Goal: Task Accomplishment & Management: Manage account settings

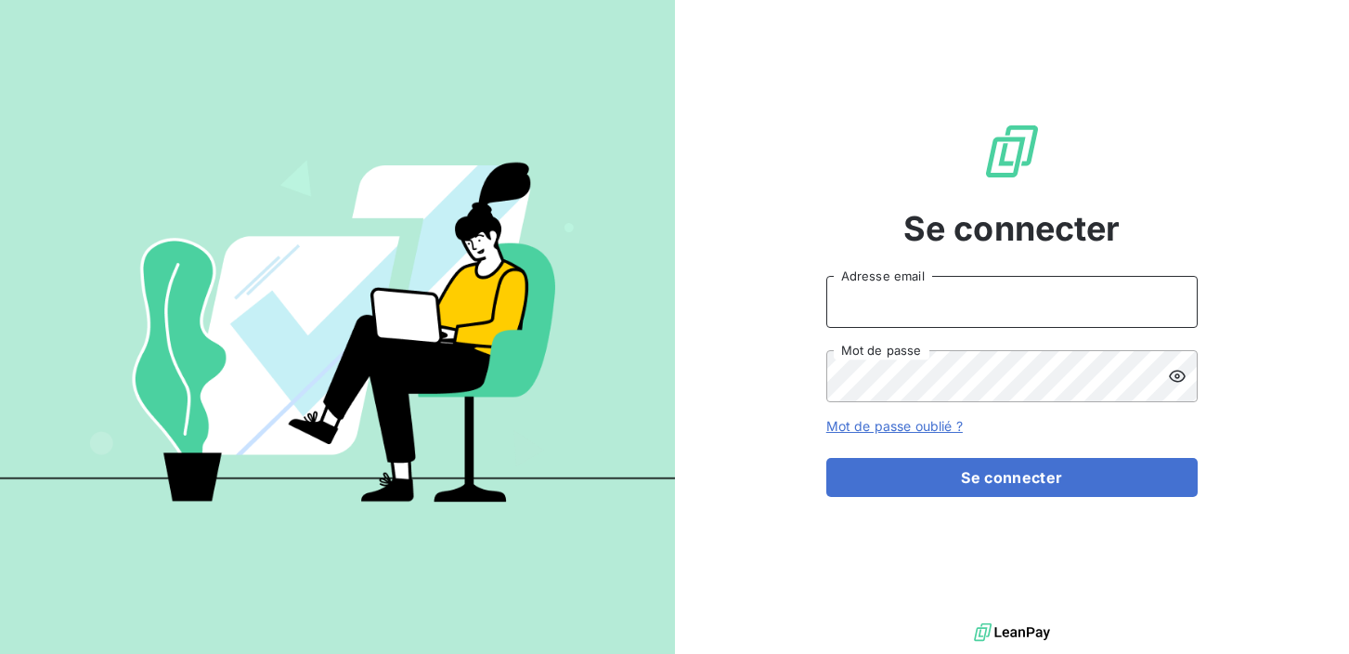
click at [928, 311] on input "Adresse email" at bounding box center [1011, 302] width 371 height 52
type input "[EMAIL_ADDRESS][DOMAIN_NAME]"
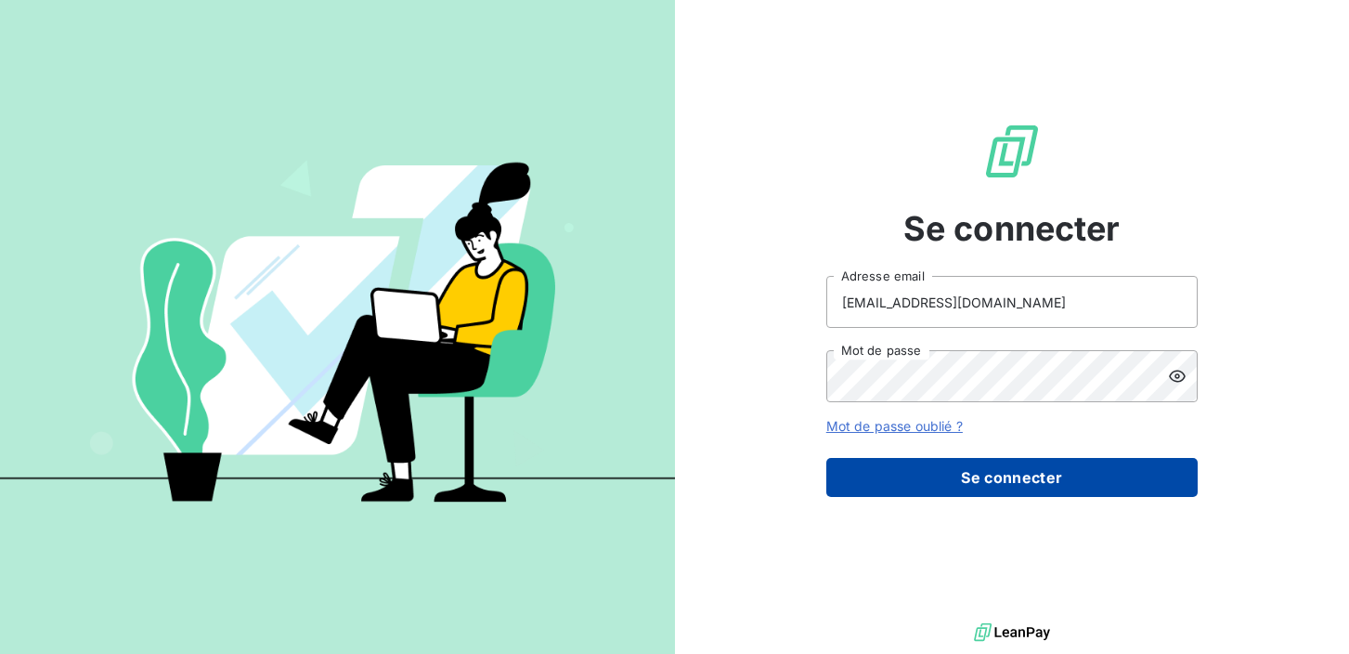
click at [884, 483] on button "Se connecter" at bounding box center [1011, 477] width 371 height 39
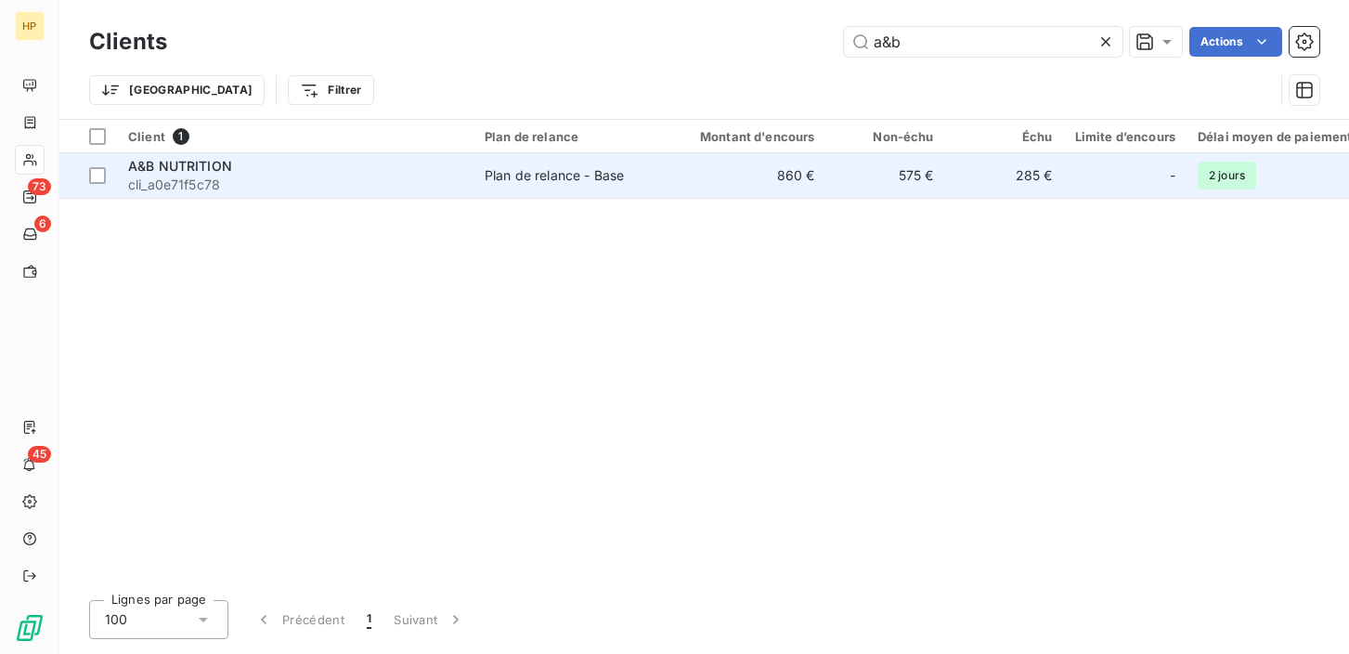
type input "a&b"
click at [378, 195] on td "A&B NUTRITION cli_a0e71f5c78" at bounding box center [295, 175] width 357 height 45
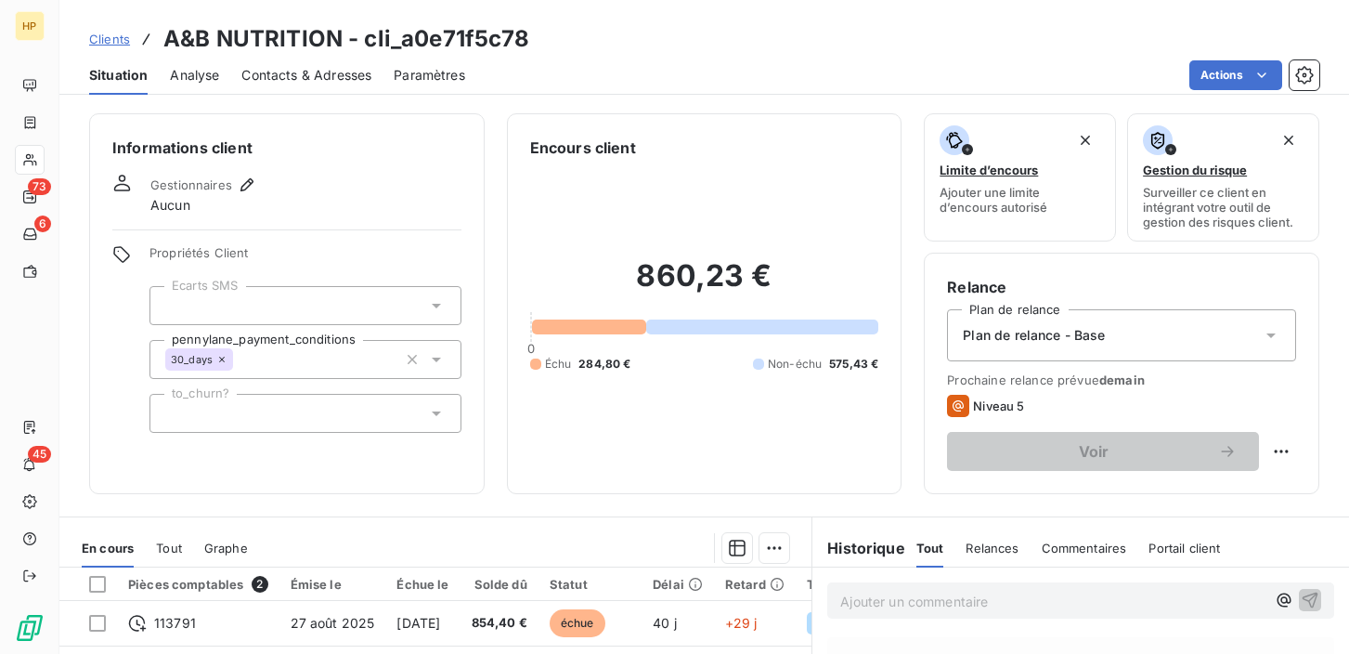
scroll to position [104, 0]
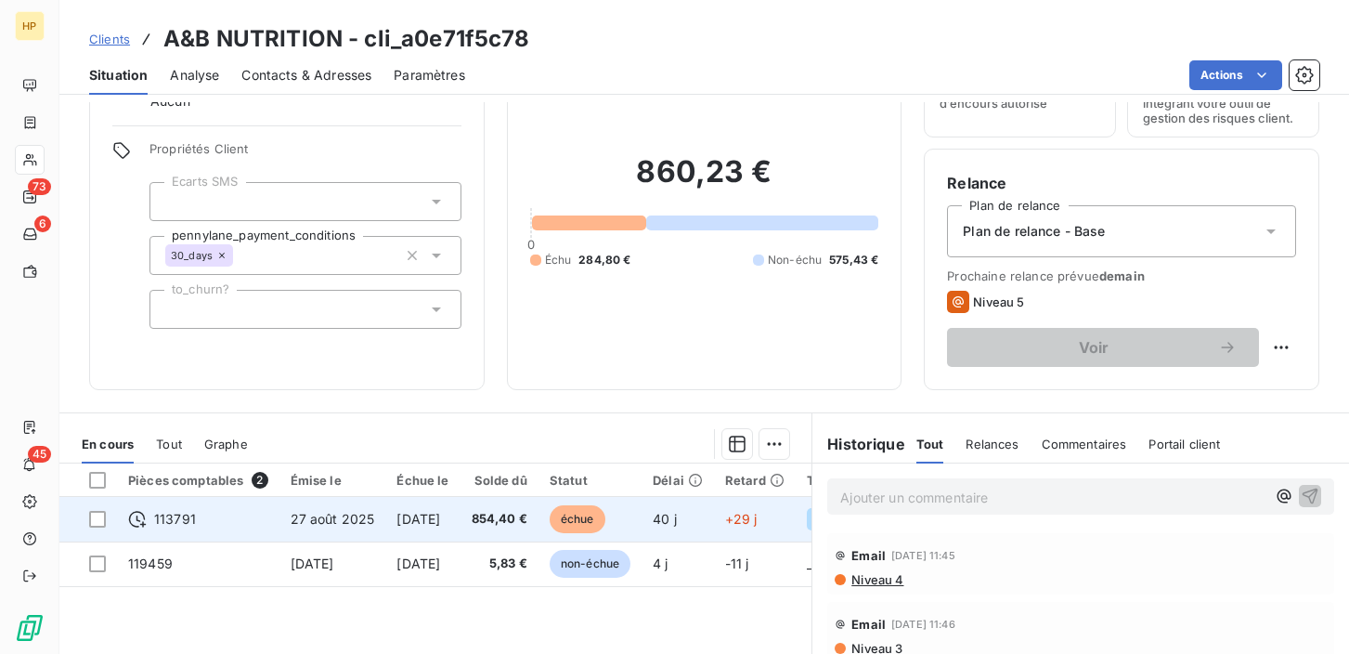
click at [508, 512] on span "854,40 €" at bounding box center [500, 519] width 56 height 19
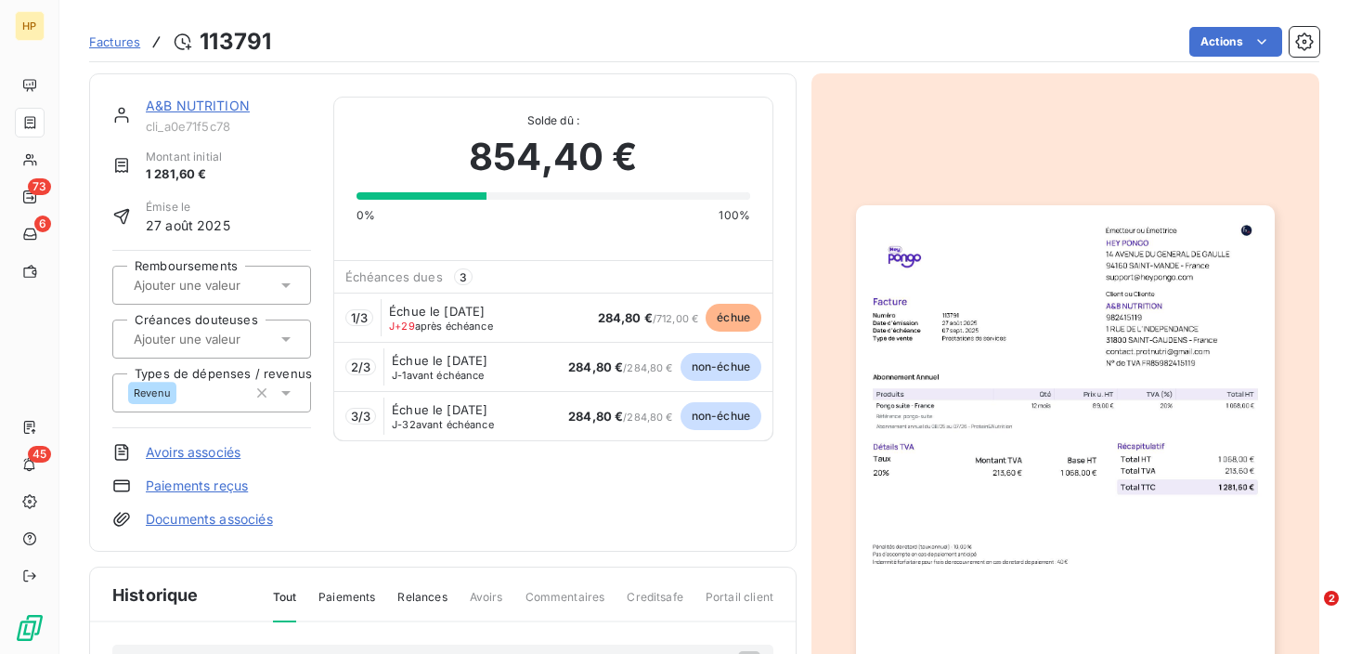
scroll to position [36, 0]
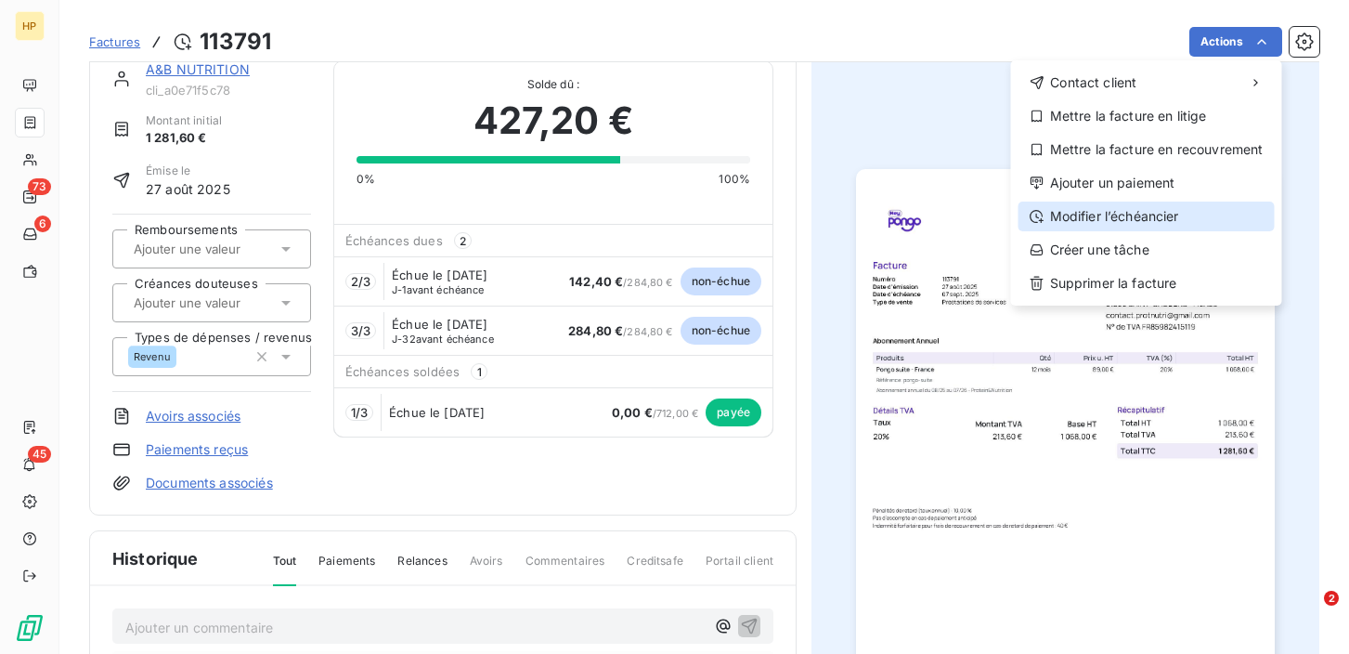
click at [1165, 210] on div "Modifier l’échéancier" at bounding box center [1147, 217] width 256 height 30
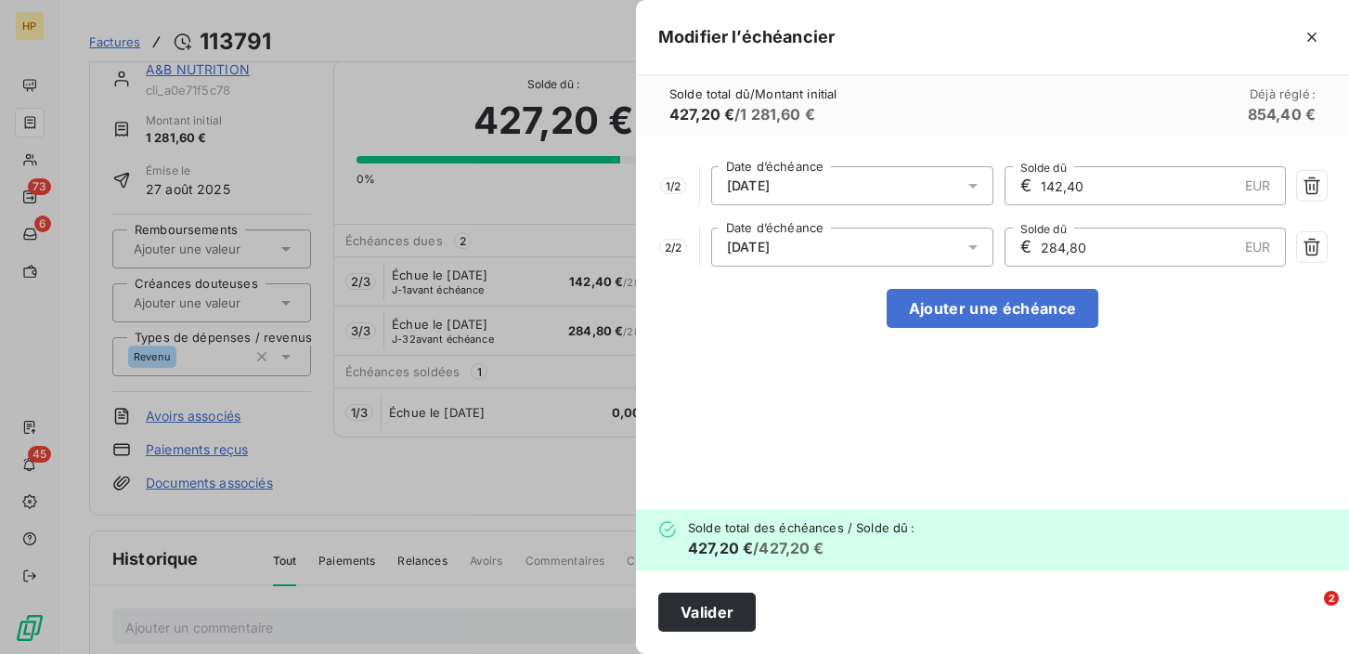
drag, startPoint x: 1119, startPoint y: 183, endPoint x: 1037, endPoint y: 183, distance: 81.7
click at [1037, 183] on div "€ 142,40 EUR Solde dû" at bounding box center [1146, 185] width 282 height 39
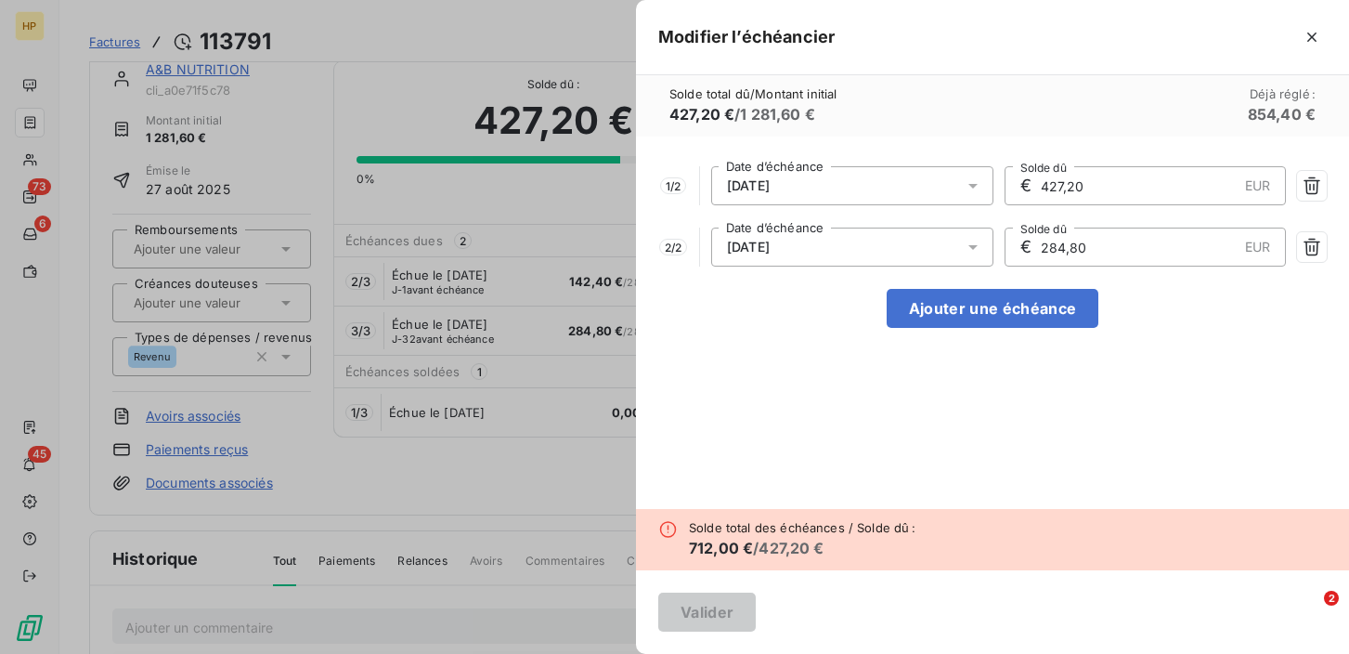
type input "427,20"
drag, startPoint x: 1093, startPoint y: 244, endPoint x: 1037, endPoint y: 244, distance: 55.7
click at [1036, 244] on div "€ 284,80 EUR Solde dû" at bounding box center [1146, 247] width 282 height 39
type input "427,20"
click at [1303, 190] on icon "button" at bounding box center [1312, 185] width 19 height 19
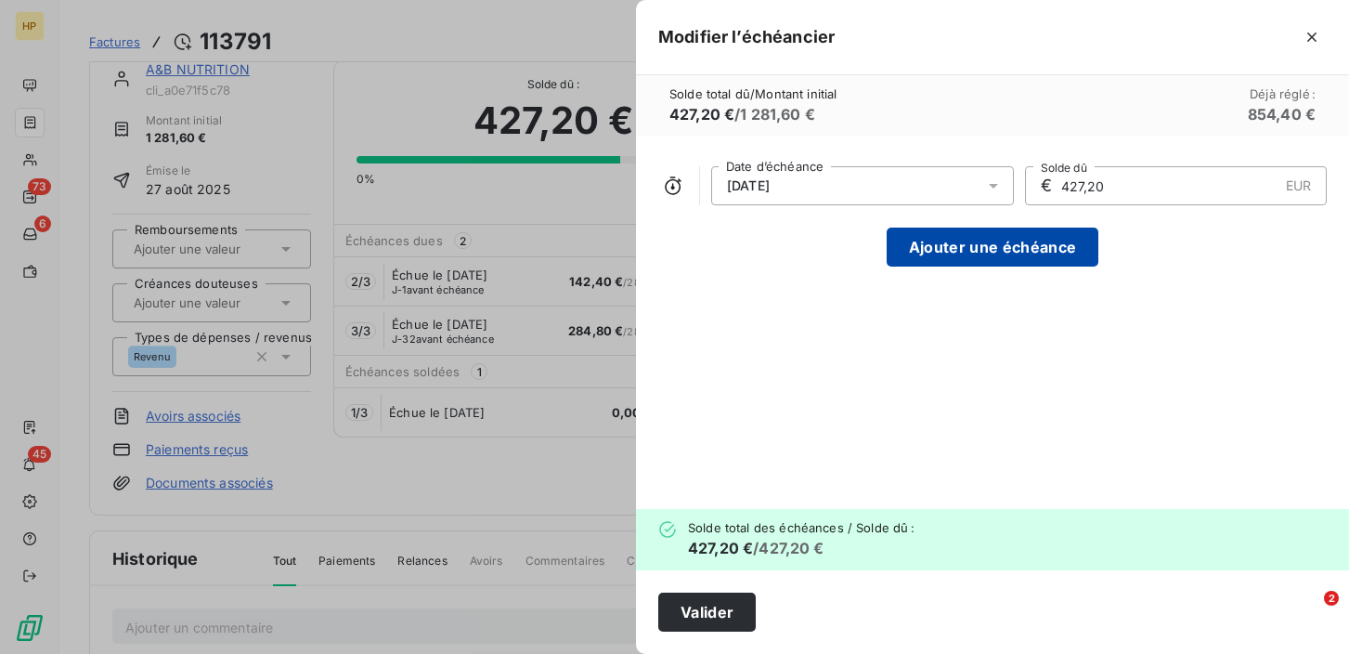
click at [1030, 249] on button "Ajouter une échéance" at bounding box center [993, 247] width 212 height 39
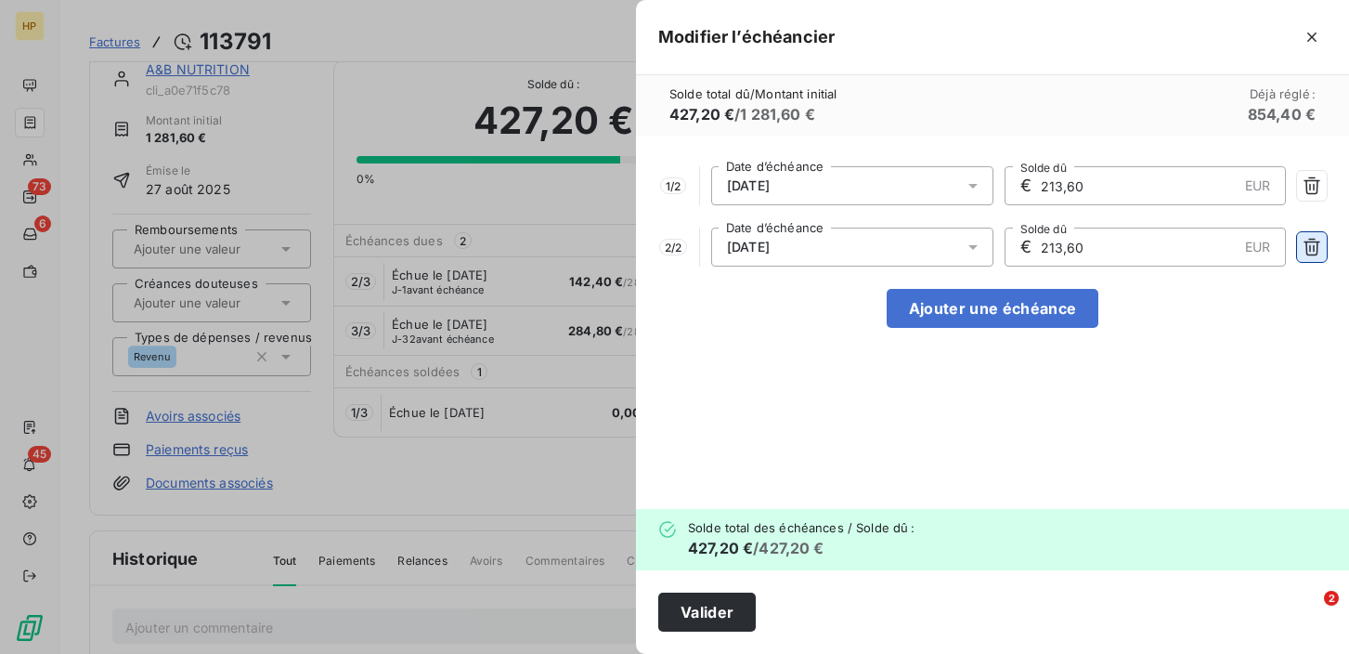
click at [1315, 245] on icon "button" at bounding box center [1312, 247] width 19 height 19
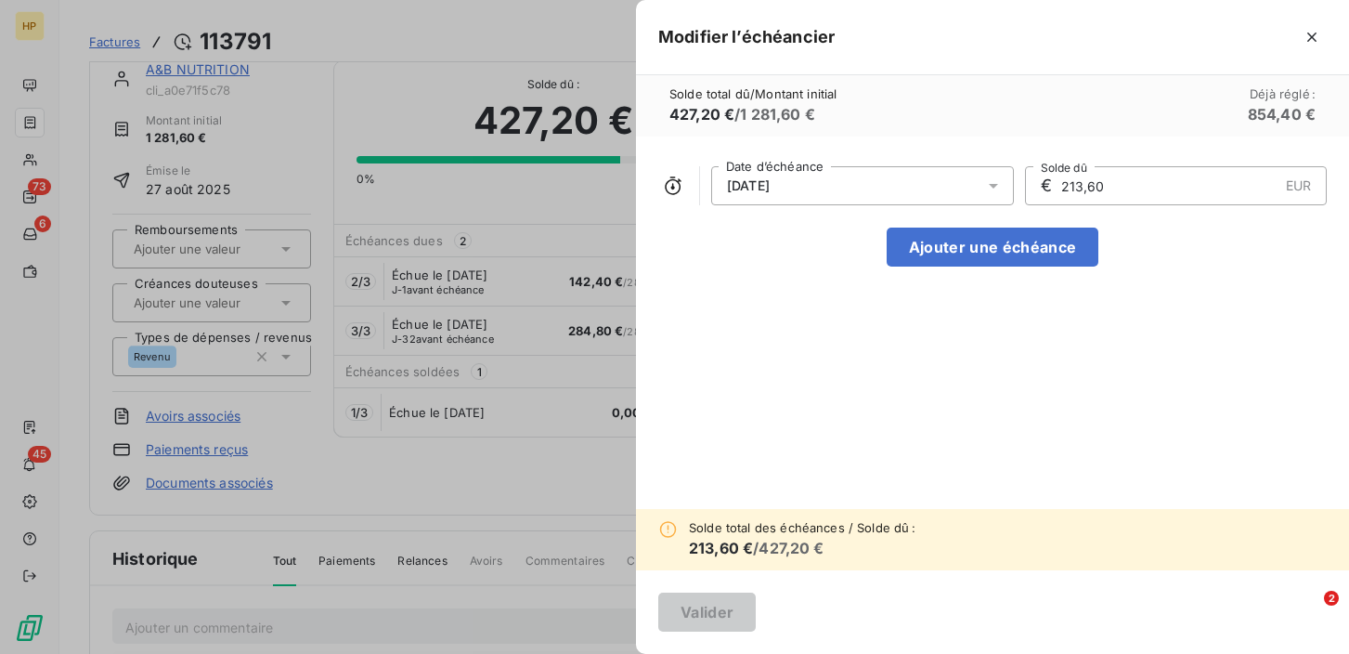
drag, startPoint x: 1107, startPoint y: 190, endPoint x: 1045, endPoint y: 189, distance: 62.2
click at [1045, 189] on div "€ 213,60 EUR Solde dû" at bounding box center [1176, 185] width 303 height 39
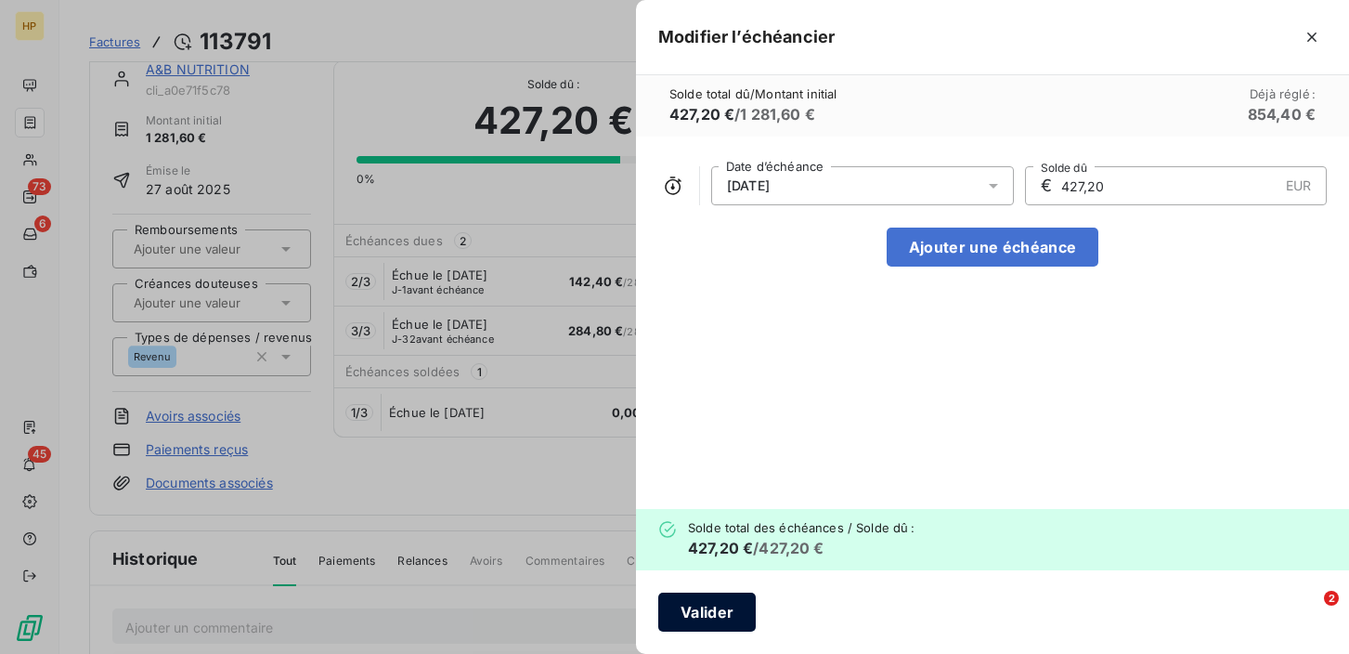
type input "427,20"
click at [709, 609] on button "Valider" at bounding box center [707, 611] width 98 height 39
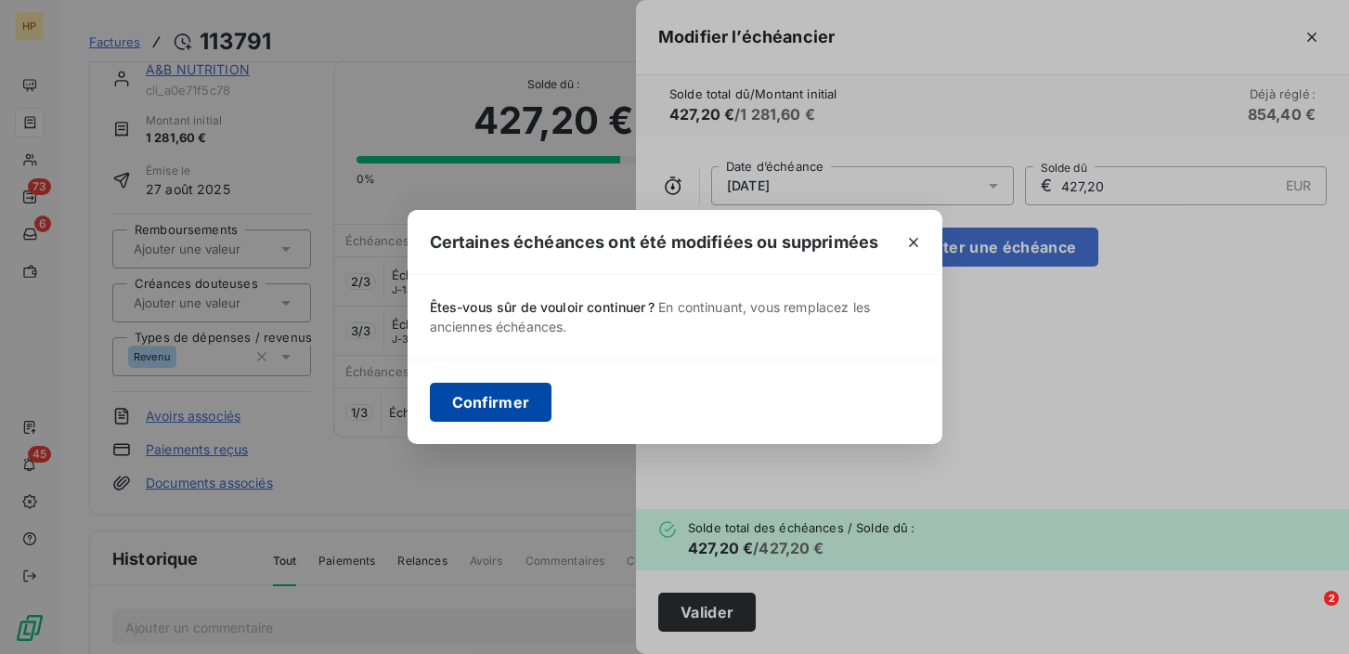
click at [512, 403] on button "Confirmer" at bounding box center [491, 402] width 123 height 39
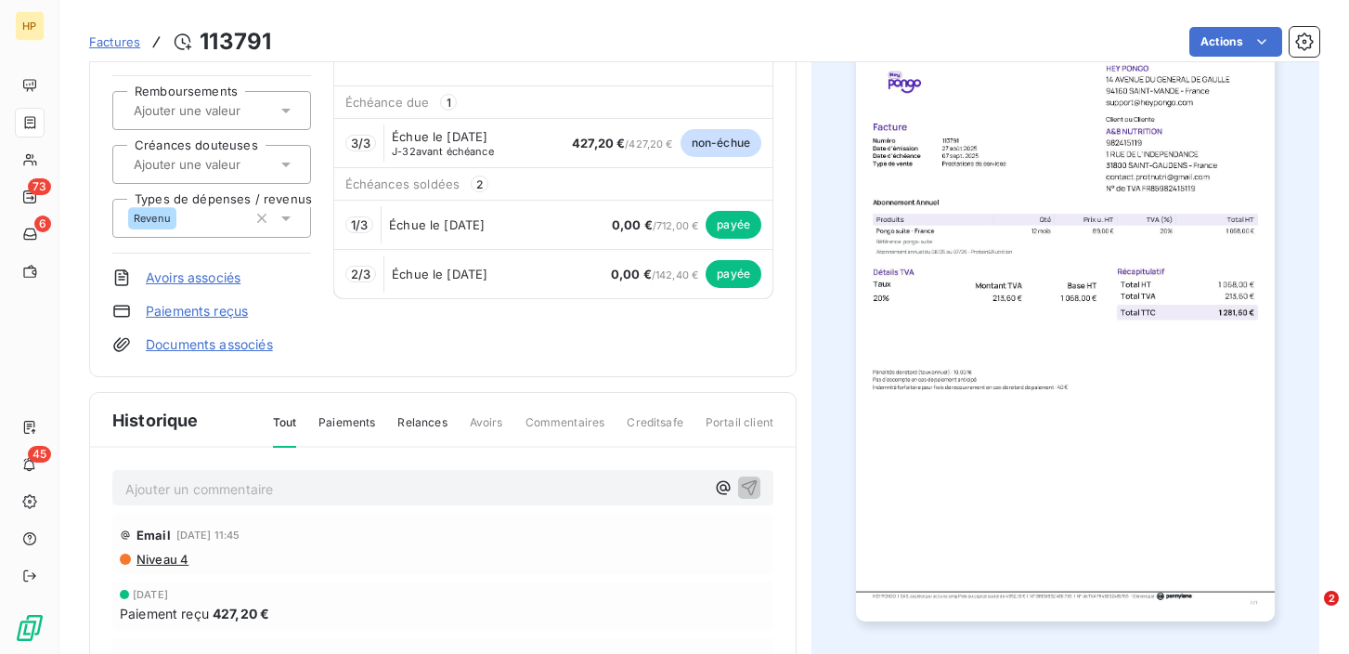
scroll to position [0, 0]
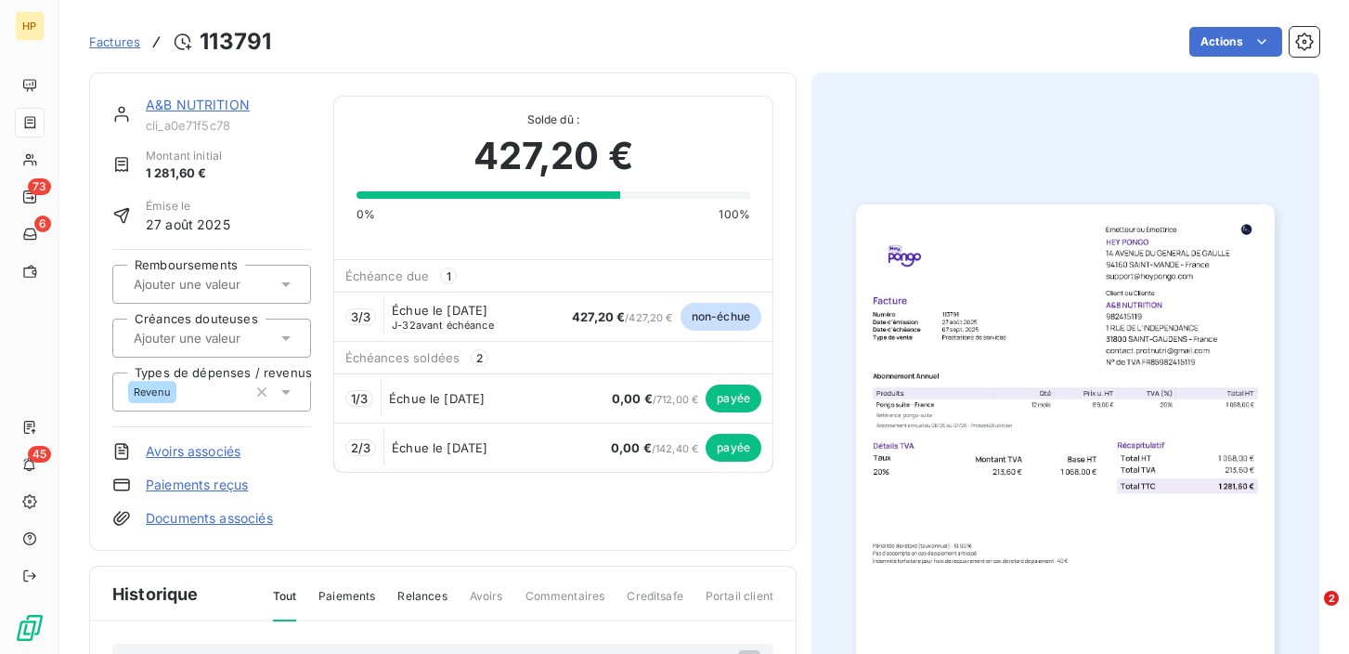
click at [181, 104] on link "A&B NUTRITION" at bounding box center [198, 105] width 104 height 16
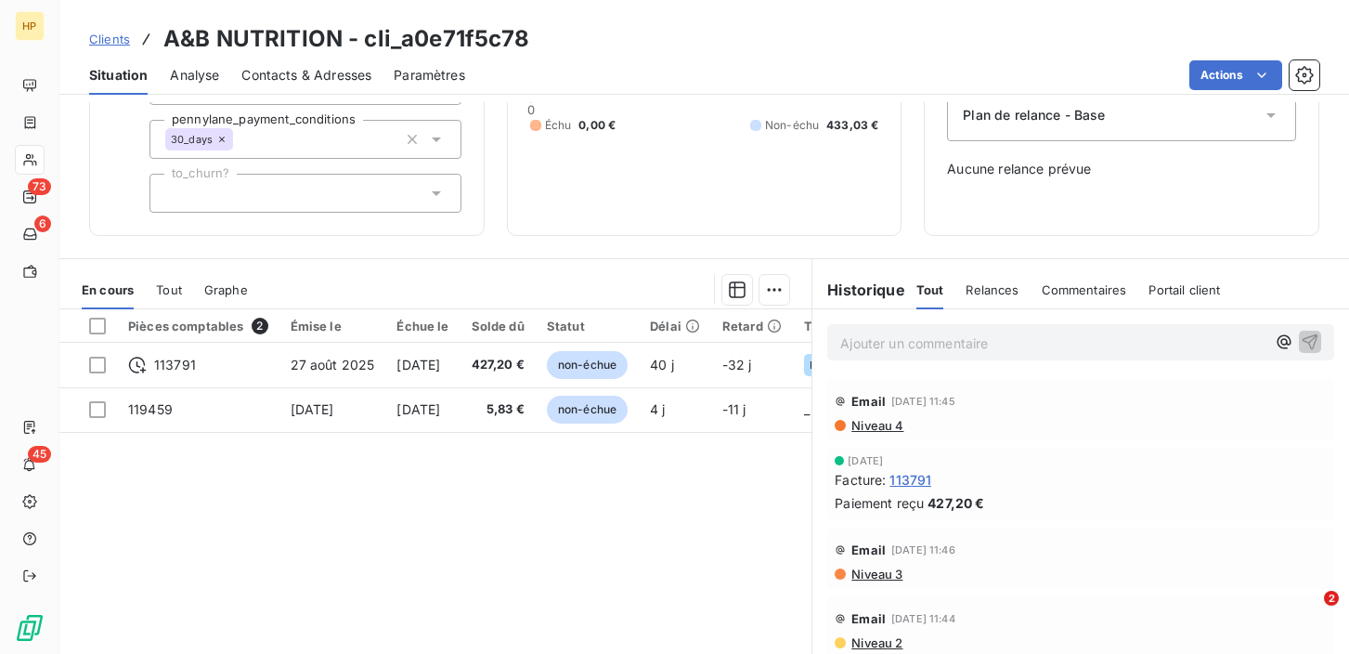
scroll to position [237, 0]
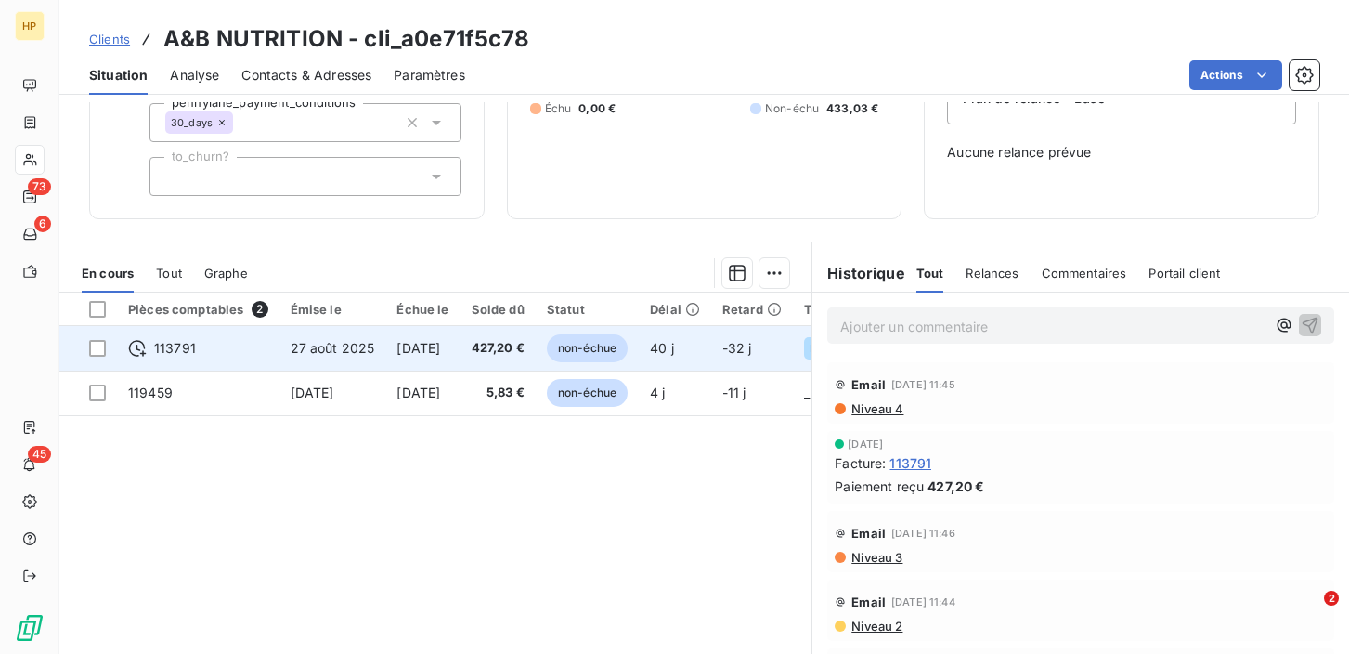
click at [459, 357] on td "[DATE]" at bounding box center [422, 348] width 74 height 45
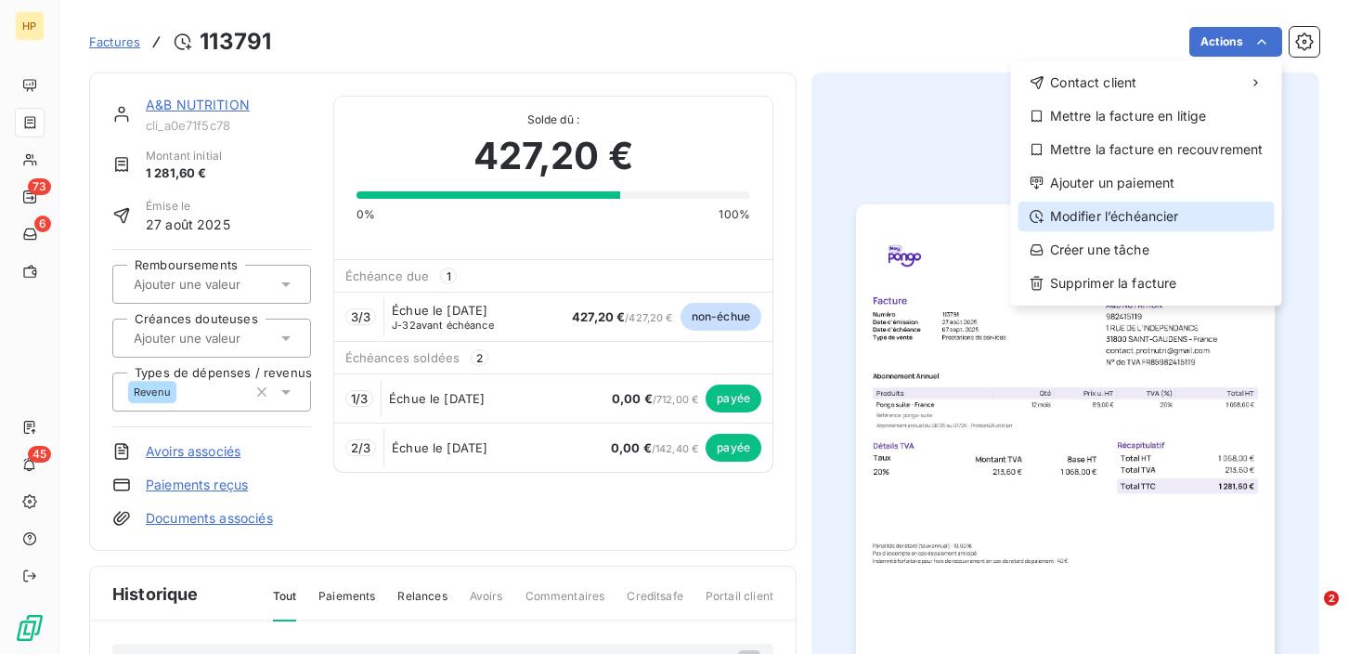
click at [1138, 210] on div "Modifier l’échéancier" at bounding box center [1147, 217] width 256 height 30
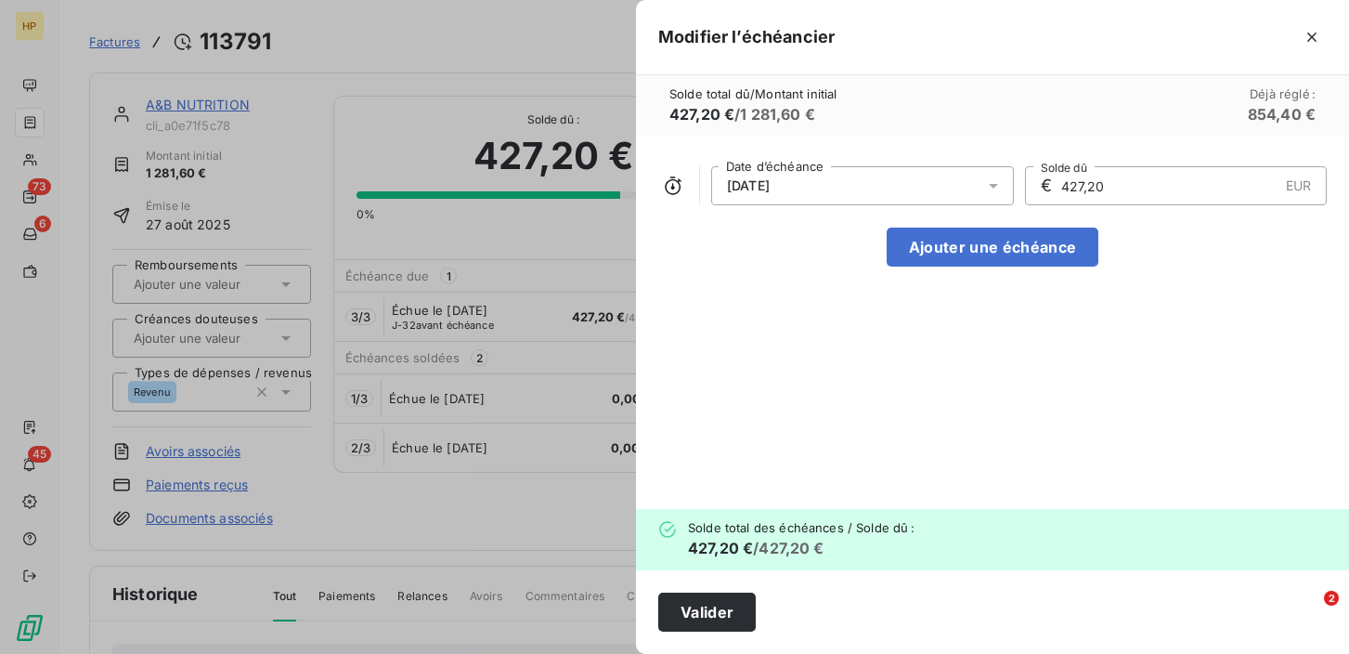
click at [990, 189] on icon at bounding box center [993, 185] width 19 height 19
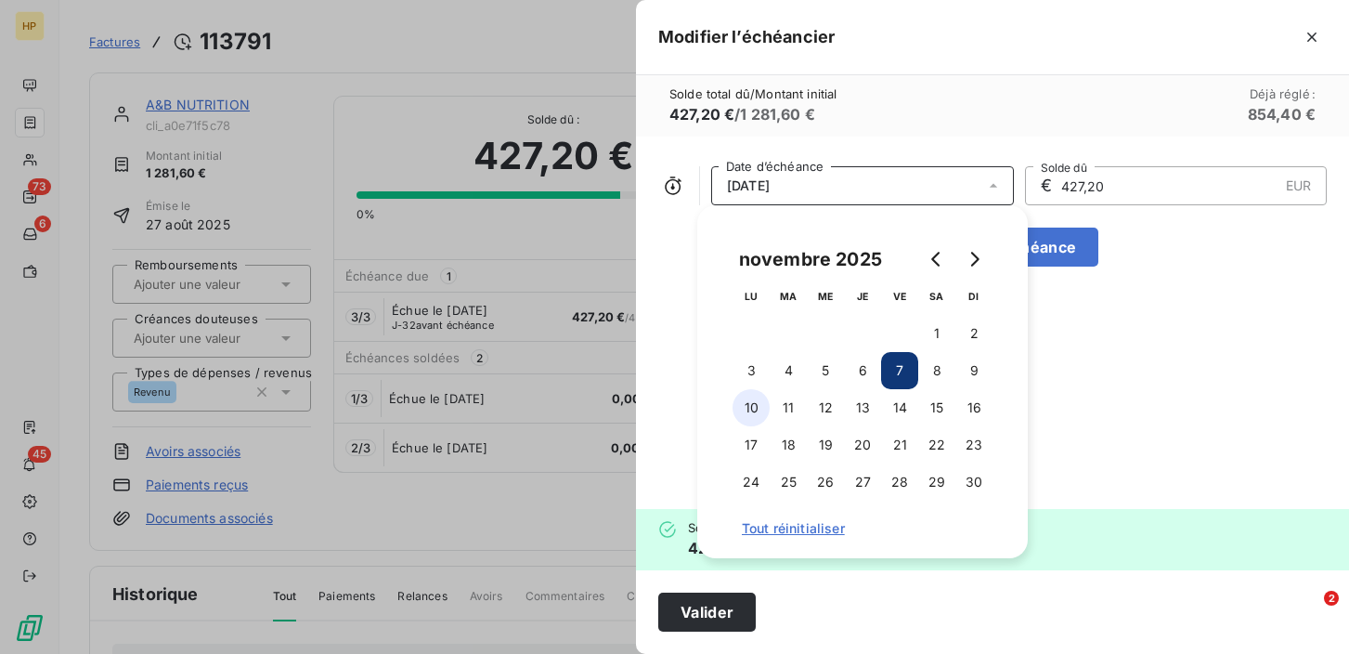
click at [751, 411] on button "10" at bounding box center [751, 407] width 37 height 37
click at [969, 373] on button "9" at bounding box center [974, 370] width 37 height 37
click at [1154, 351] on div "[DATE] Date d’échéance € 427,20 EUR Solde dû Ajouter une échéance" at bounding box center [992, 323] width 713 height 372
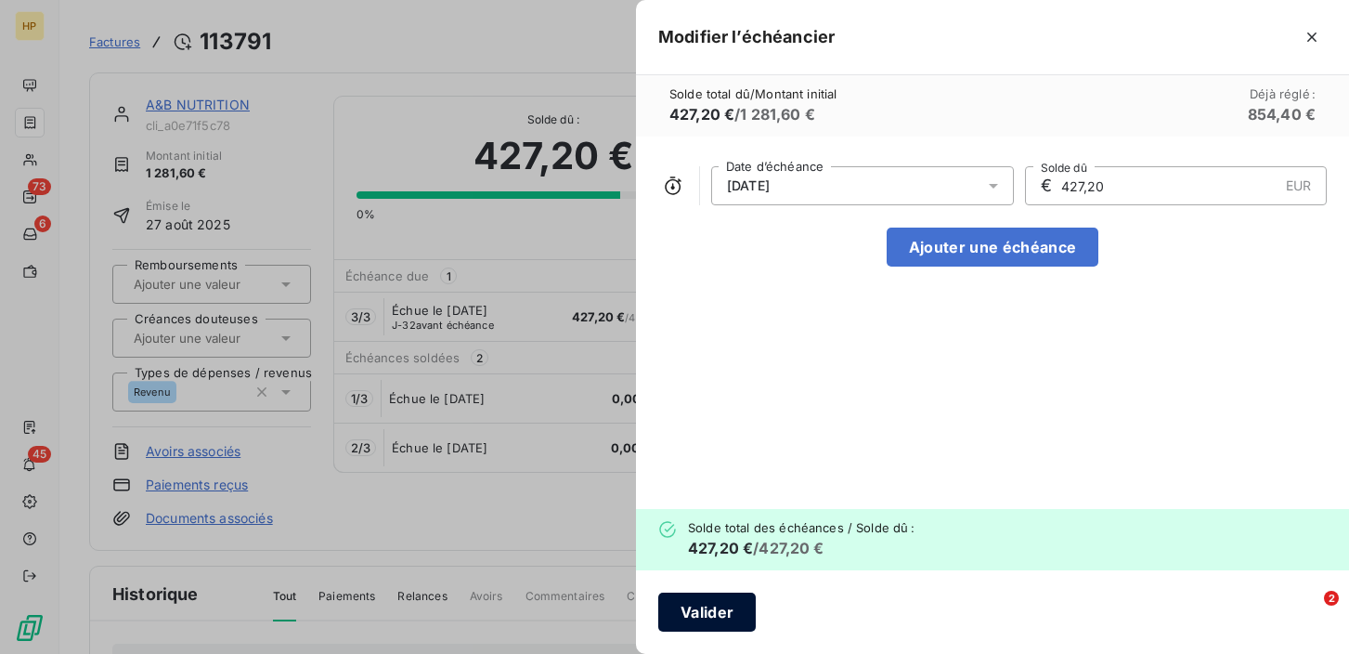
click at [701, 607] on button "Valider" at bounding box center [707, 611] width 98 height 39
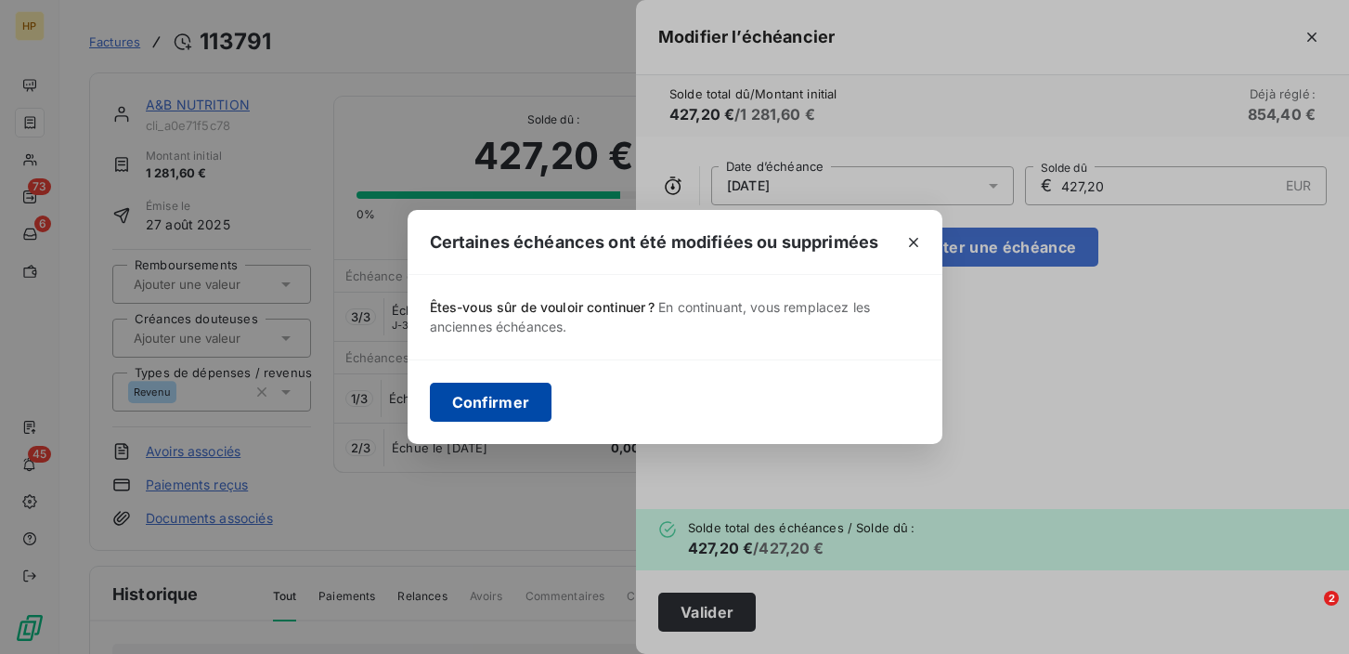
click at [493, 395] on button "Confirmer" at bounding box center [491, 402] width 123 height 39
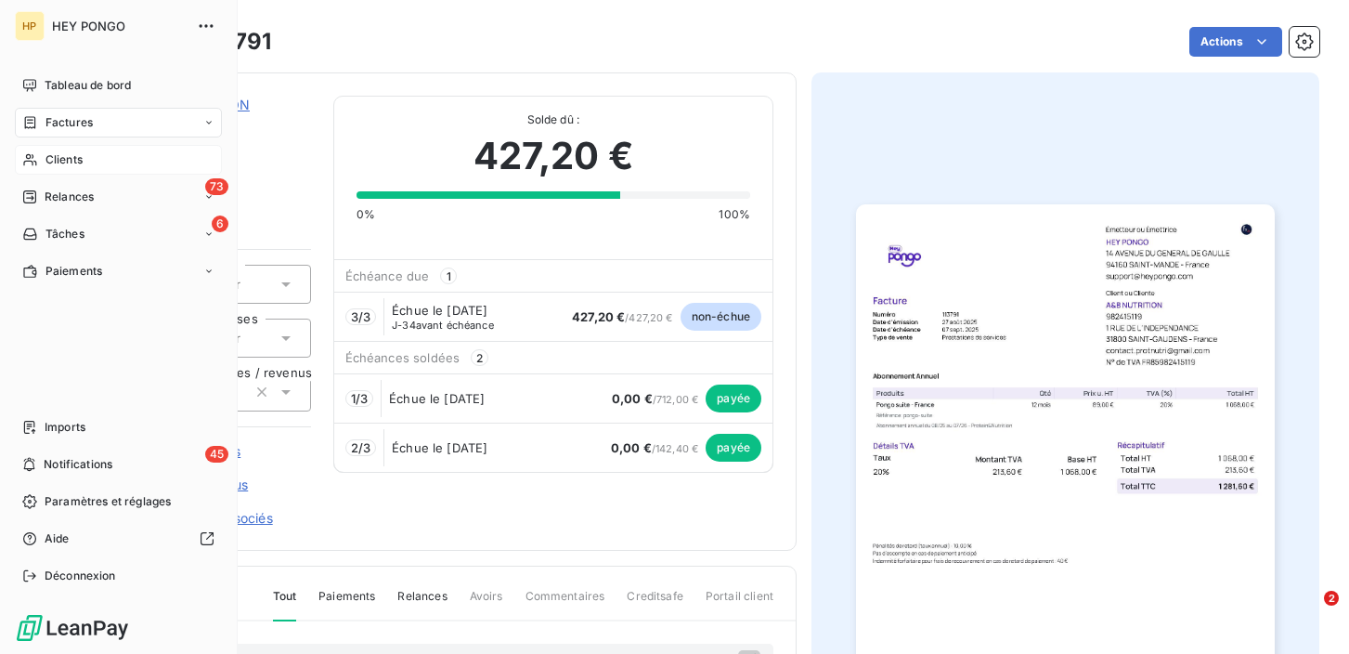
click at [46, 159] on span "Clients" at bounding box center [64, 159] width 37 height 17
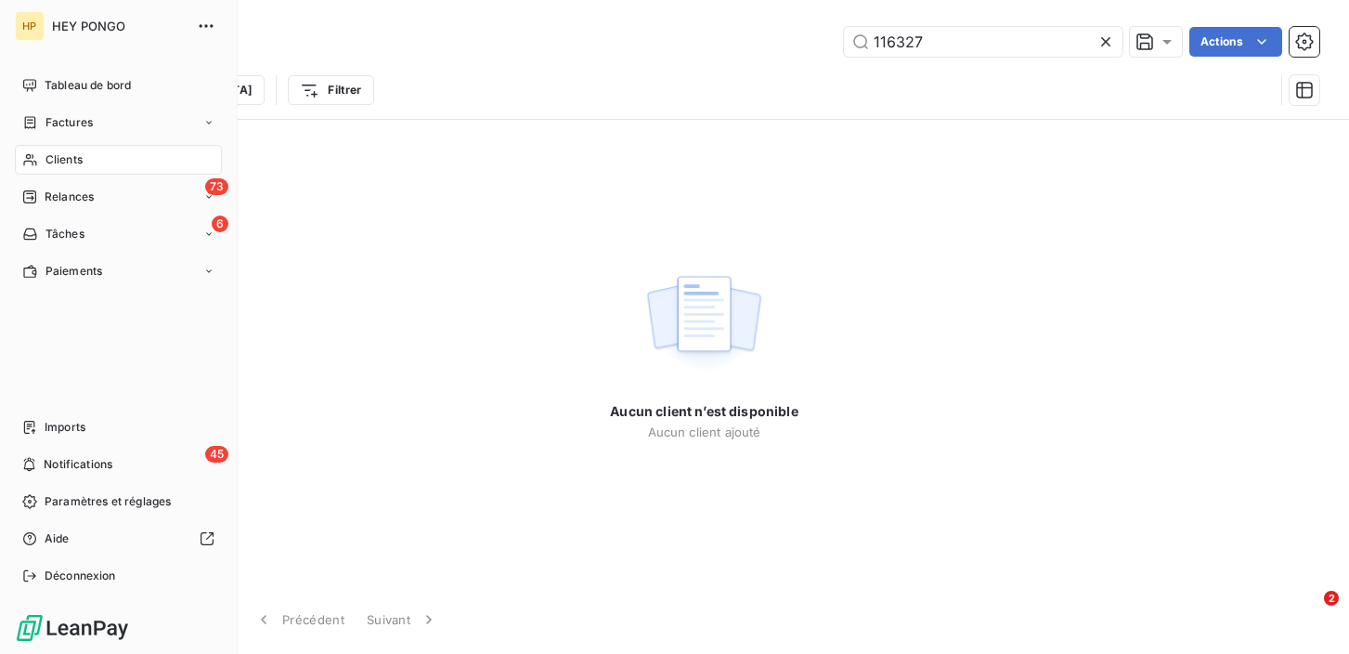
type input "116327"
click at [48, 157] on span "Clients" at bounding box center [64, 159] width 37 height 17
click at [55, 126] on span "Factures" at bounding box center [69, 122] width 47 height 17
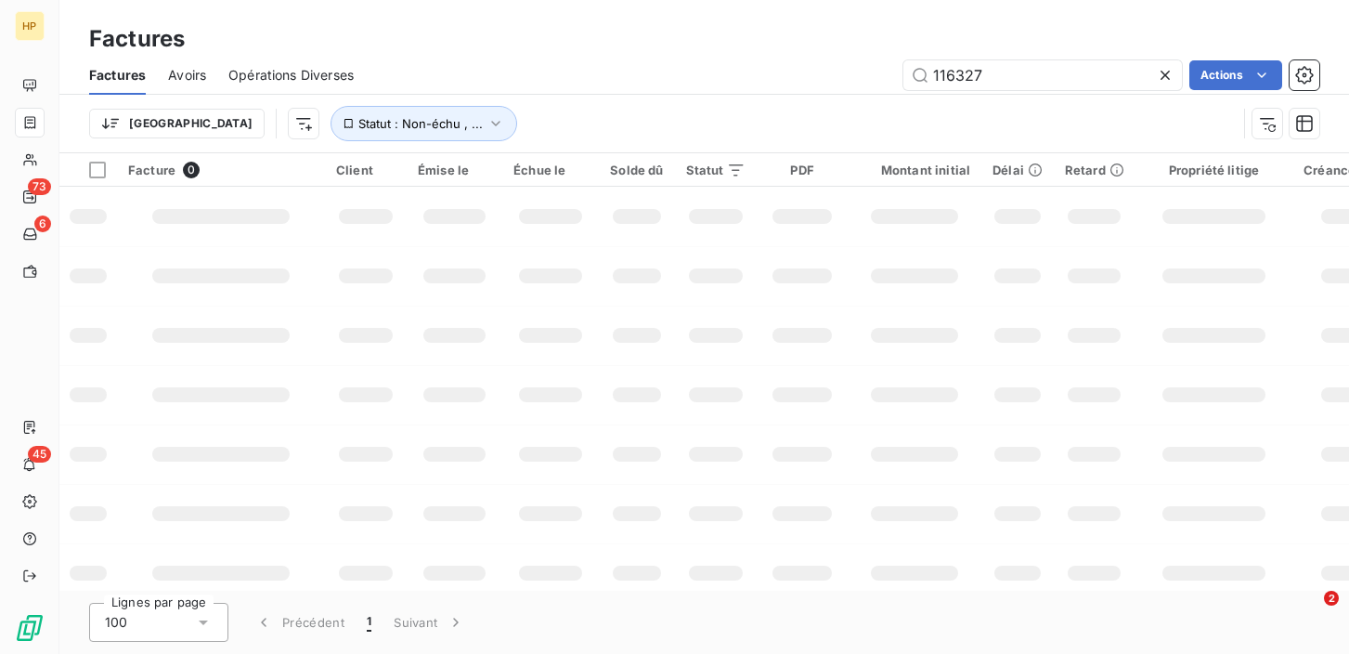
type input "116327"
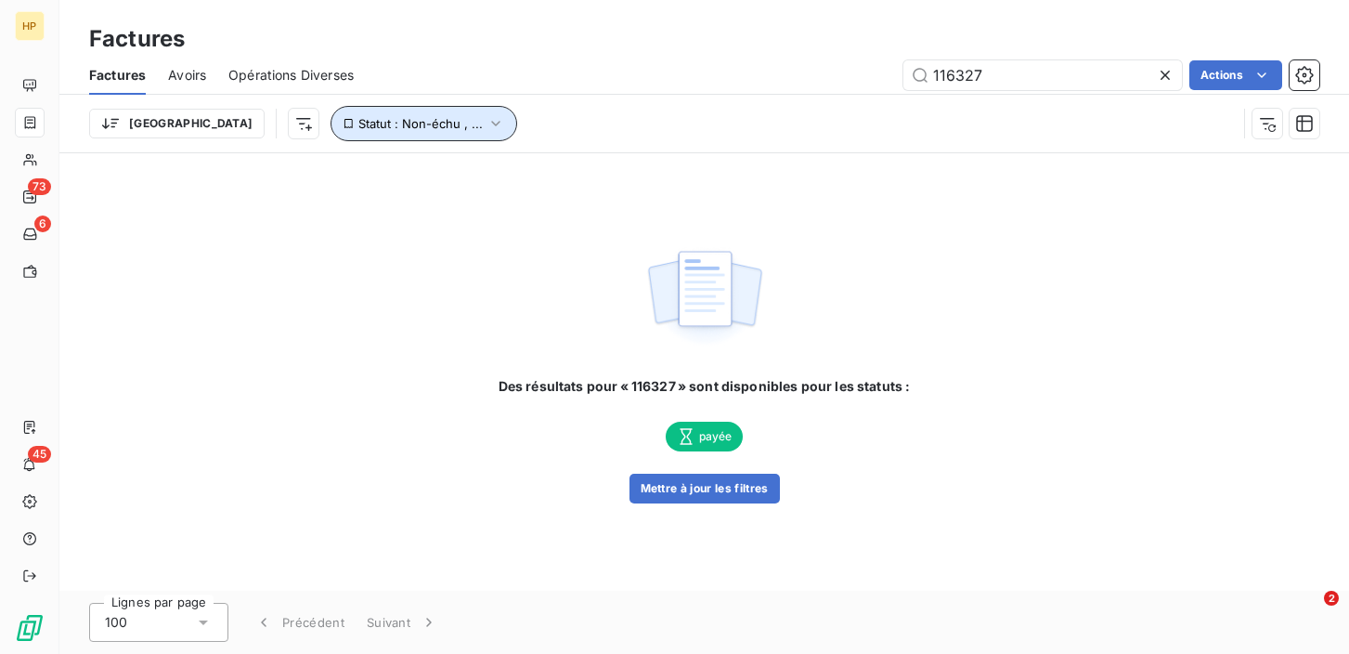
click at [487, 120] on icon "button" at bounding box center [496, 123] width 19 height 19
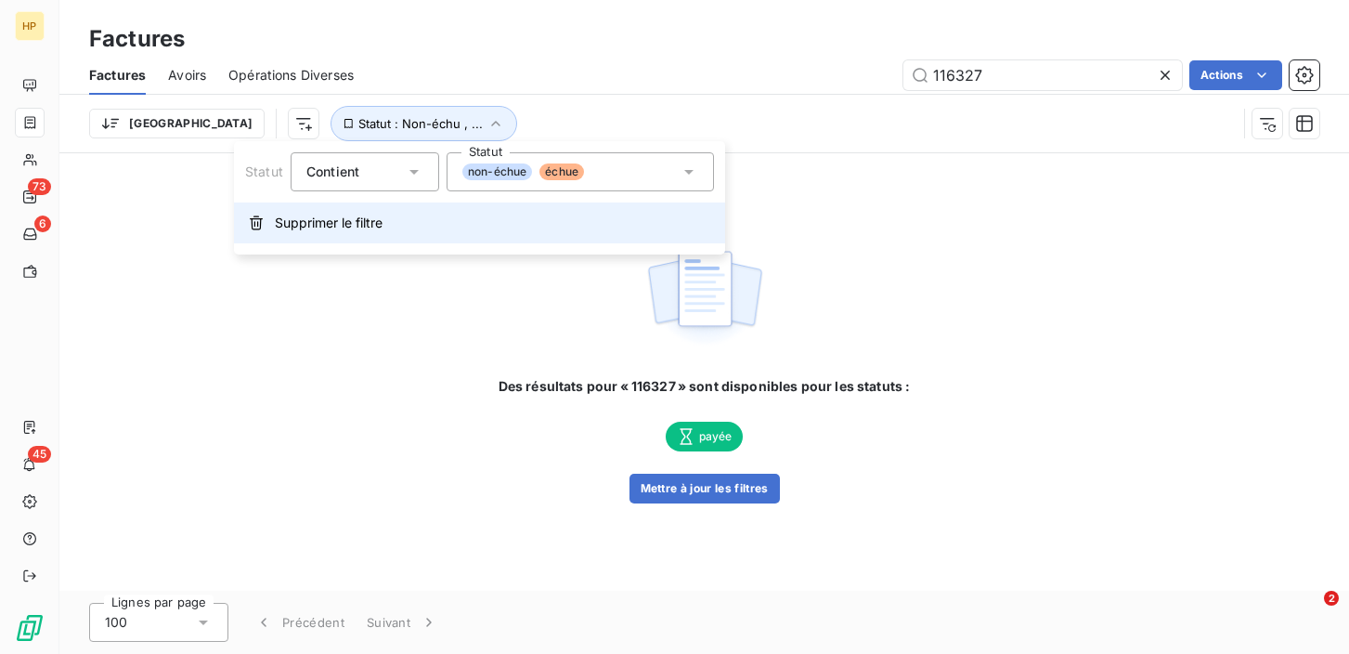
click at [342, 219] on span "Supprimer le filtre" at bounding box center [329, 223] width 108 height 19
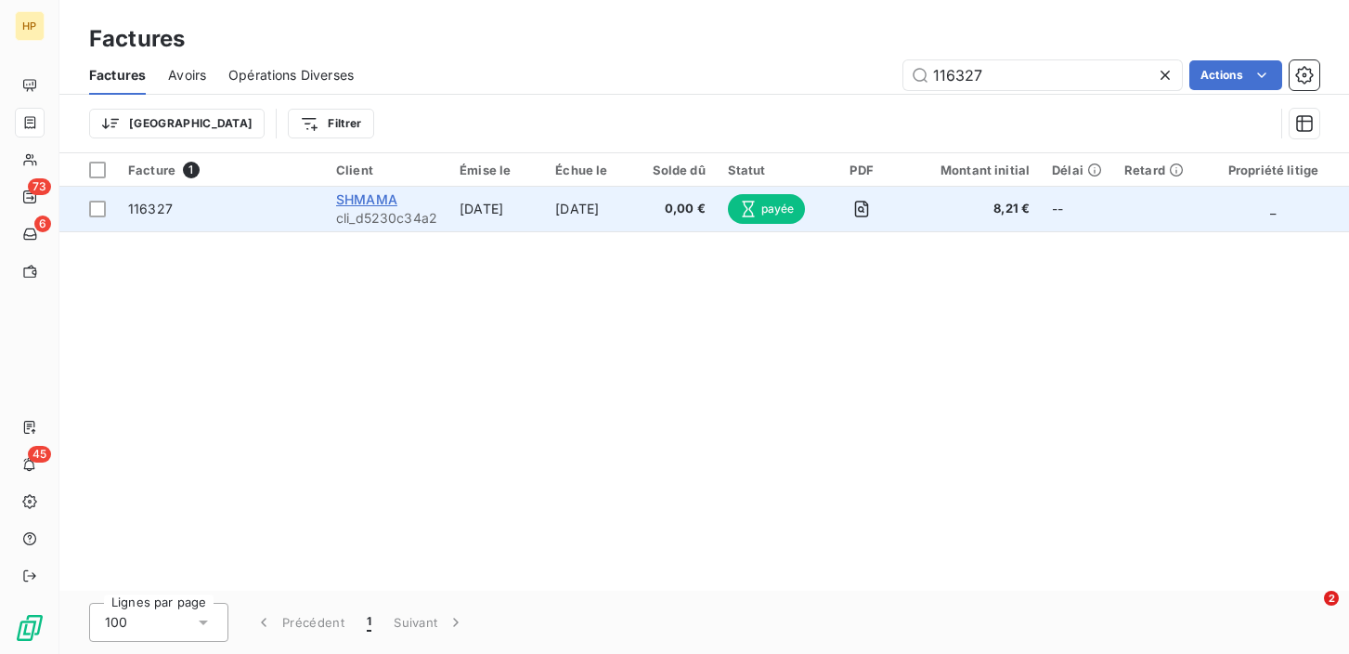
click at [371, 197] on span "SHMAMA" at bounding box center [366, 199] width 61 height 16
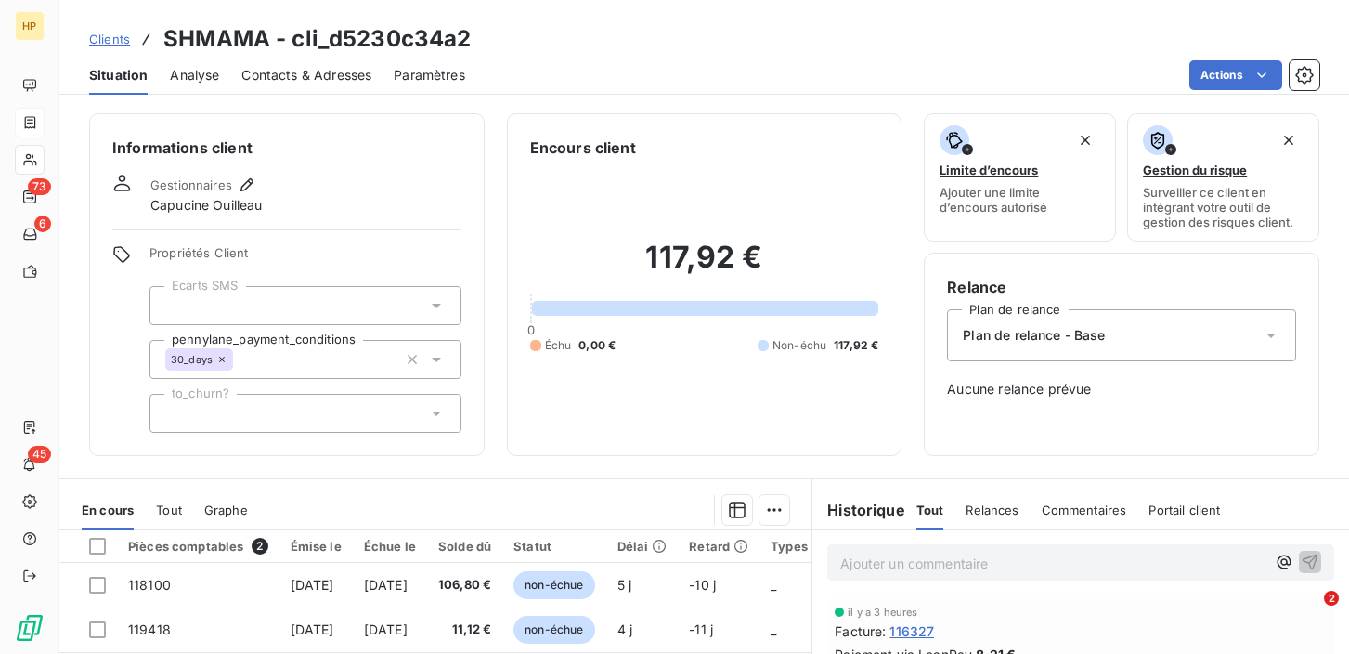
scroll to position [66, 0]
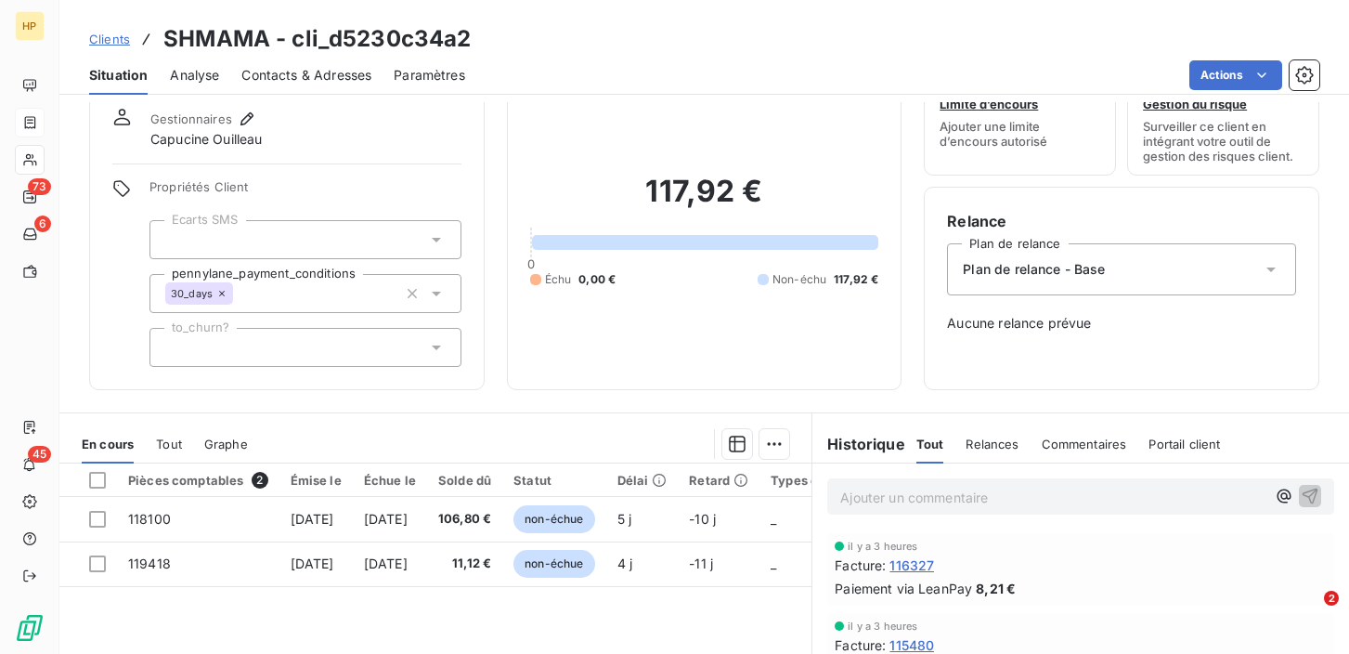
click at [174, 449] on span "Tout" at bounding box center [169, 443] width 26 height 15
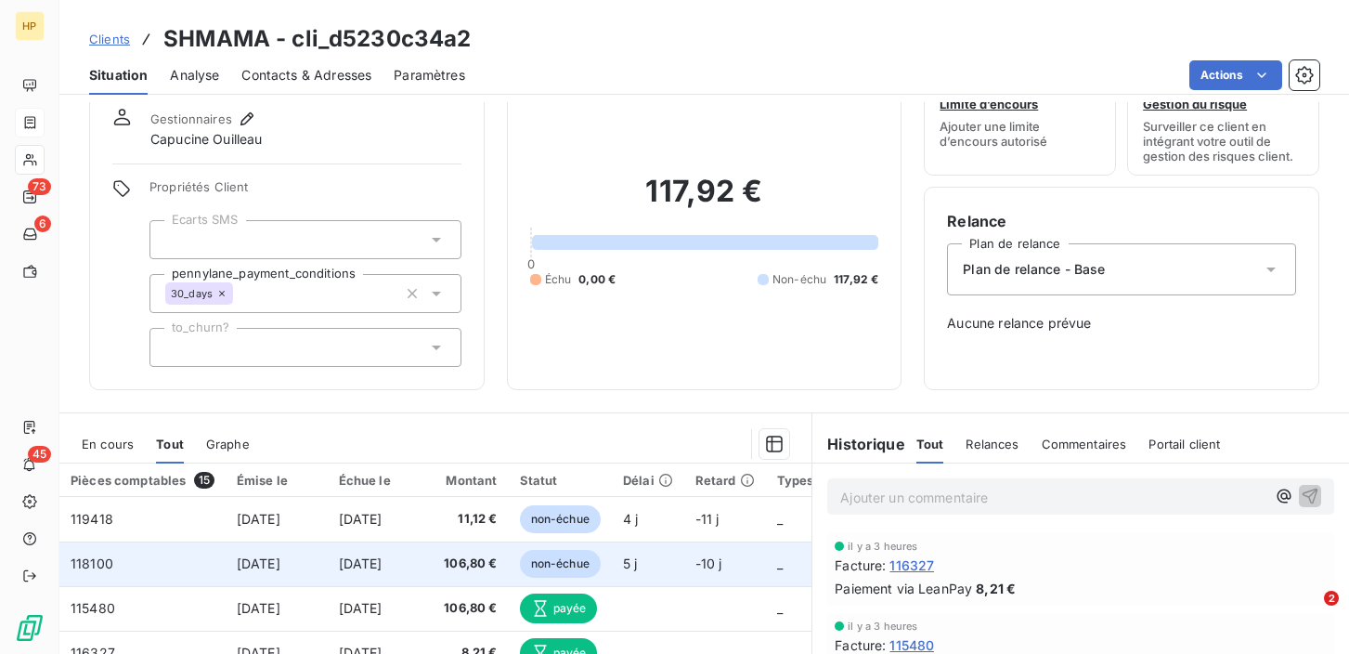
scroll to position [69, 0]
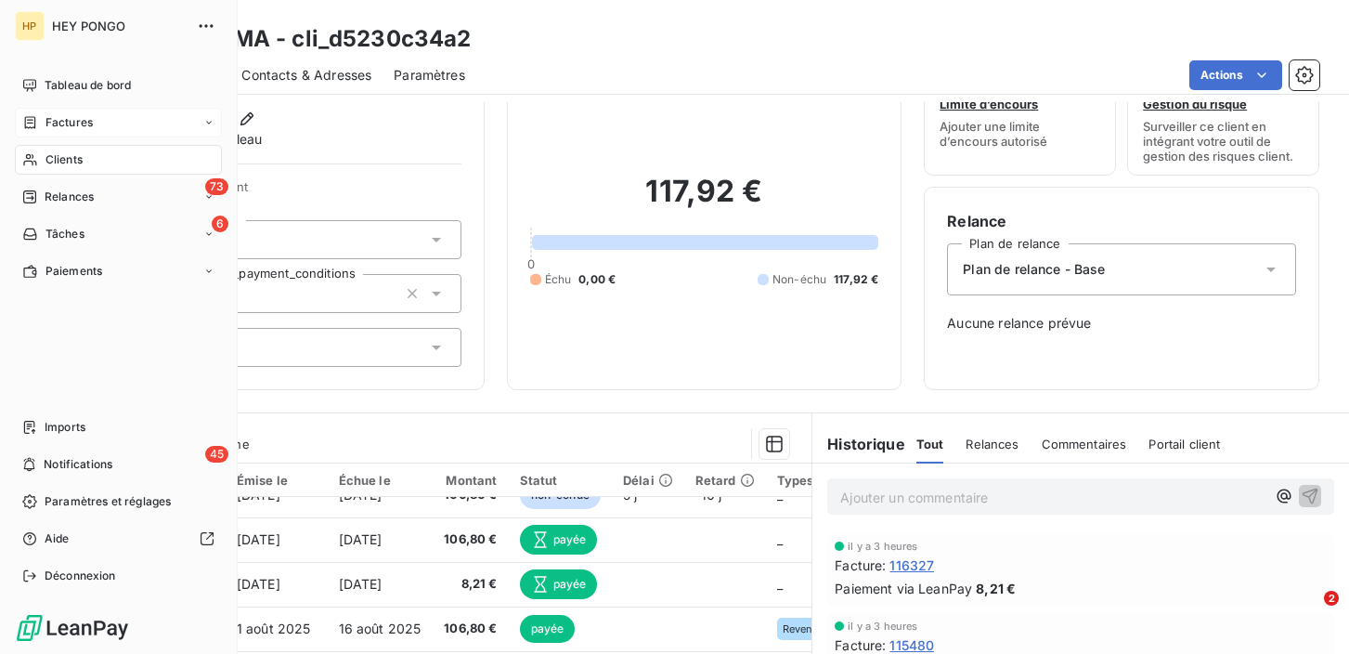
click at [41, 170] on div "Clients" at bounding box center [118, 160] width 207 height 30
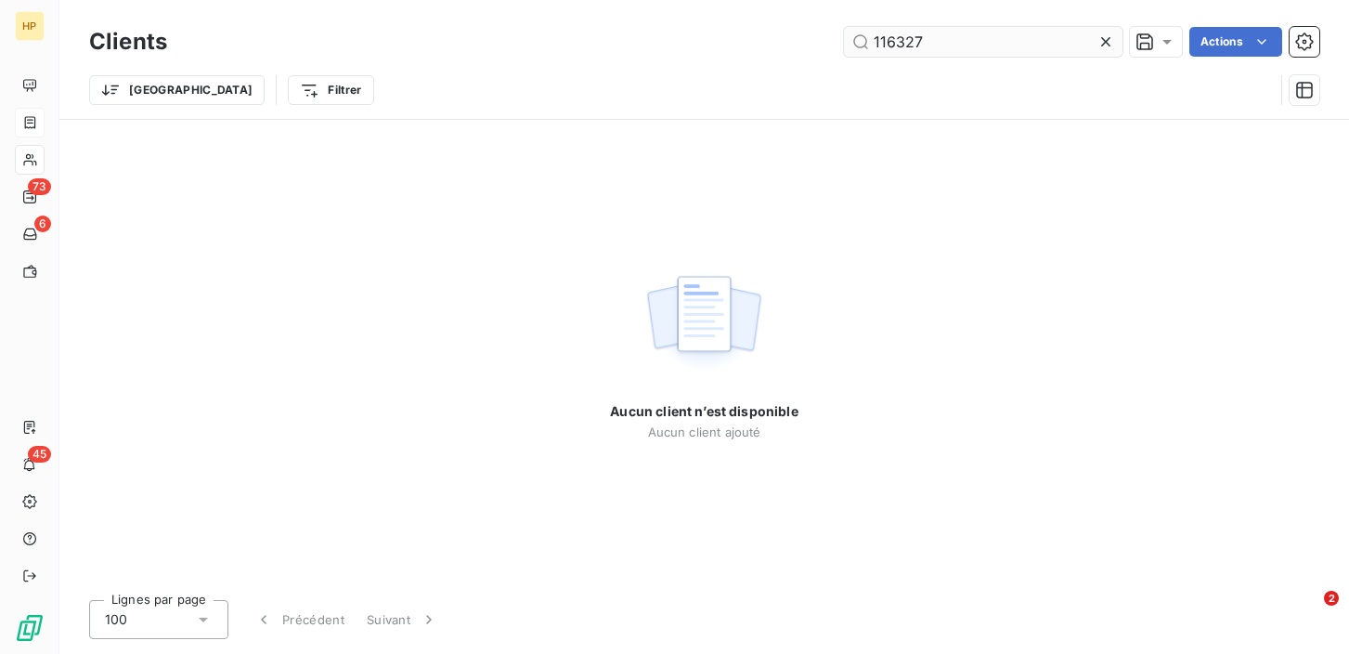
drag, startPoint x: 933, startPoint y: 44, endPoint x: 870, endPoint y: 44, distance: 63.1
click at [870, 44] on input "116327" at bounding box center [983, 42] width 279 height 30
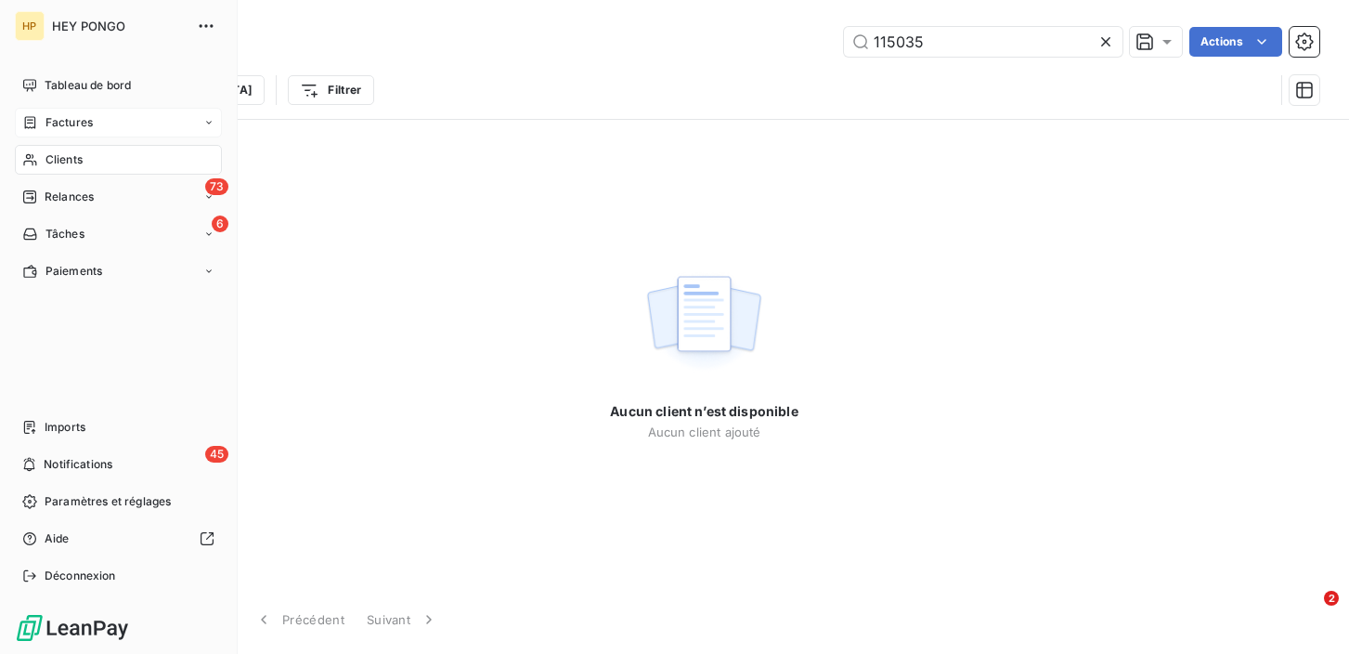
type input "115035"
click at [74, 130] on span "Factures" at bounding box center [69, 122] width 47 height 17
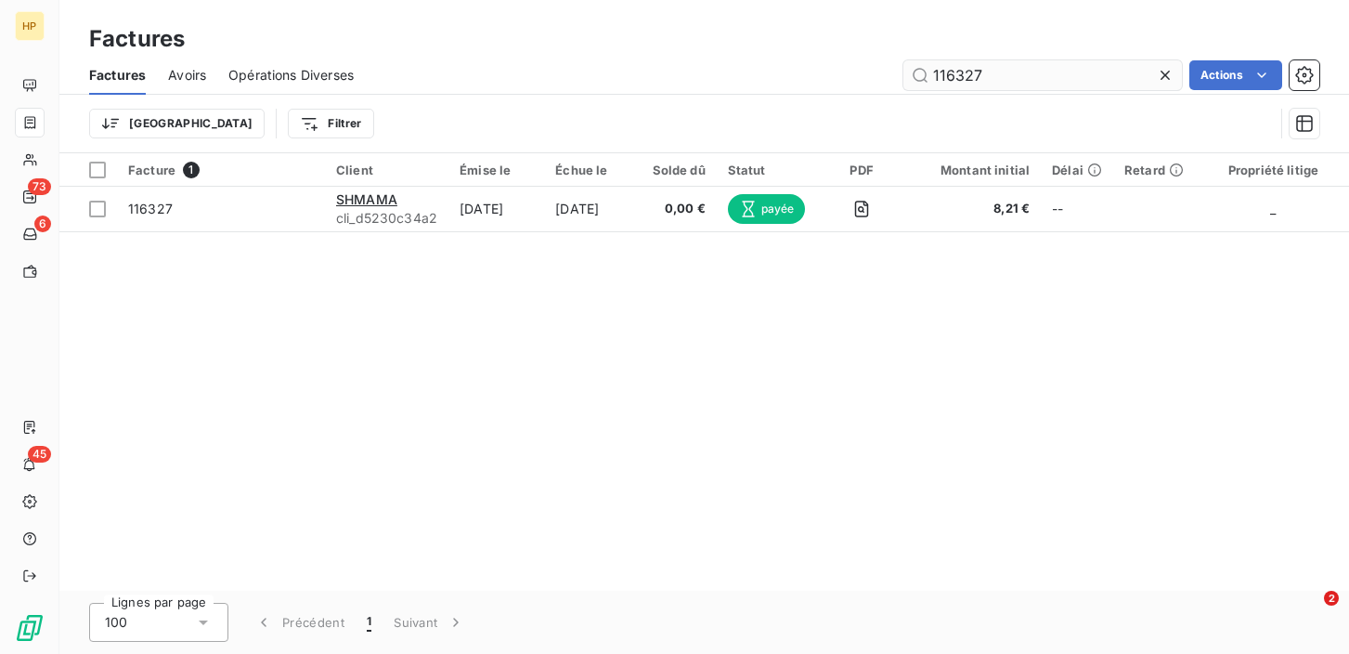
drag, startPoint x: 995, startPoint y: 78, endPoint x: 912, endPoint y: 72, distance: 82.9
click at [912, 72] on input "116327" at bounding box center [1043, 75] width 279 height 30
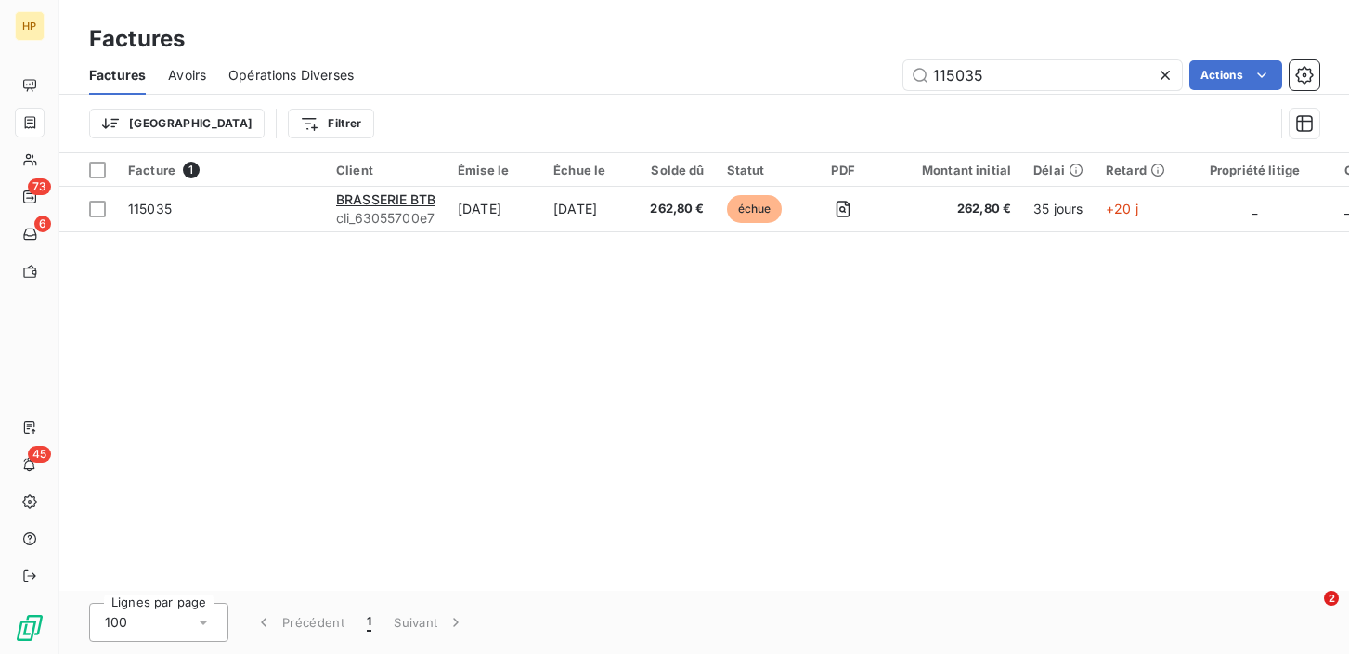
type input "115035"
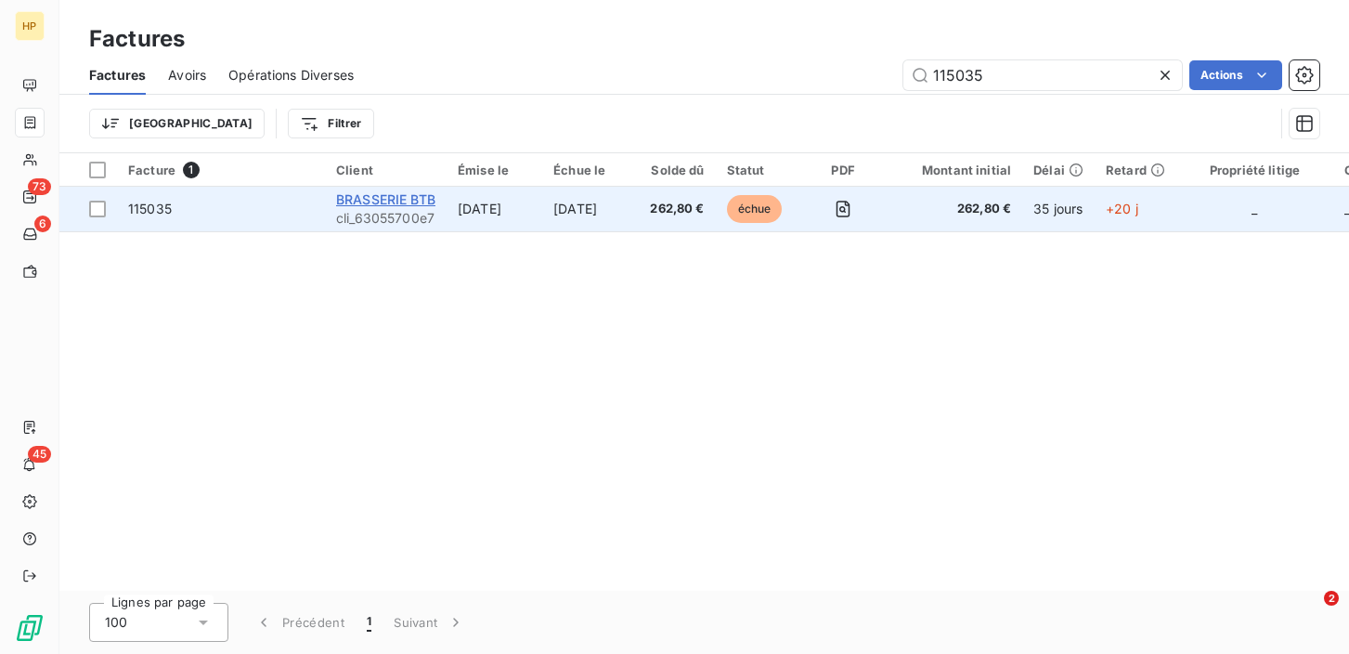
click at [412, 206] on span "BRASSERIE BTB" at bounding box center [385, 199] width 99 height 16
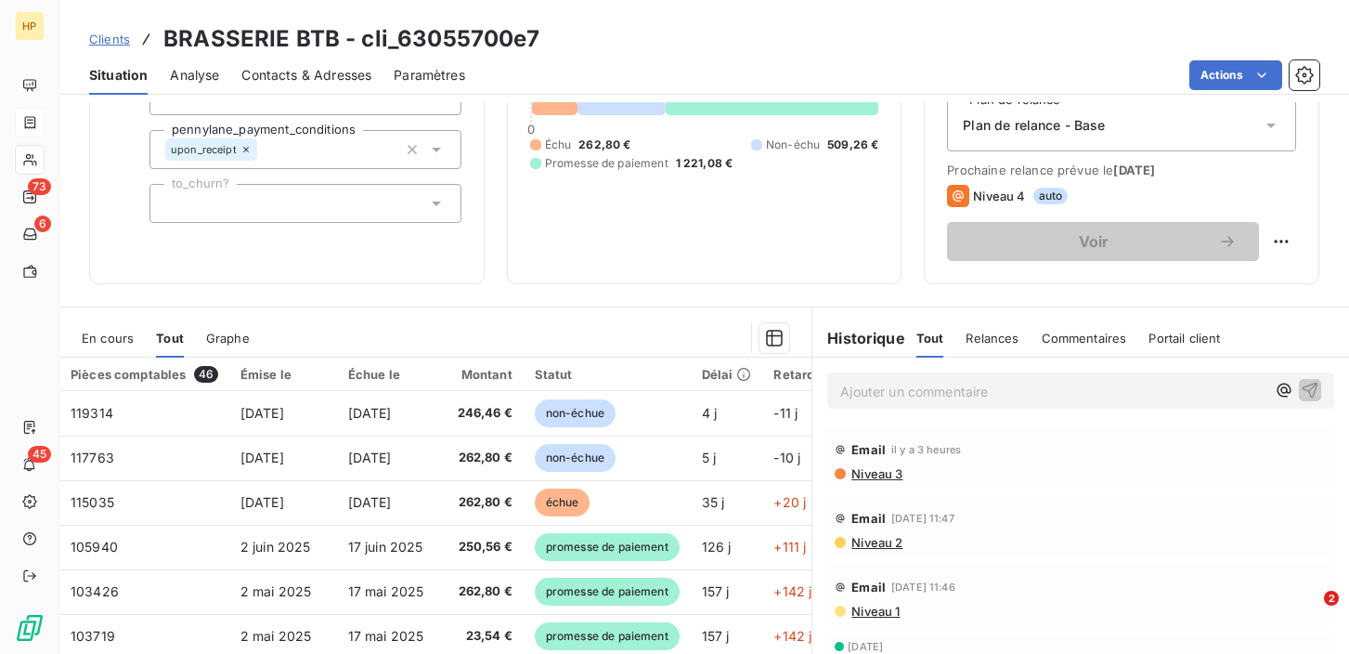
scroll to position [79, 0]
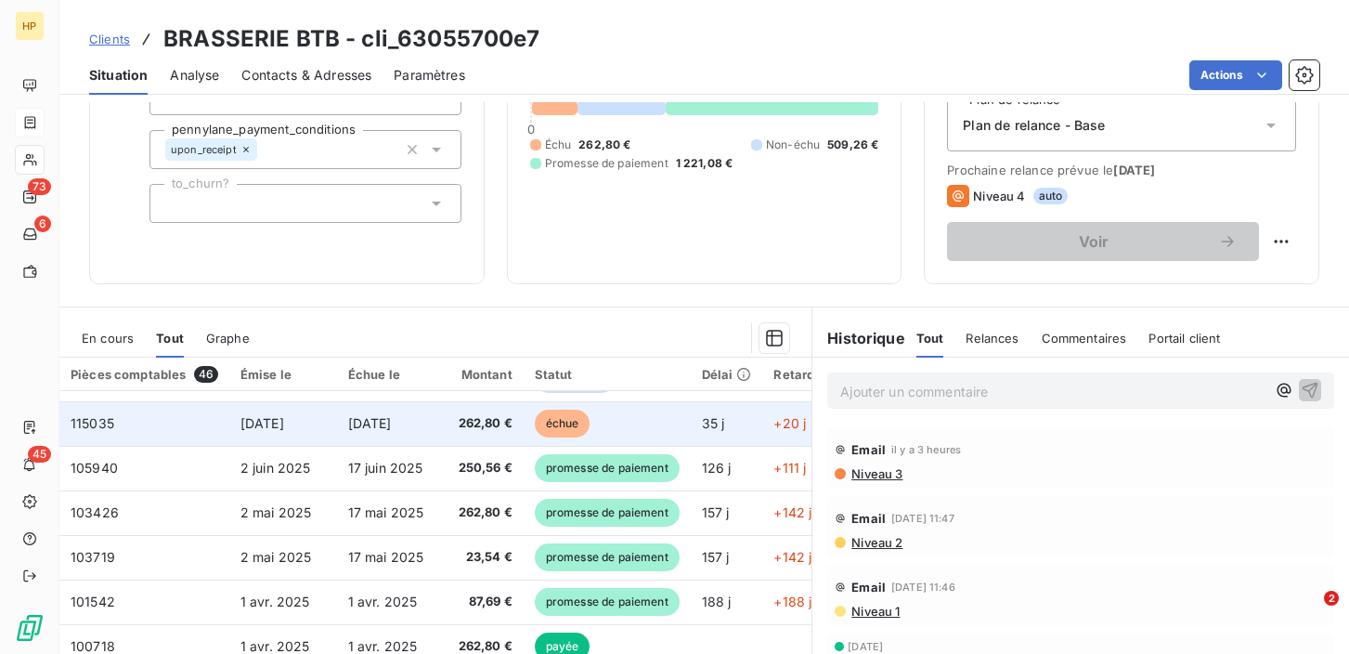
click at [450, 435] on td "262,80 €" at bounding box center [484, 423] width 79 height 45
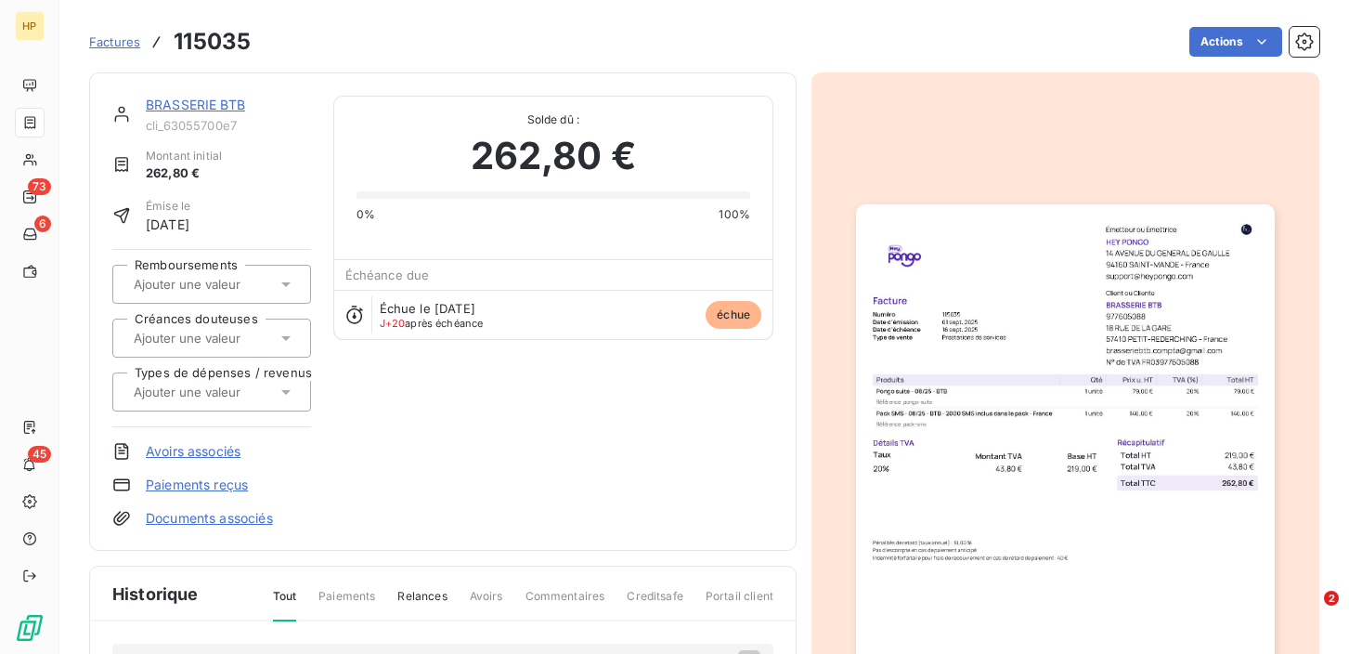
click at [181, 100] on link "BRASSERIE BTB" at bounding box center [195, 105] width 99 height 16
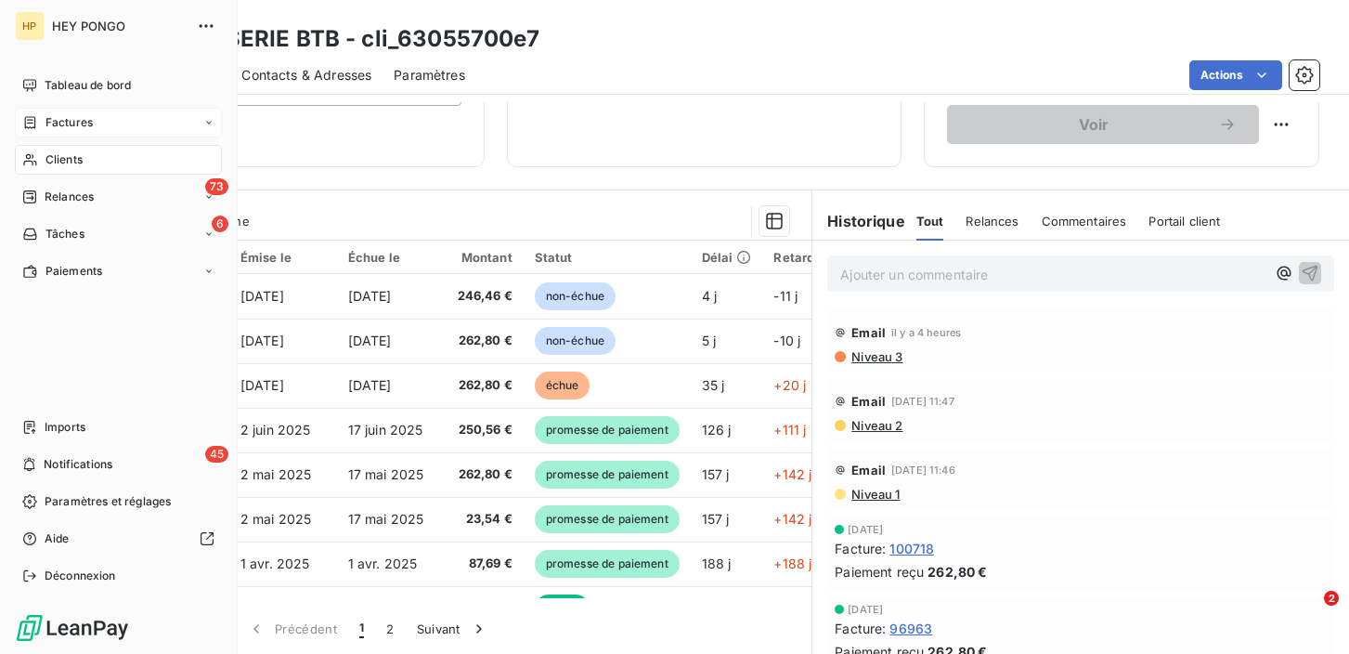
click at [38, 121] on div "Factures" at bounding box center [57, 122] width 71 height 17
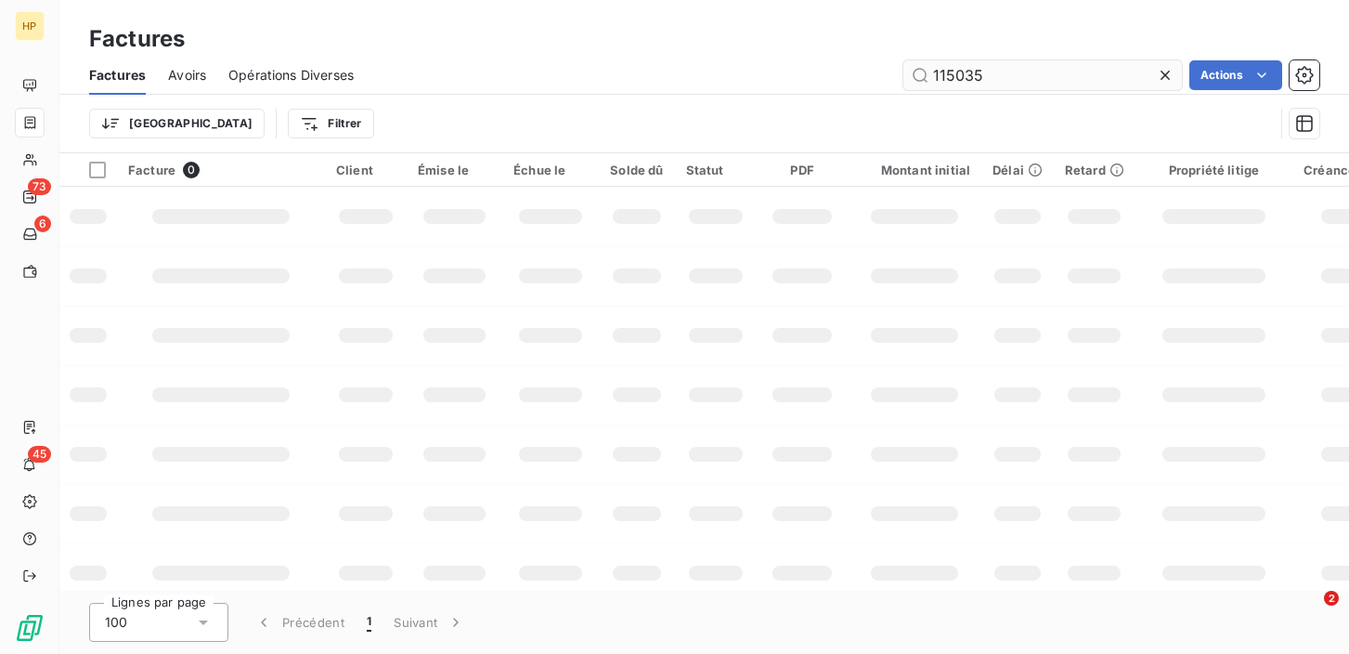
drag, startPoint x: 1002, startPoint y: 76, endPoint x: 931, endPoint y: 71, distance: 70.8
click at [931, 71] on input "115035" at bounding box center [1043, 75] width 279 height 30
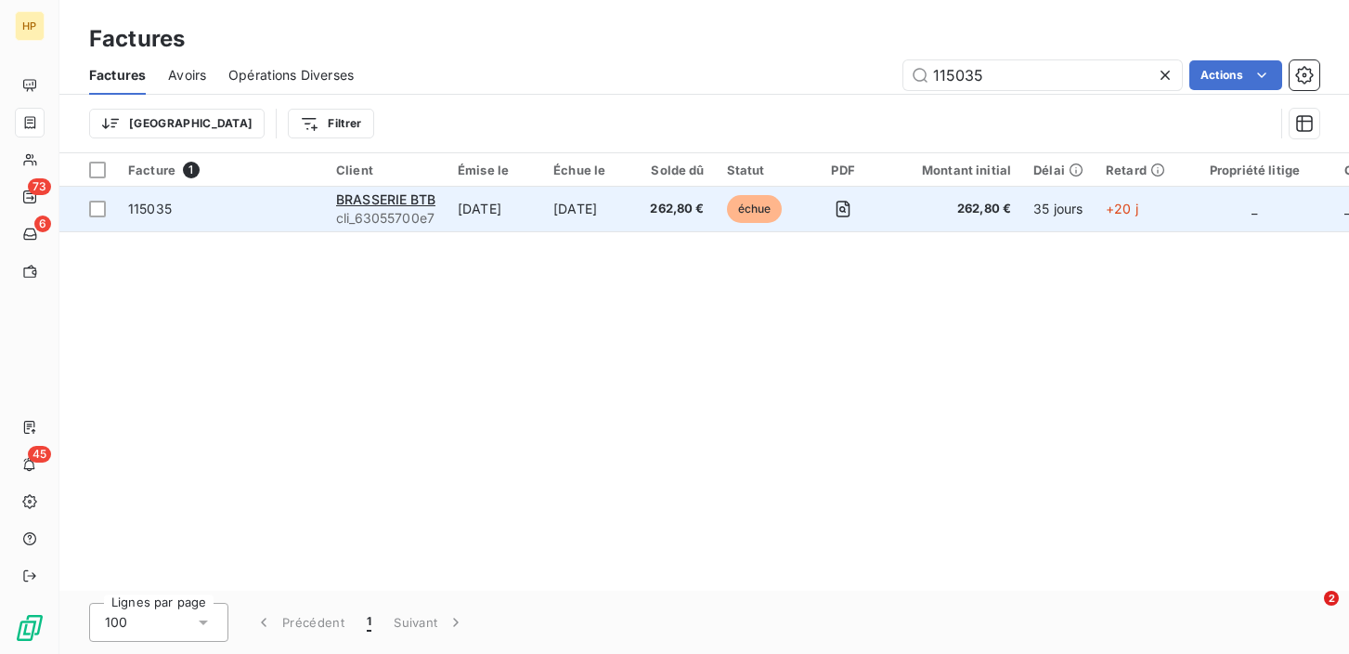
click at [395, 216] on span "cli_63055700e7" at bounding box center [385, 218] width 99 height 19
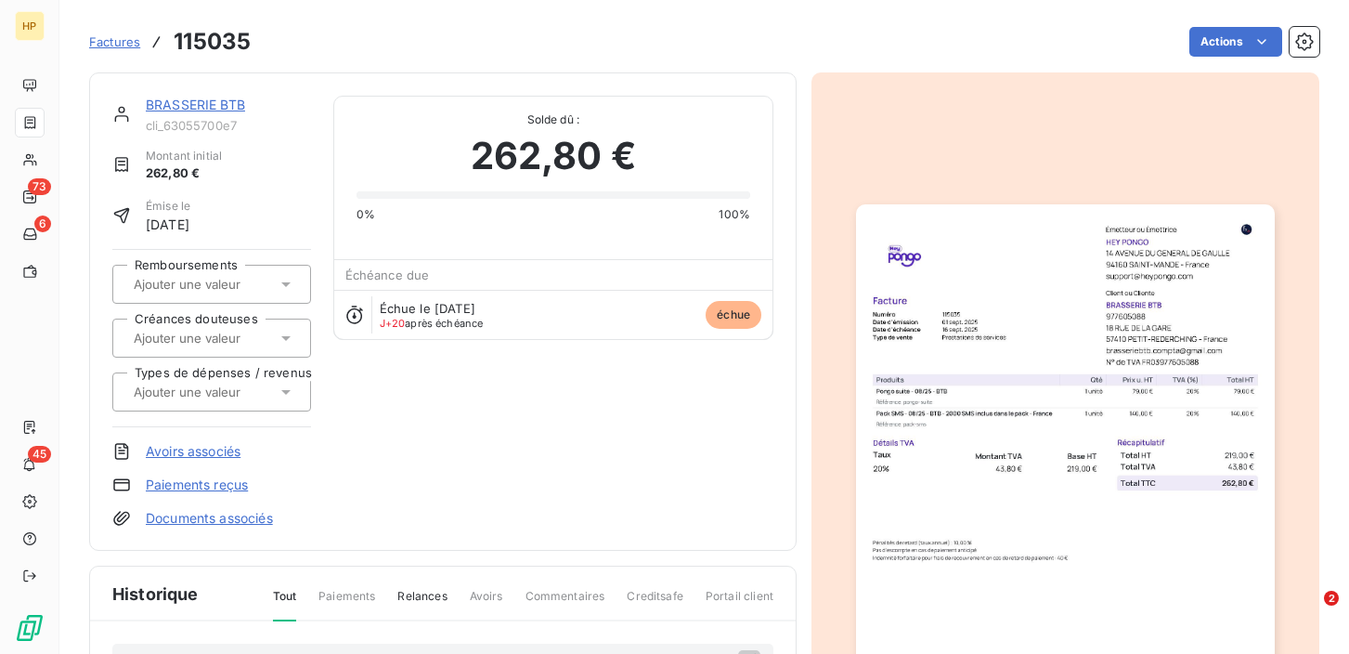
scroll to position [18, 0]
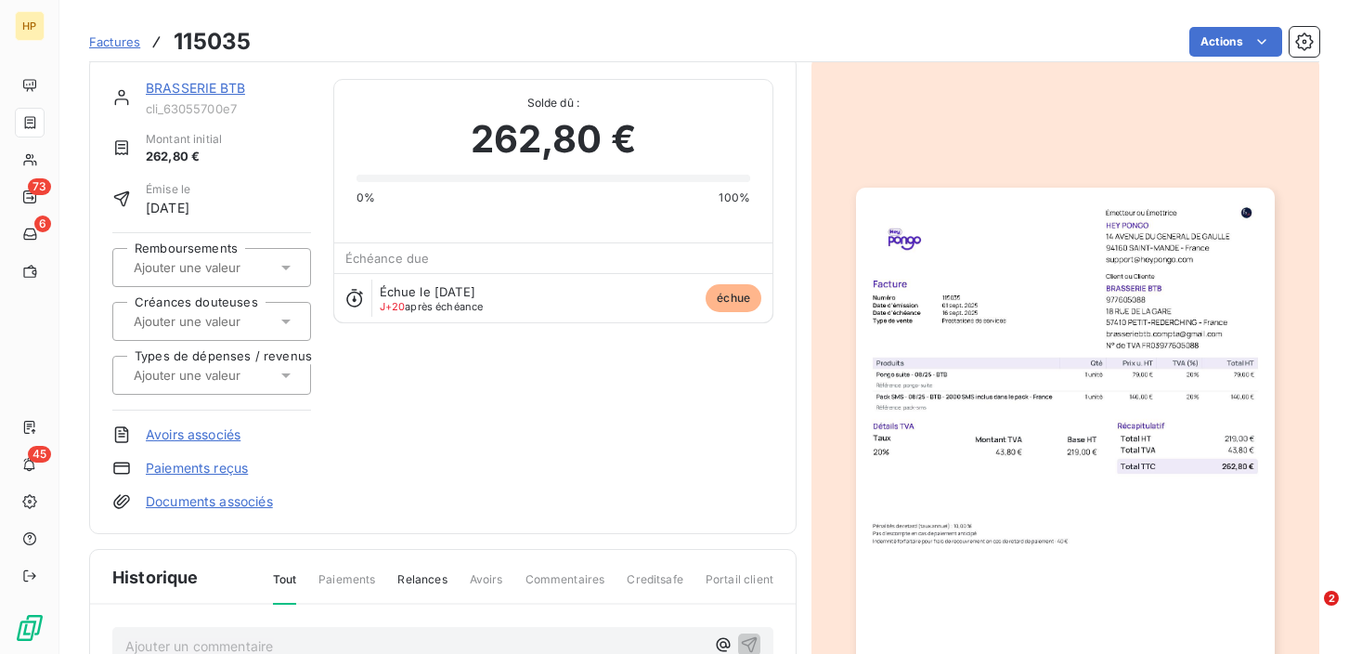
click at [174, 95] on link "BRASSERIE BTB" at bounding box center [195, 88] width 99 height 16
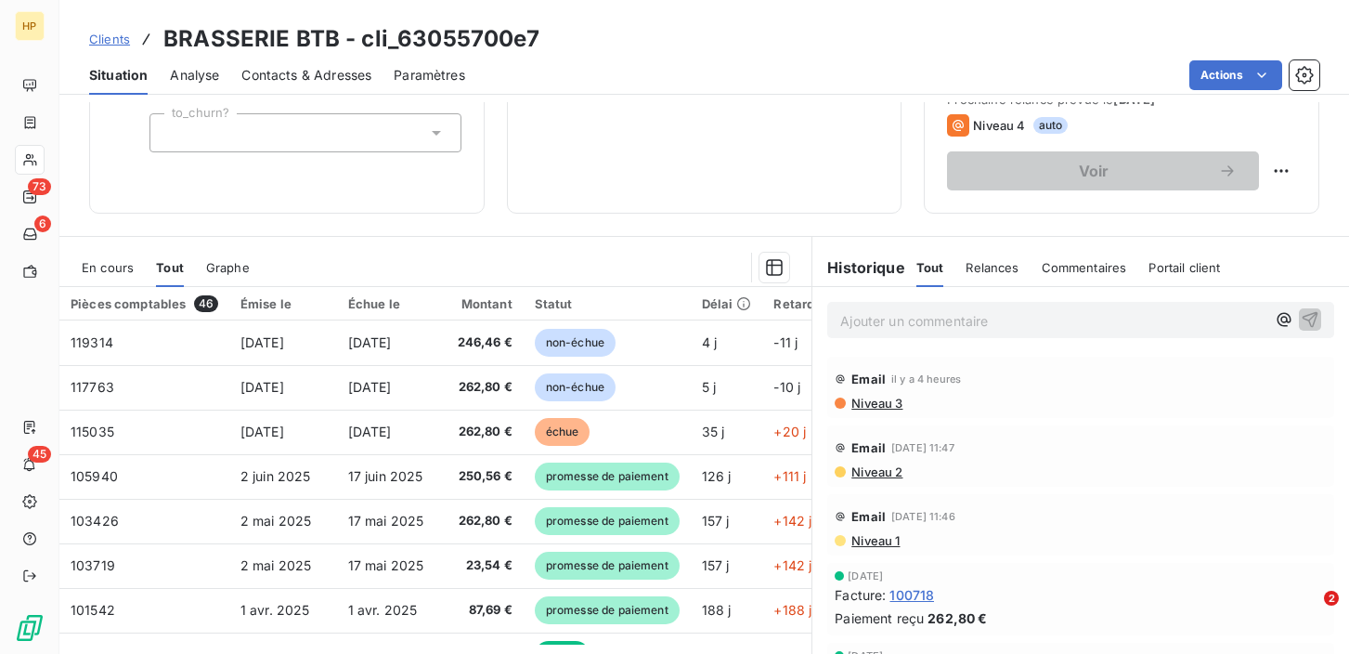
scroll to position [281, 0]
click at [872, 320] on p "Ajouter un commentaire ﻿" at bounding box center [1052, 319] width 425 height 23
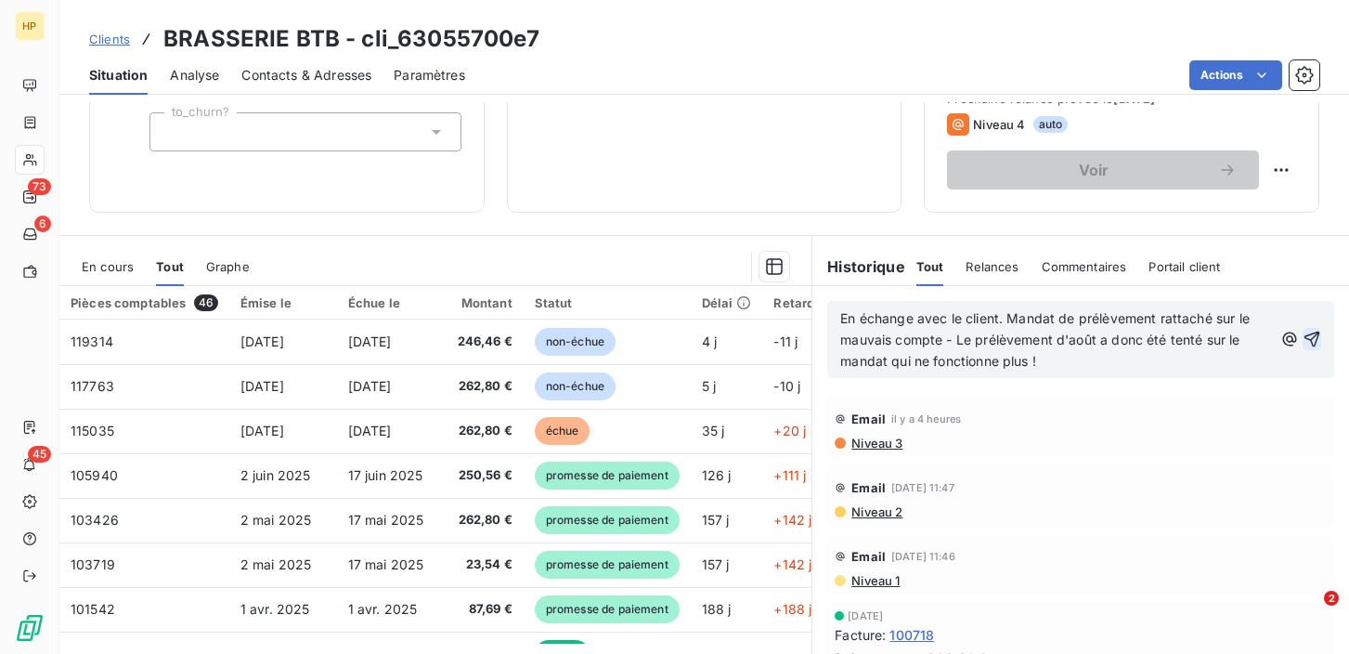
click at [1317, 339] on icon "button" at bounding box center [1313, 340] width 16 height 16
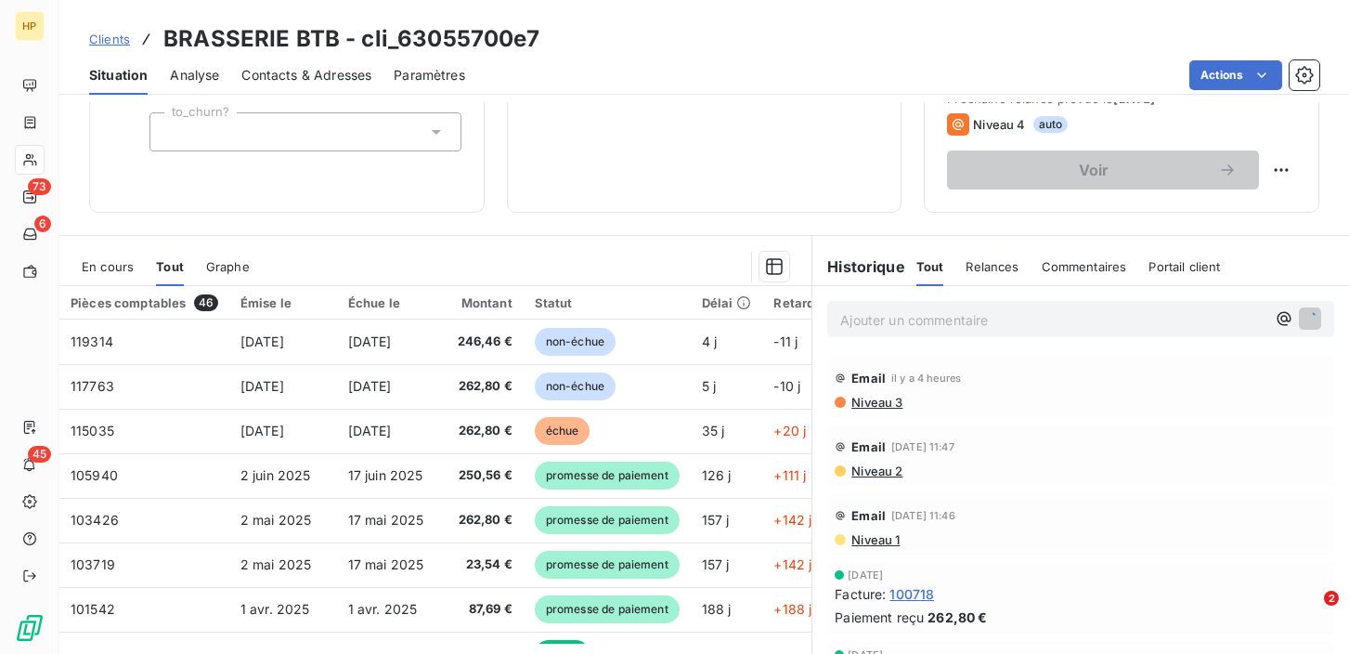
click at [768, 208] on div "Encours client 1 993,14 € 0 Échu 262,80 € Non-échu 509,26 € Promesse de paiemen…" at bounding box center [705, 22] width 396 height 381
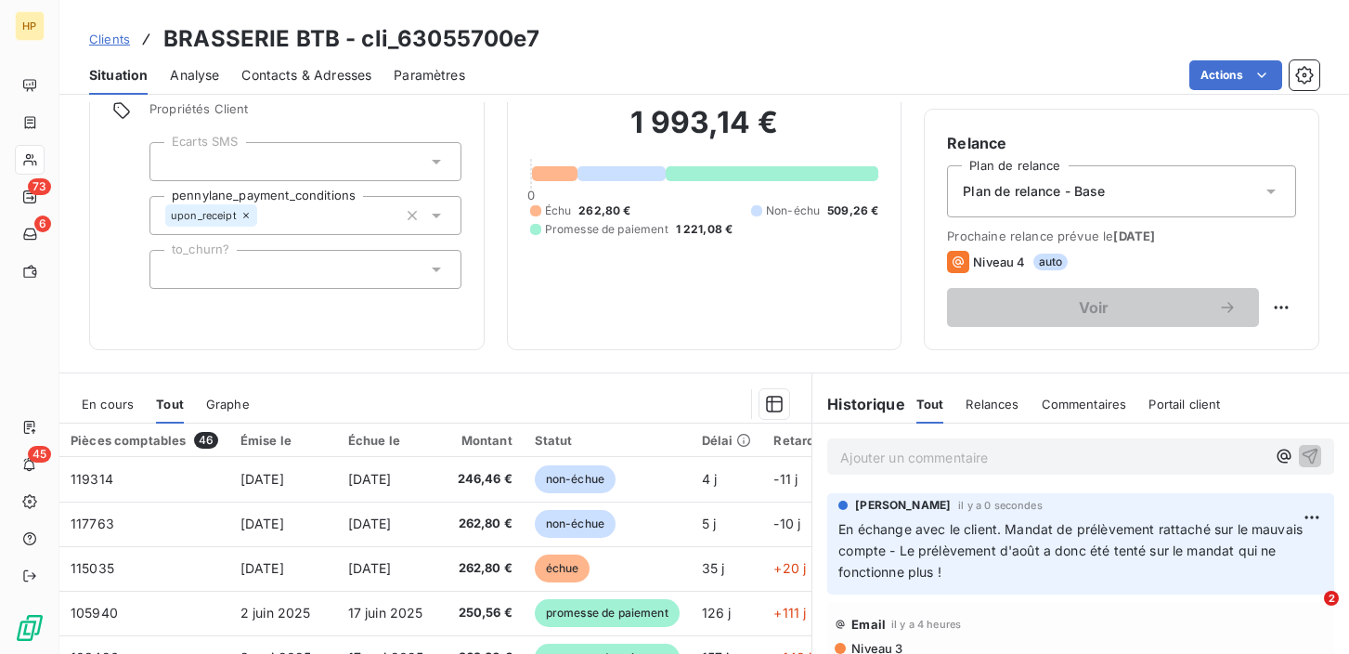
scroll to position [163, 0]
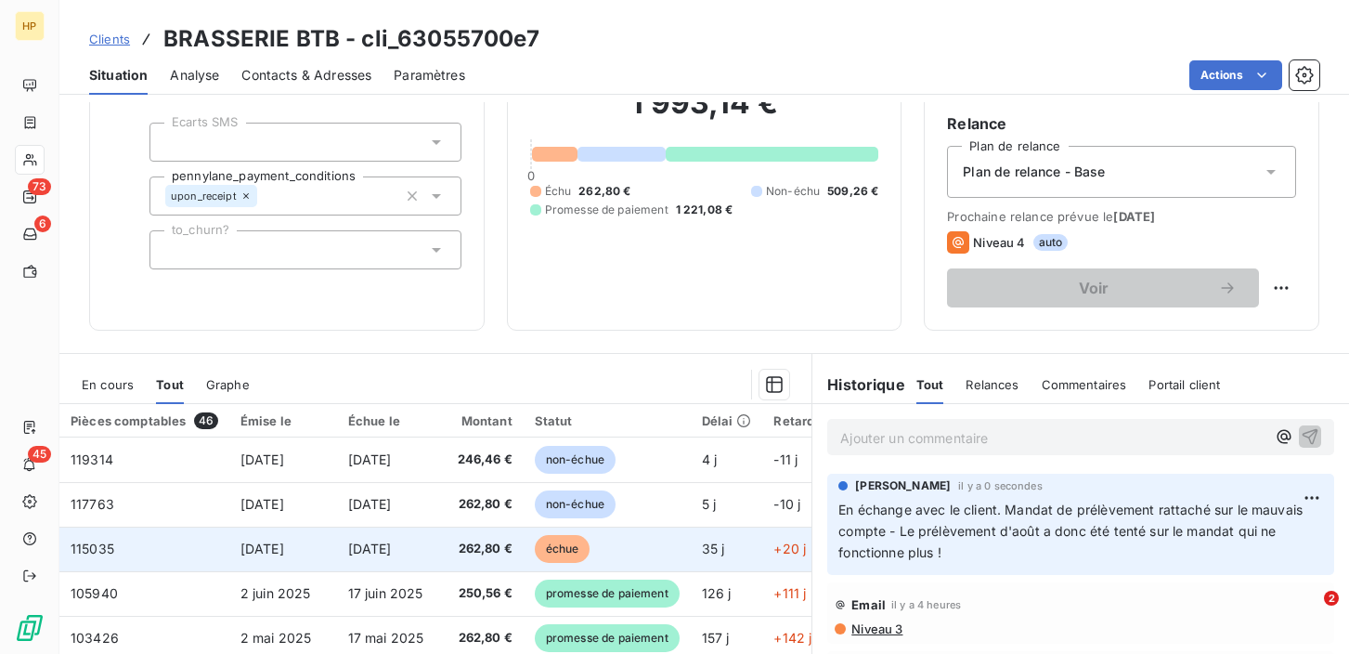
click at [392, 547] on span "[DATE]" at bounding box center [370, 548] width 44 height 16
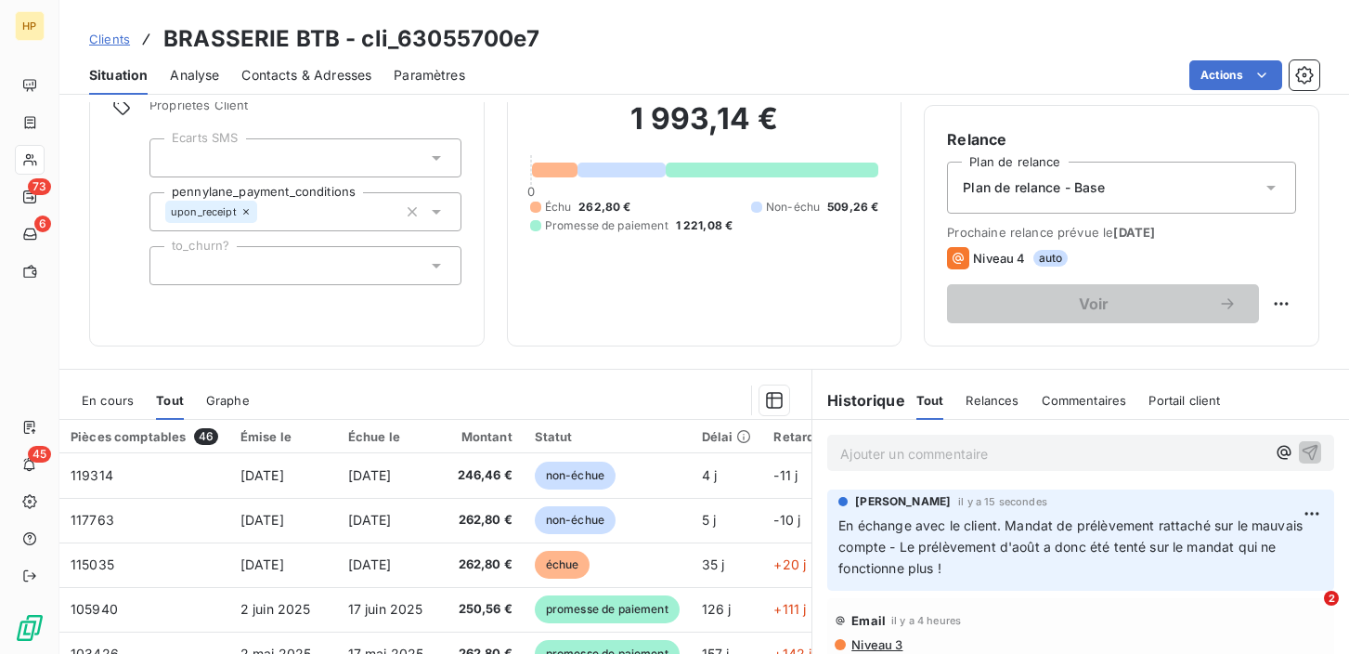
scroll to position [147, 0]
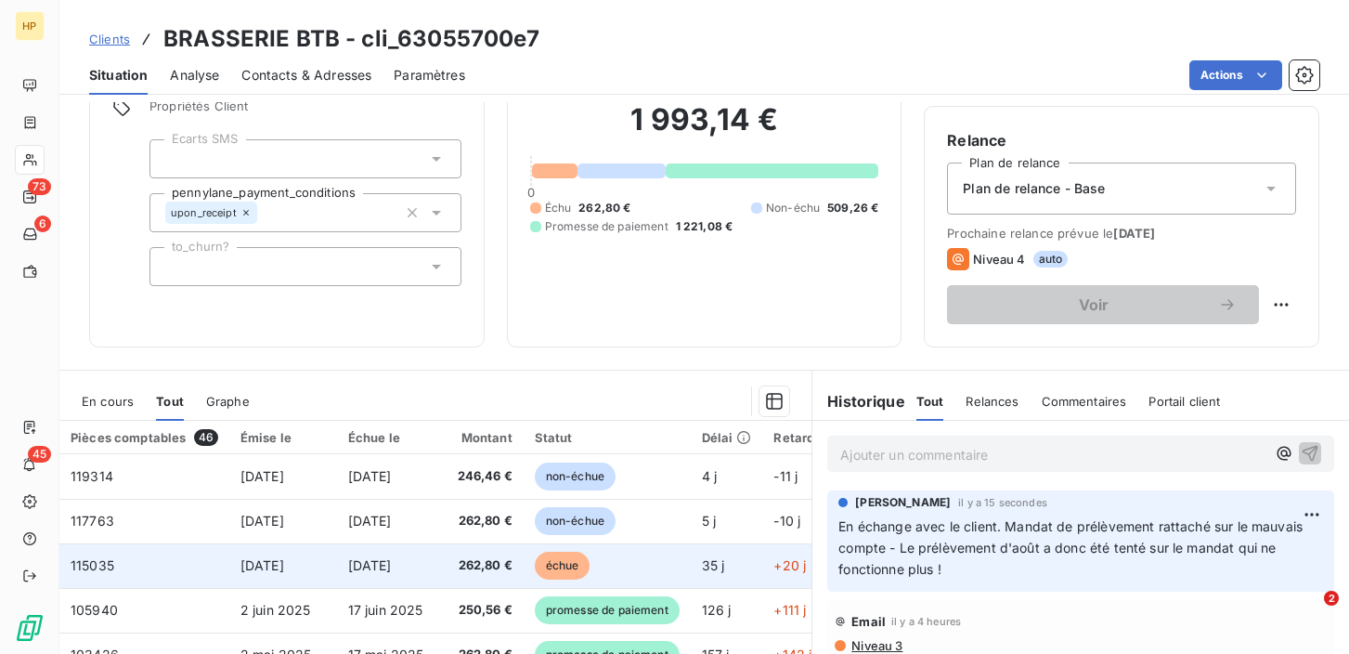
click at [142, 565] on td "115035" at bounding box center [144, 565] width 170 height 45
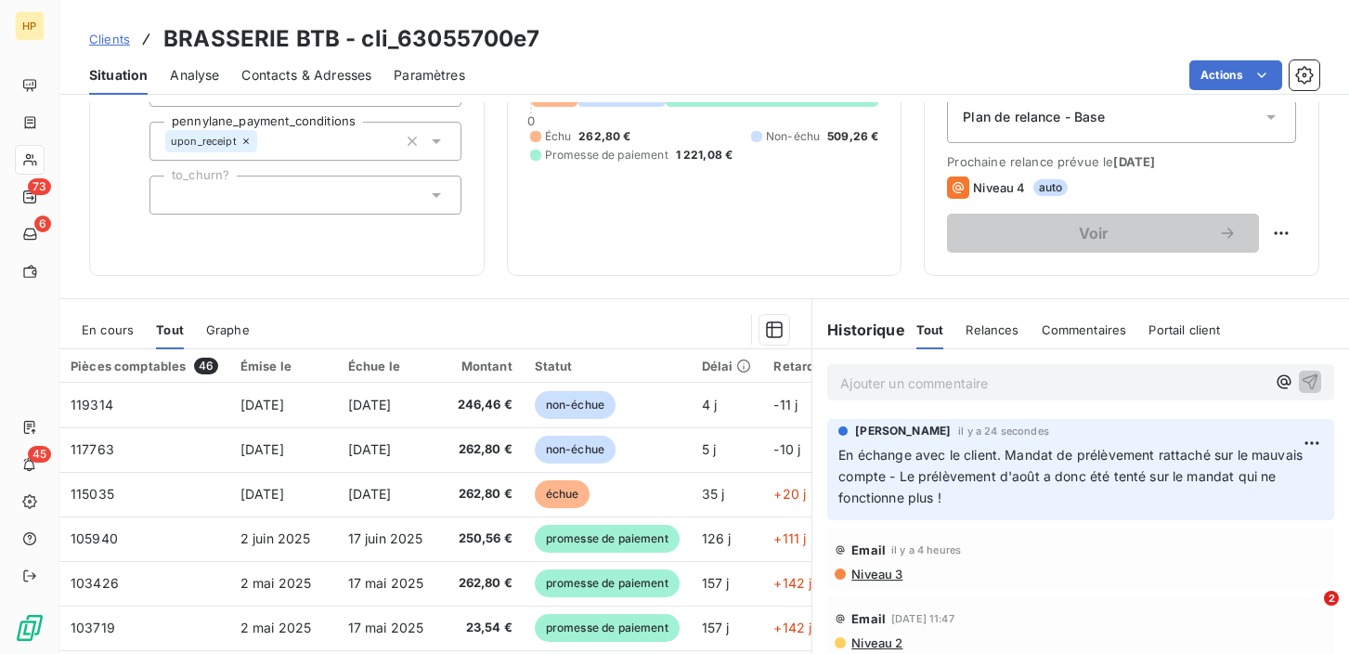
scroll to position [215, 0]
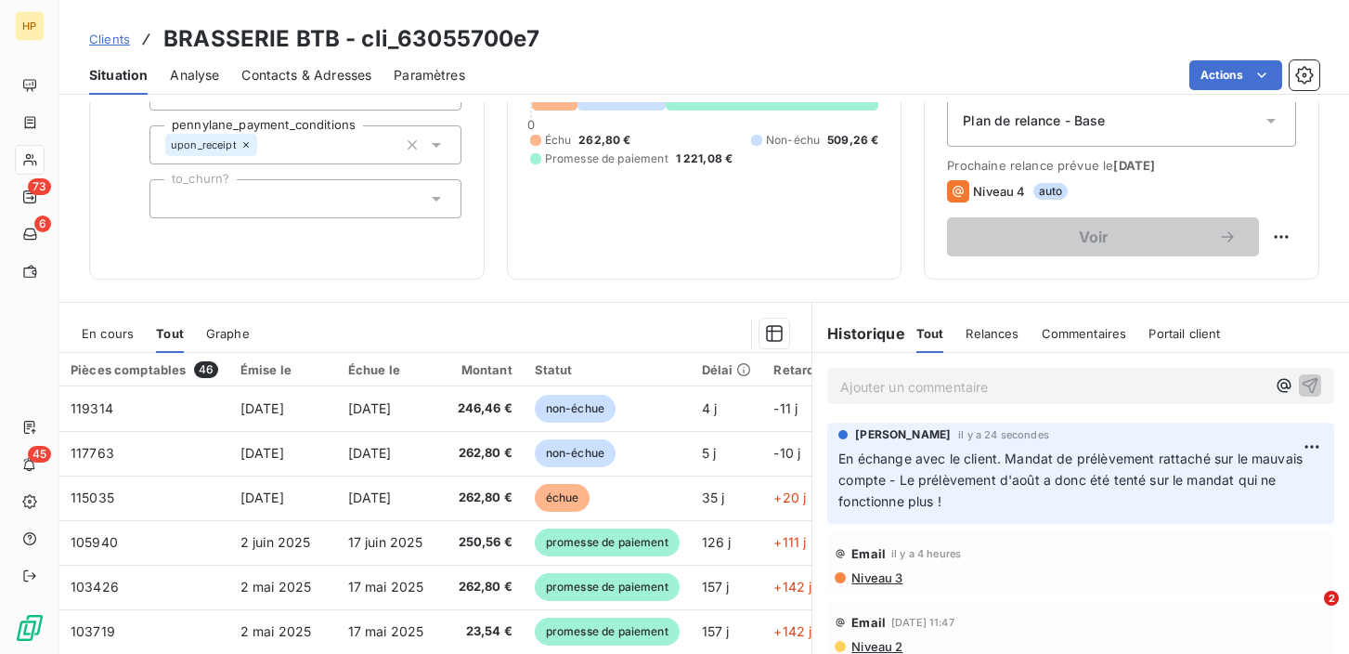
click at [97, 333] on span "En cours" at bounding box center [108, 333] width 52 height 15
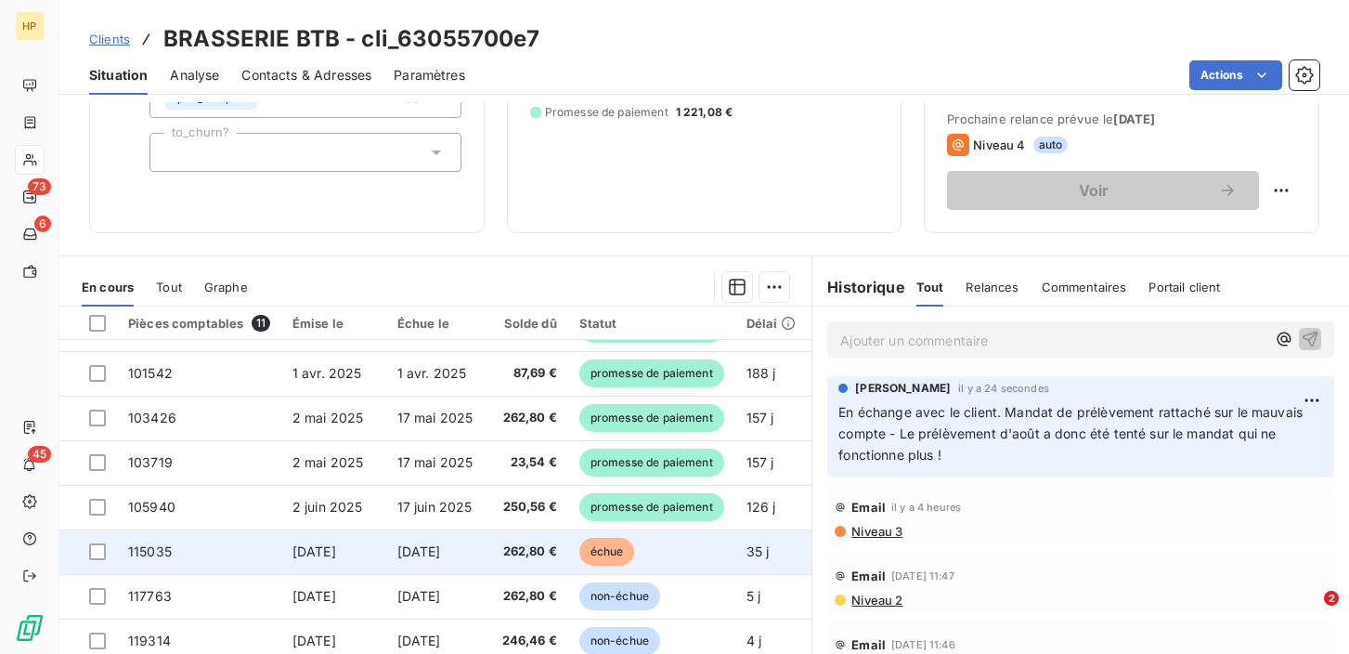
scroll to position [260, 0]
click at [95, 547] on div at bounding box center [97, 552] width 17 height 17
click at [95, 547] on icon at bounding box center [97, 552] width 11 height 11
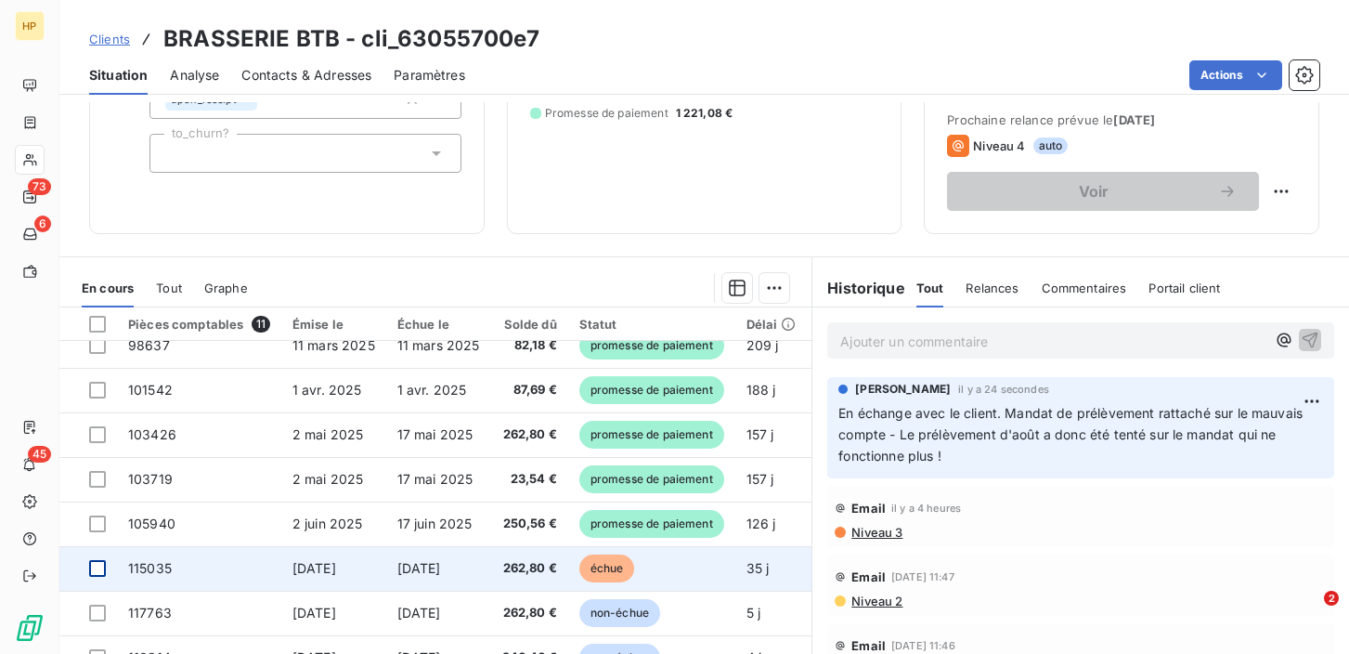
scroll to position [163, 0]
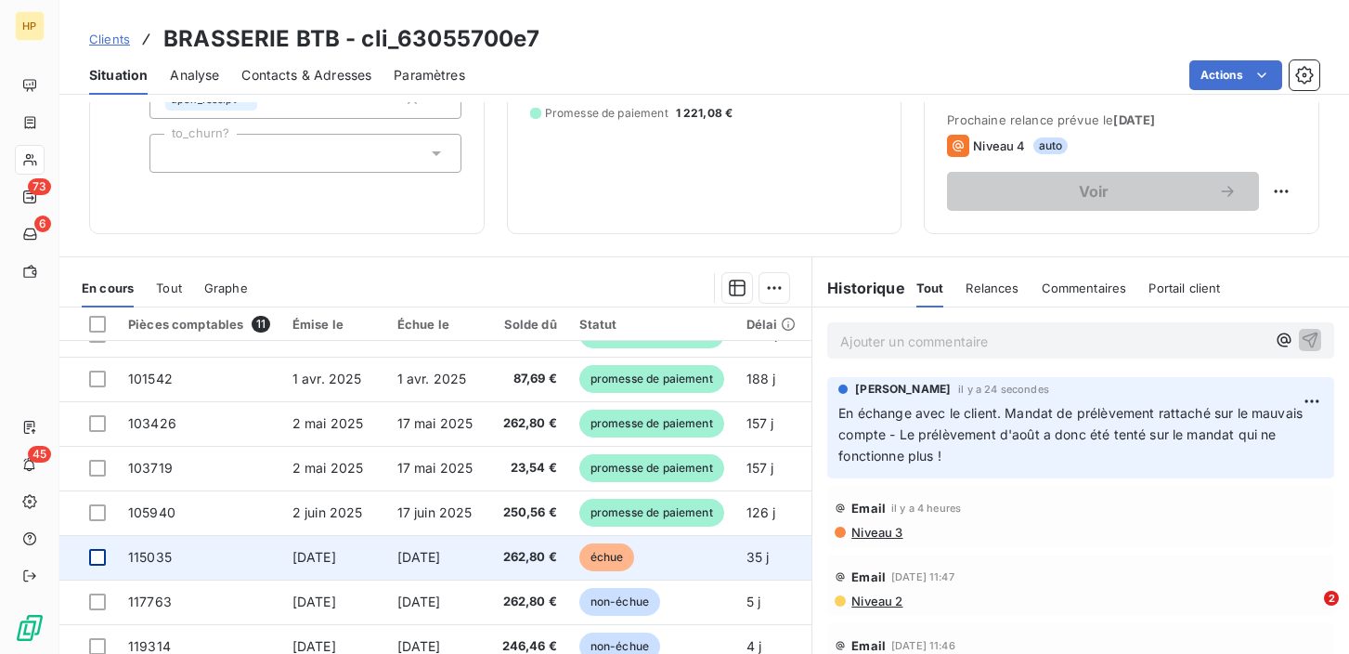
click at [93, 562] on div at bounding box center [97, 557] width 17 height 17
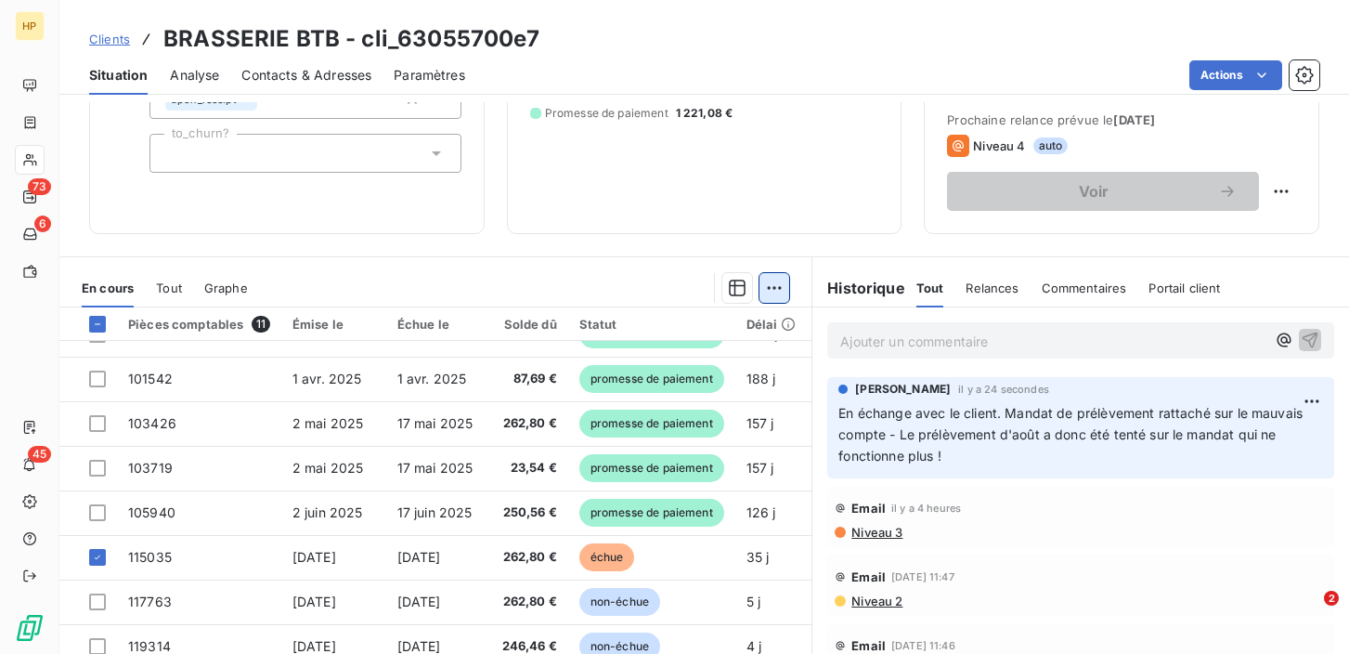
click at [772, 287] on html "HP 73 6 45 Clients BRASSERIE BTB - cli_63055700e7 Situation Analyse Contacts & …" at bounding box center [674, 327] width 1349 height 654
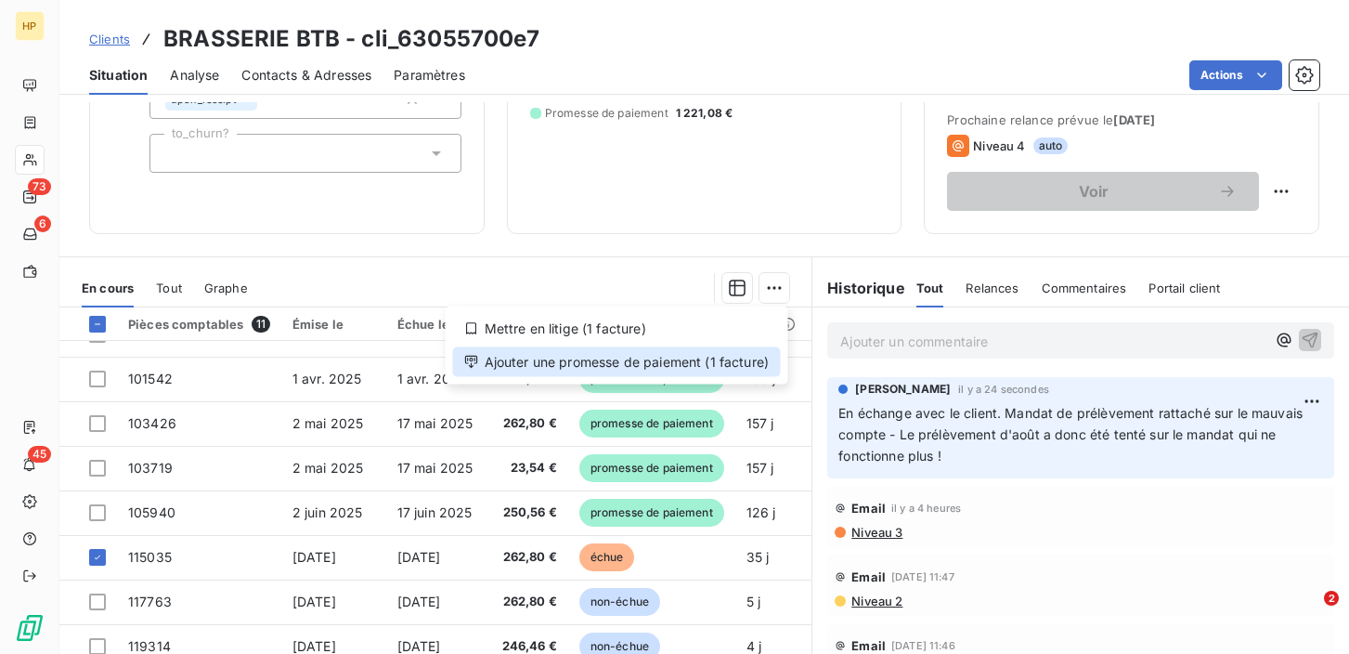
click at [681, 357] on div "Ajouter une promesse de paiement (1 facture)" at bounding box center [617, 362] width 328 height 30
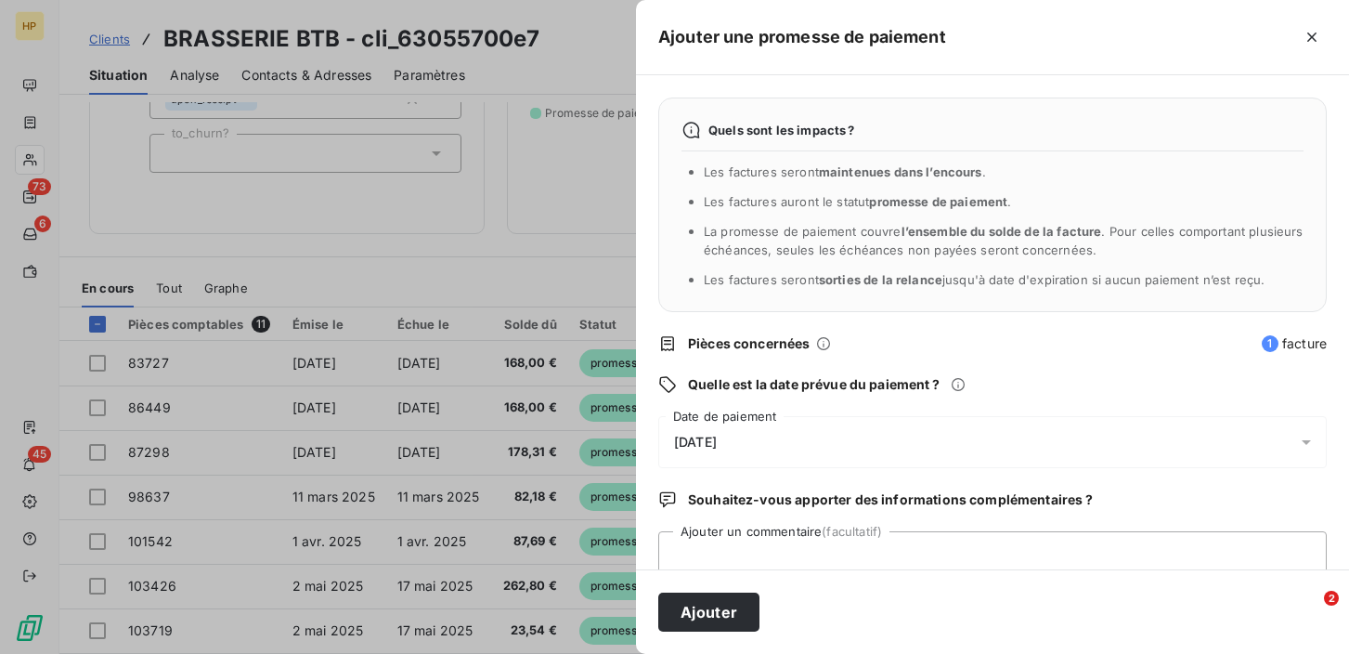
click at [767, 447] on div "[DATE]" at bounding box center [992, 442] width 669 height 52
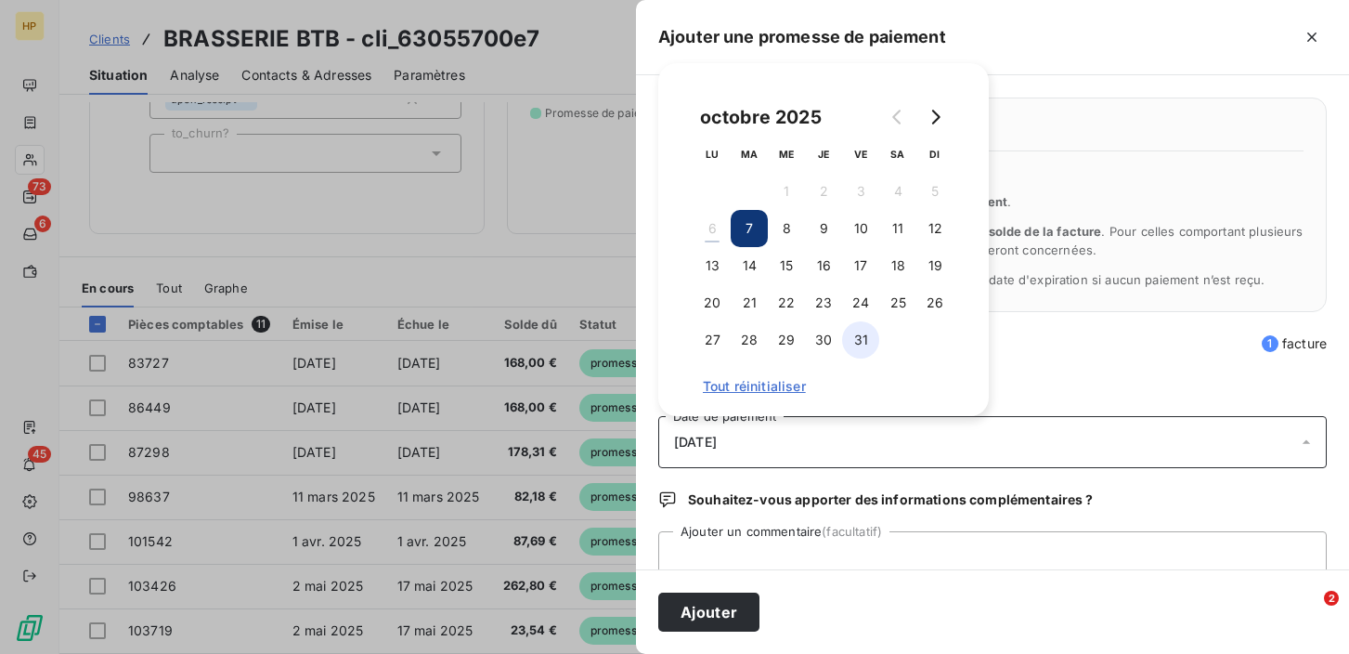
click at [854, 344] on button "31" at bounding box center [860, 339] width 37 height 37
click at [1055, 375] on div "Quelle est la date prévue du paiement ?" at bounding box center [992, 384] width 669 height 19
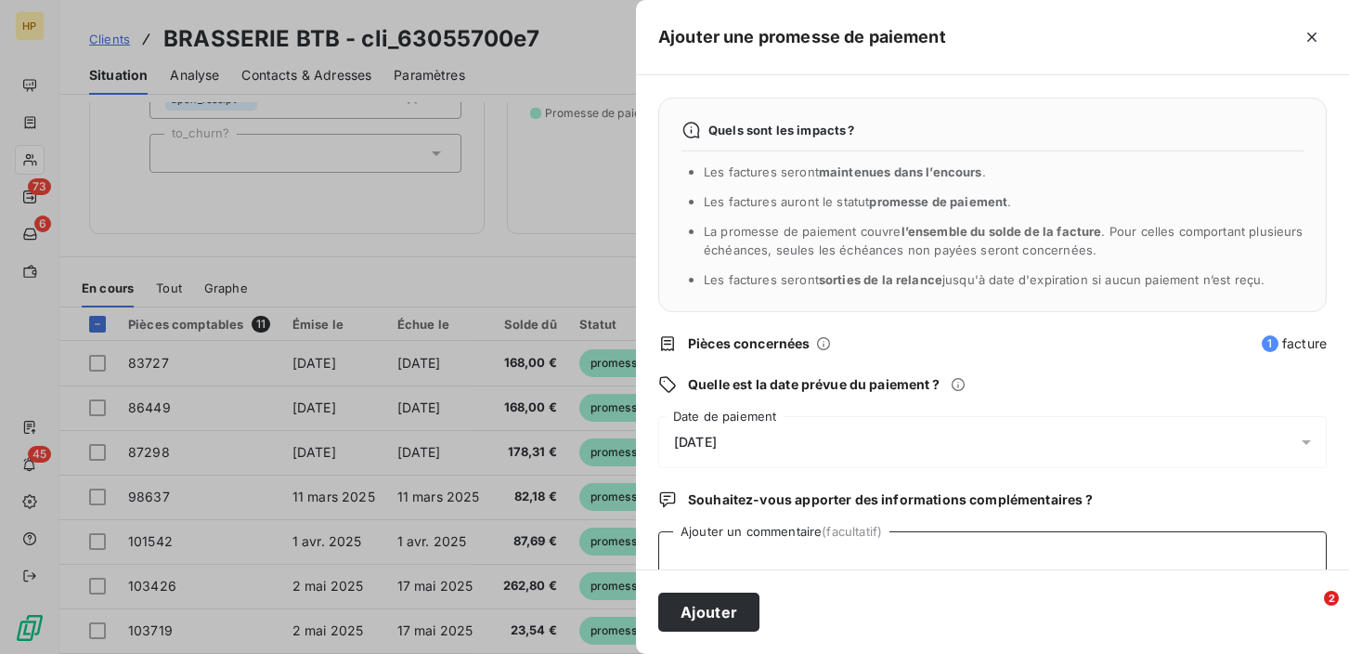
click at [703, 553] on textarea "Ajouter un commentaire (facultatif)" at bounding box center [992, 566] width 669 height 71
type textarea "En attente de retour du client pour la regul"
click at [699, 611] on button "Ajouter" at bounding box center [708, 611] width 101 height 39
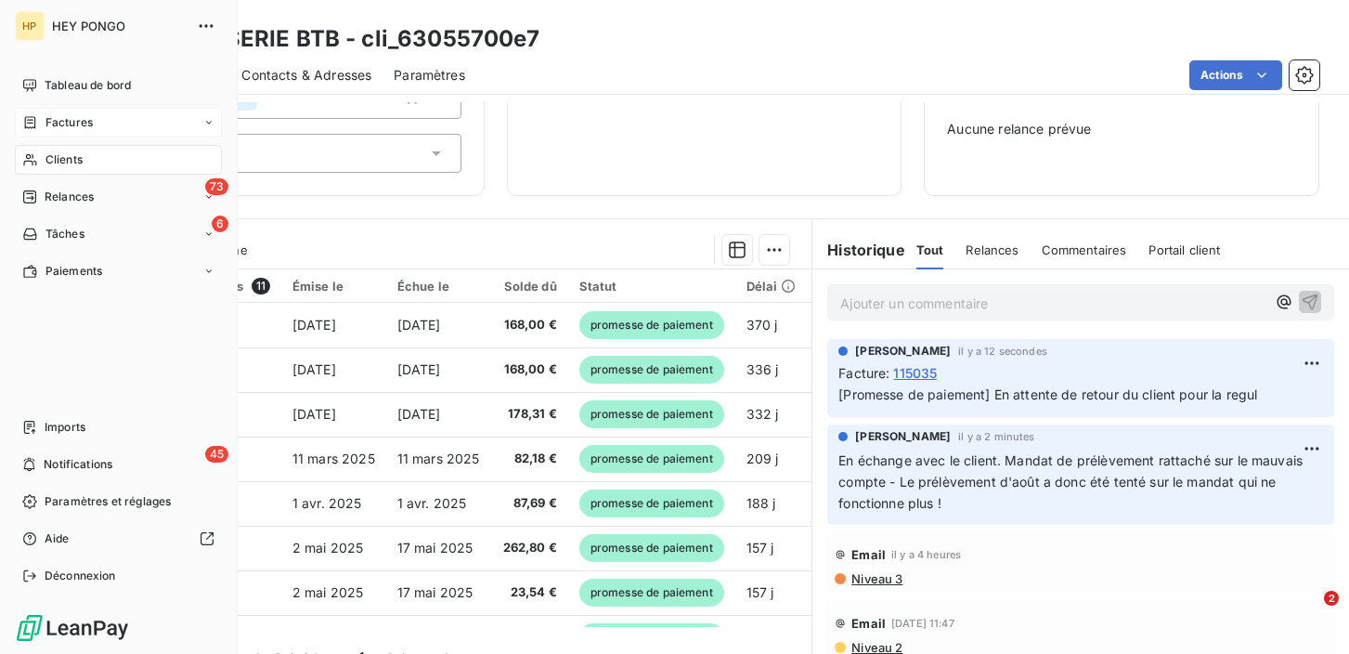
click at [46, 124] on span "Factures" at bounding box center [69, 122] width 47 height 17
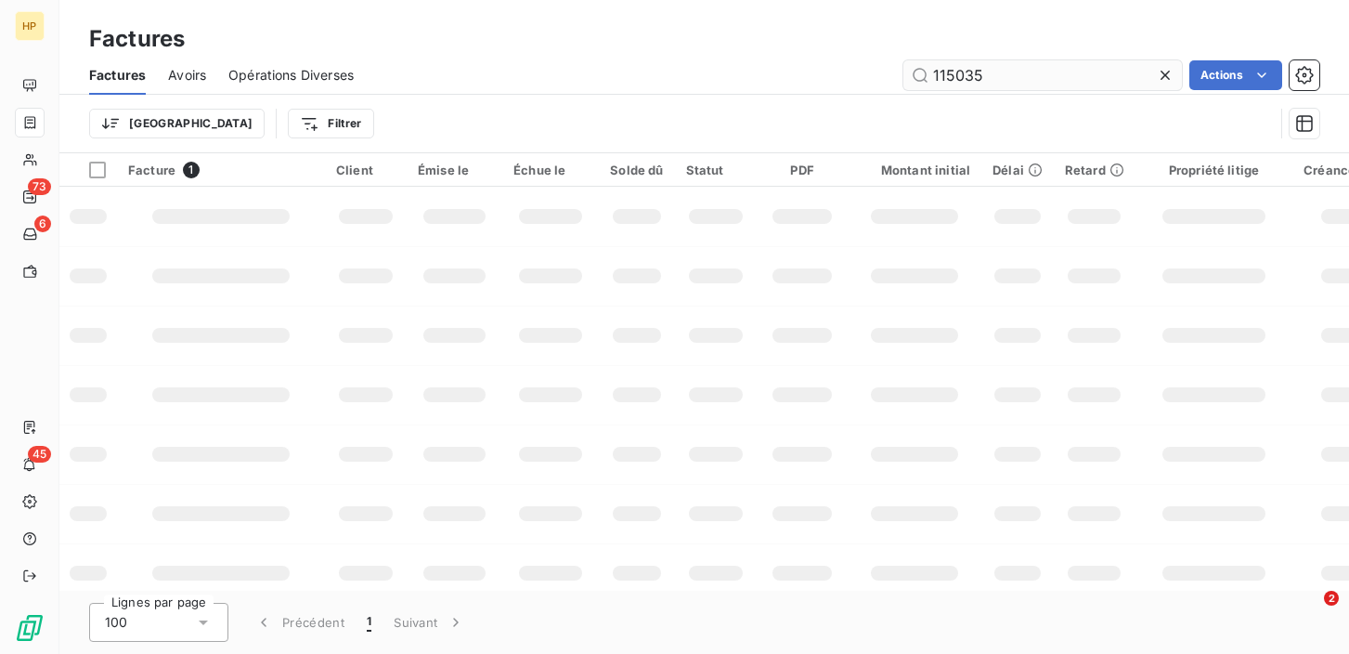
drag, startPoint x: 1014, startPoint y: 74, endPoint x: 925, endPoint y: 71, distance: 89.2
click at [925, 71] on input "115035" at bounding box center [1043, 75] width 279 height 30
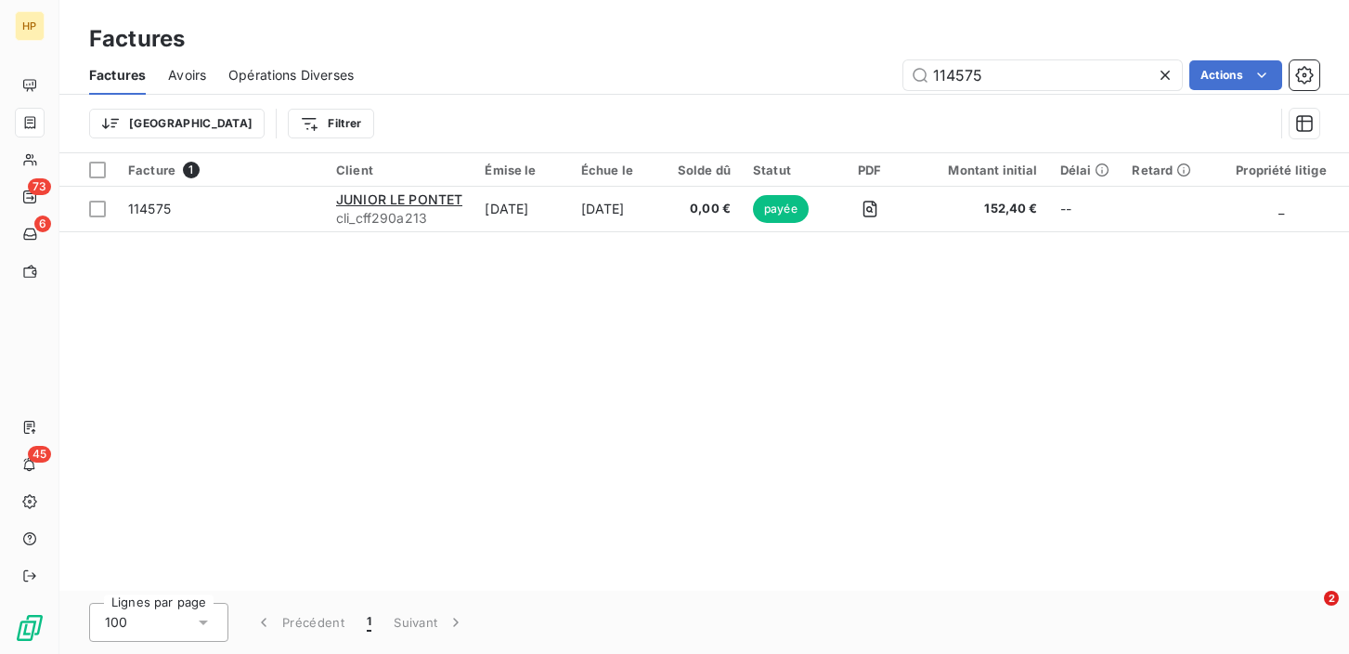
type input "114575"
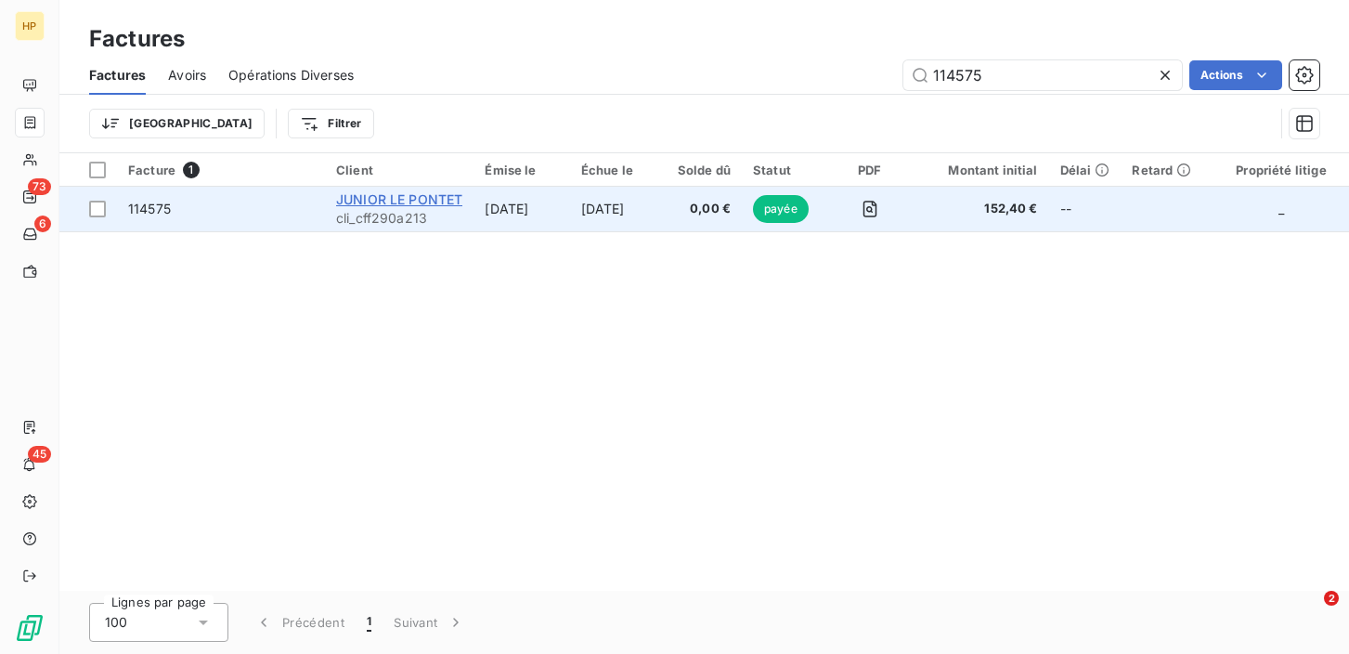
click at [390, 199] on span "JUNIOR LE PONTET" at bounding box center [399, 199] width 126 height 16
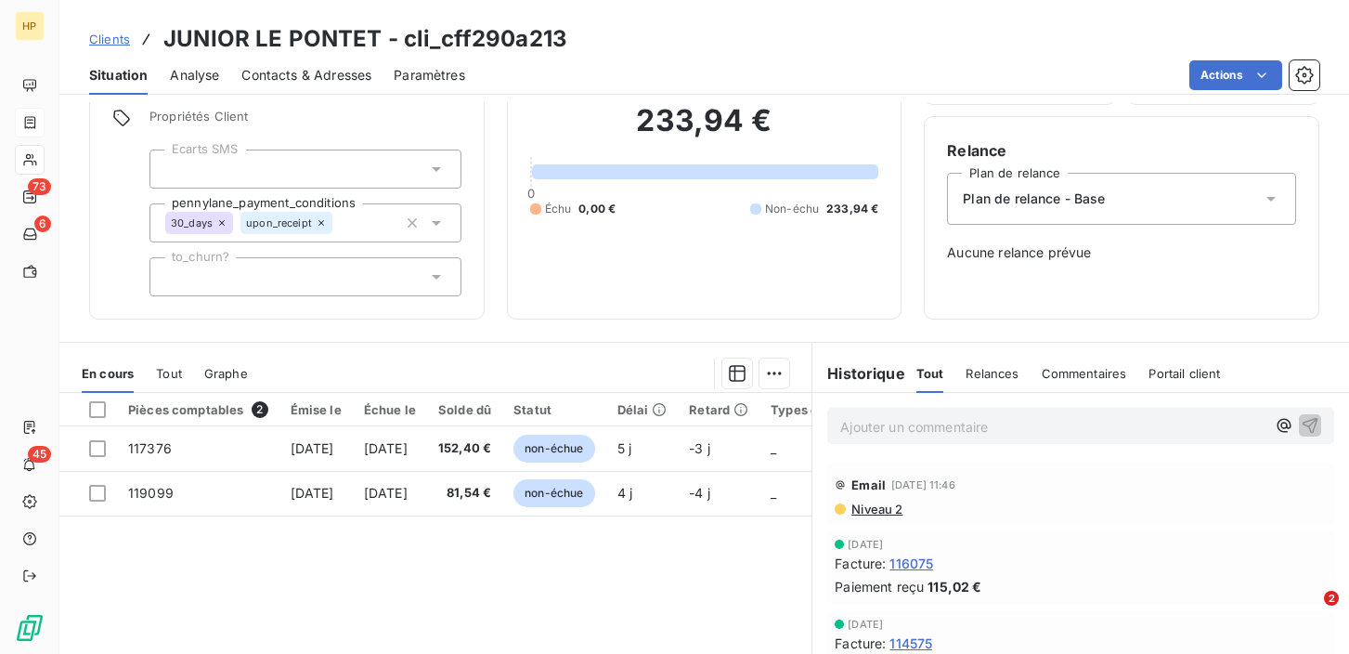
scroll to position [150, 0]
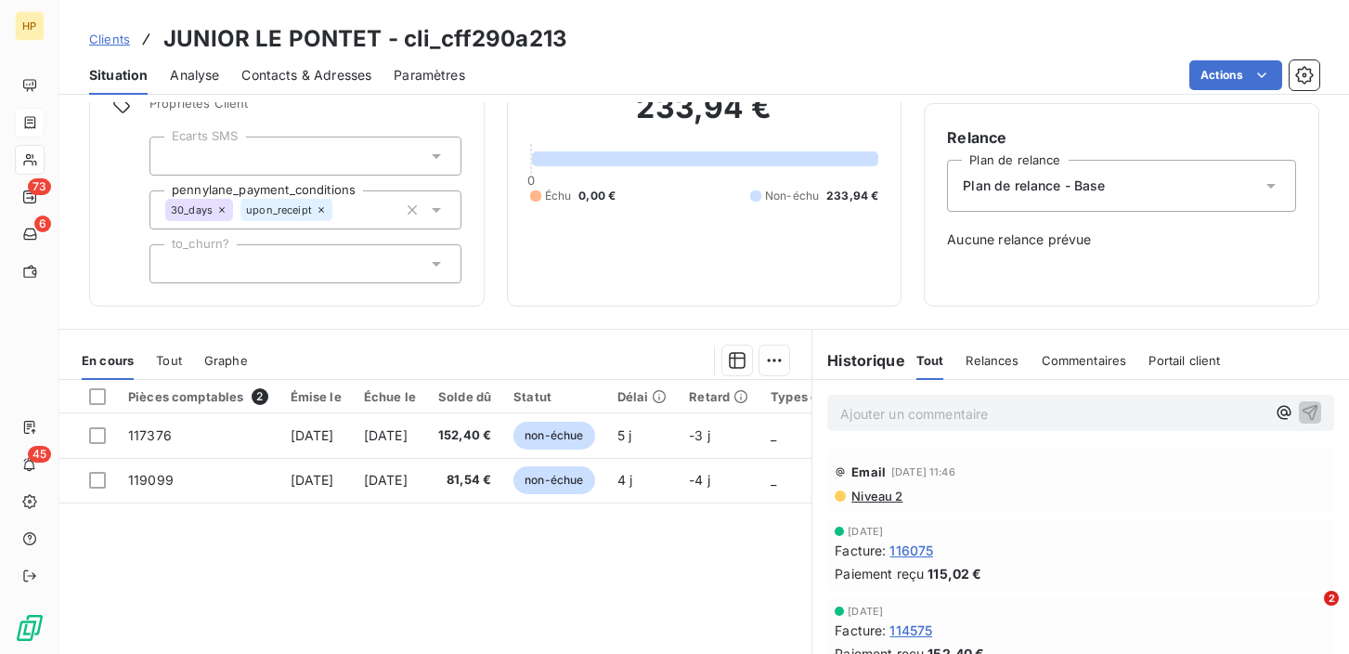
click at [165, 354] on span "Tout" at bounding box center [169, 360] width 26 height 15
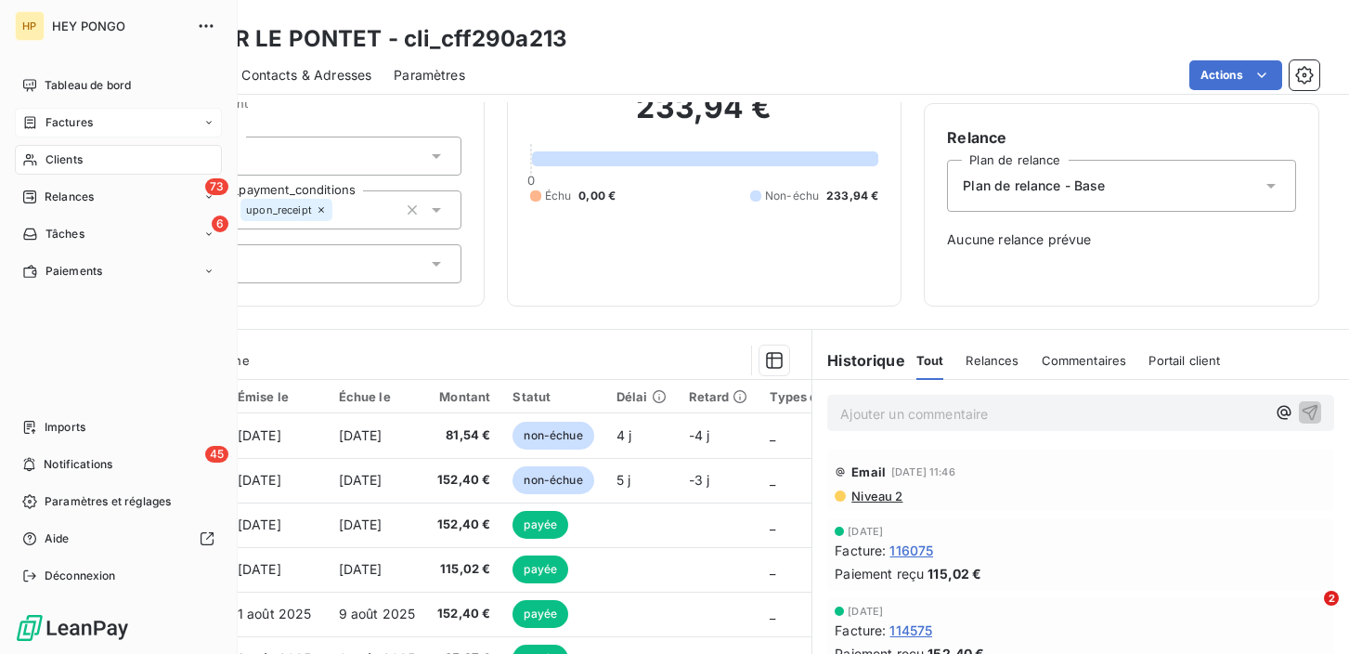
click at [43, 156] on div "Clients" at bounding box center [118, 160] width 207 height 30
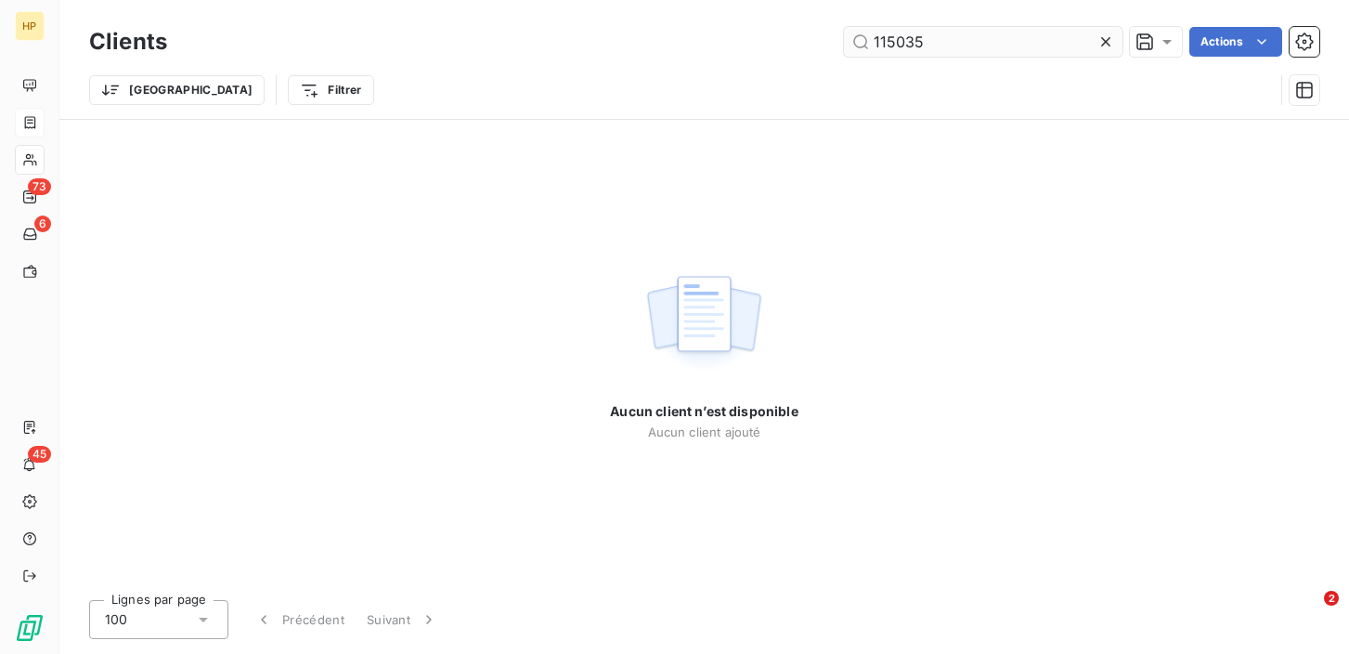
drag, startPoint x: 930, startPoint y: 38, endPoint x: 867, endPoint y: 37, distance: 63.2
click at [867, 37] on input "115035" at bounding box center [983, 42] width 279 height 30
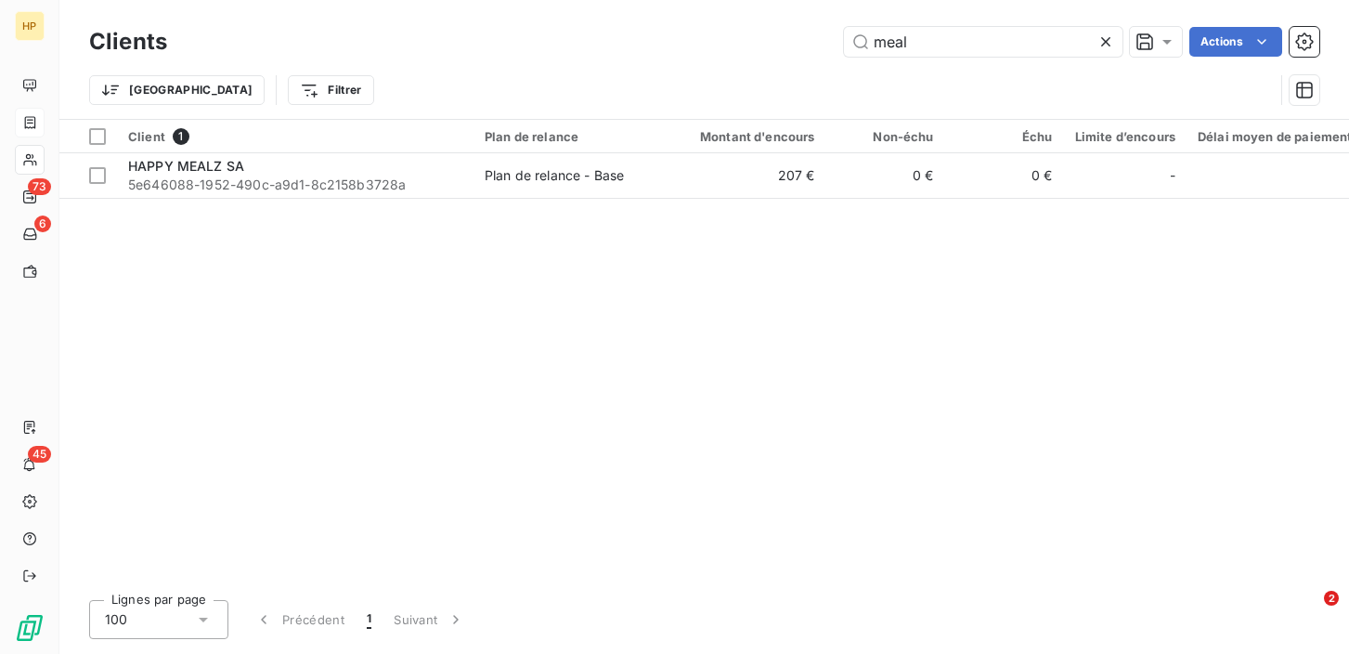
type input "meal"
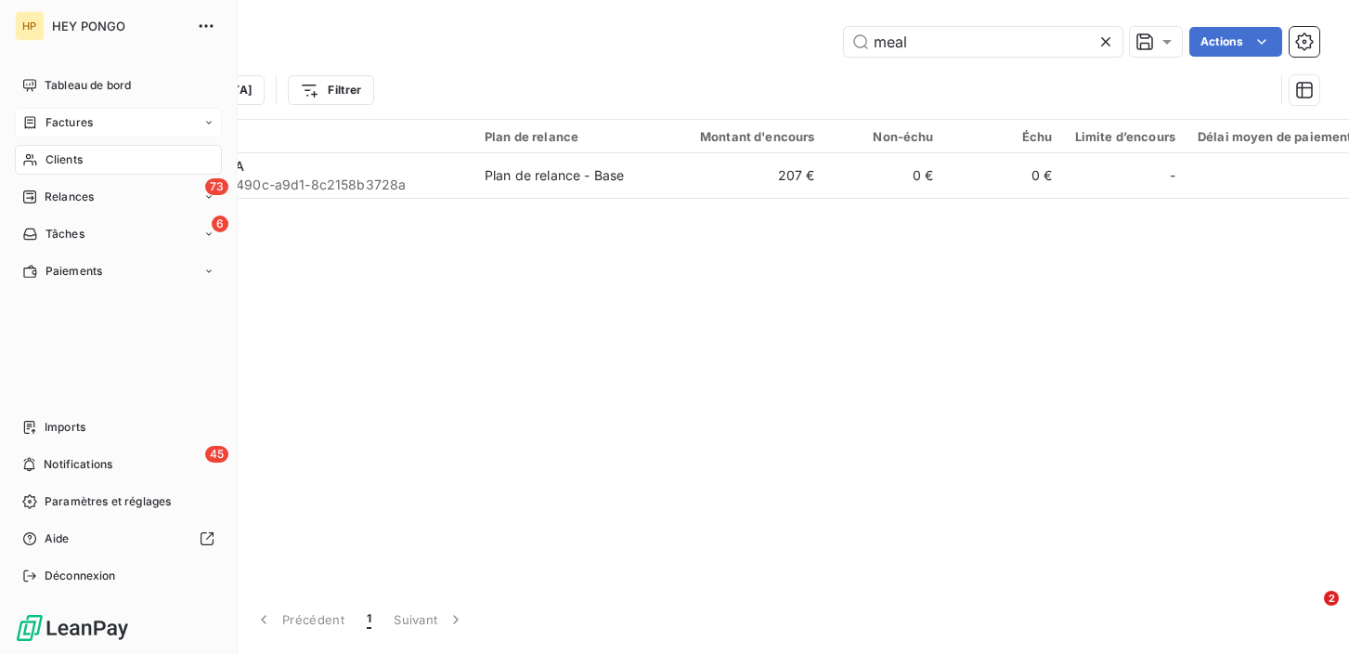
click at [59, 121] on span "Factures" at bounding box center [69, 122] width 47 height 17
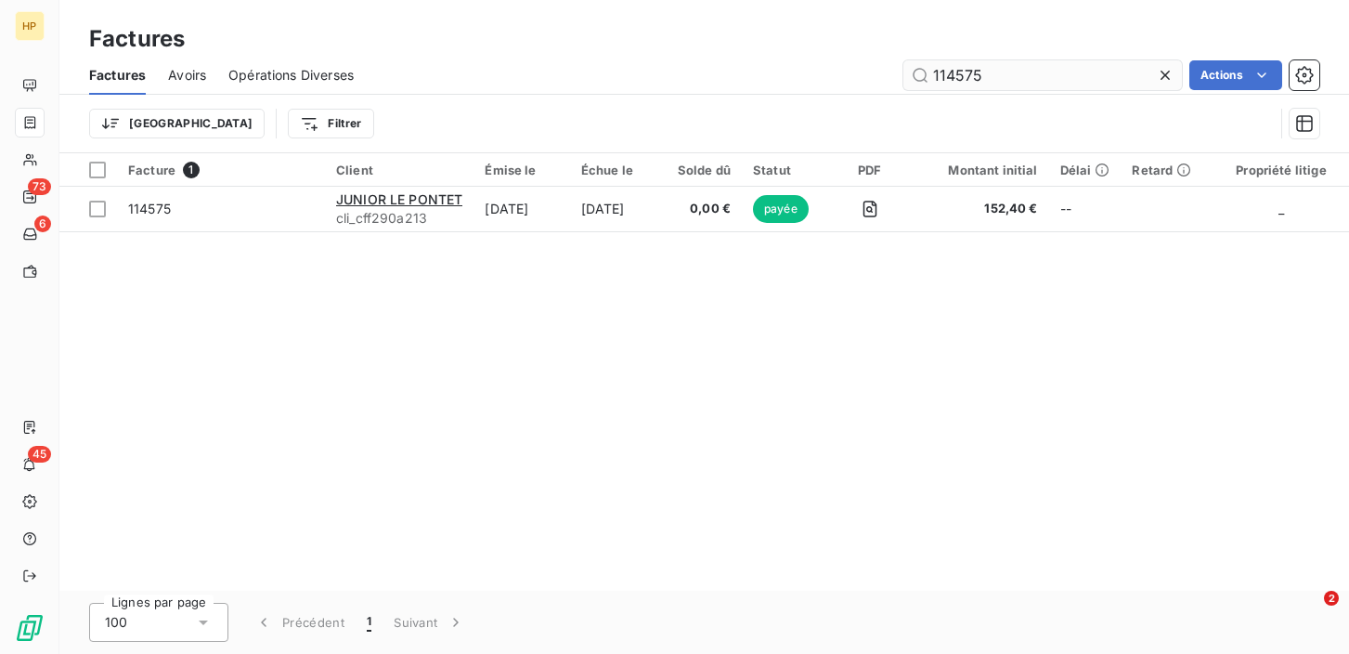
drag, startPoint x: 992, startPoint y: 72, endPoint x: 948, endPoint y: 71, distance: 43.7
click at [948, 71] on input "114575" at bounding box center [1043, 75] width 279 height 30
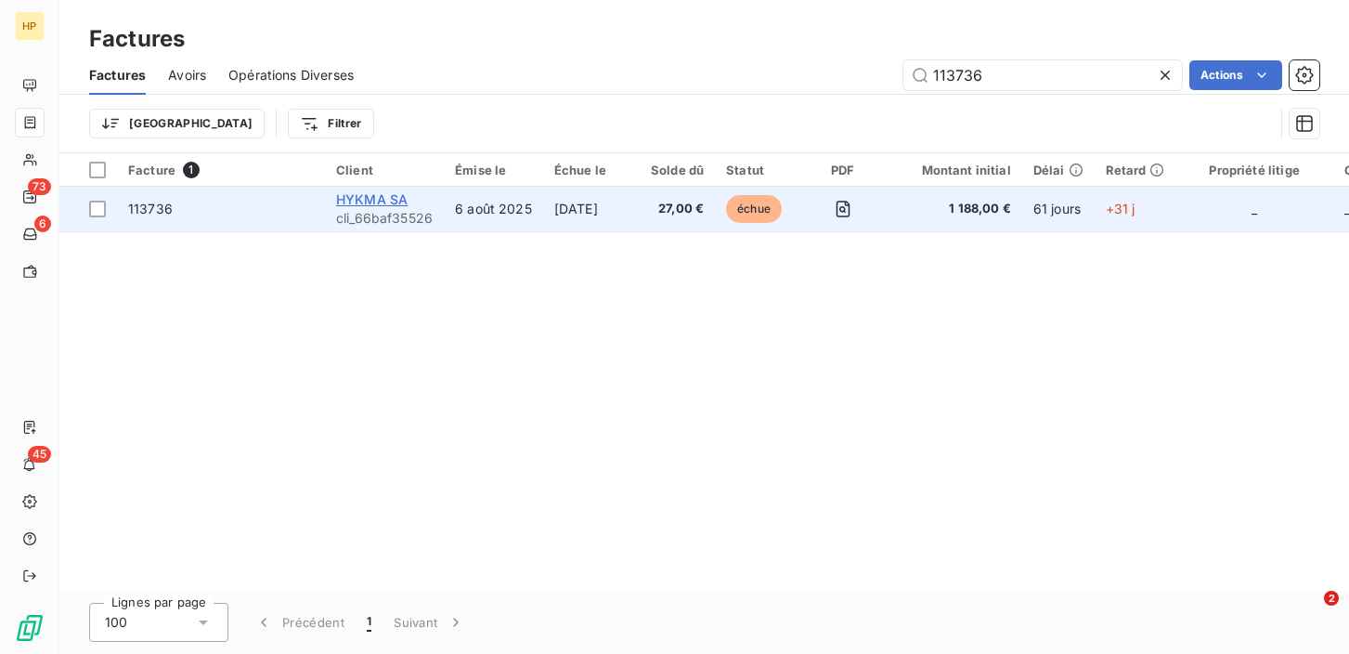
type input "113736"
click at [384, 199] on span "HYKMA SA" at bounding box center [372, 199] width 72 height 16
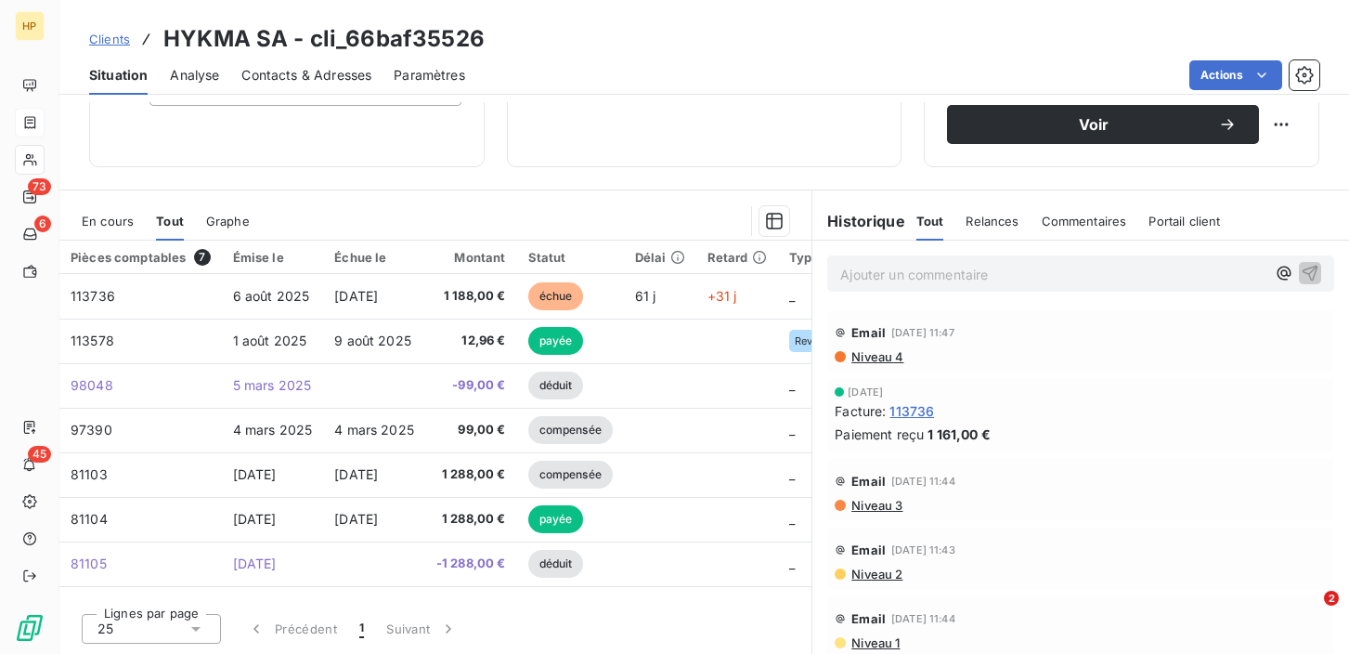
click at [868, 274] on p "Ajouter un commentaire ﻿" at bounding box center [1052, 274] width 425 height 23
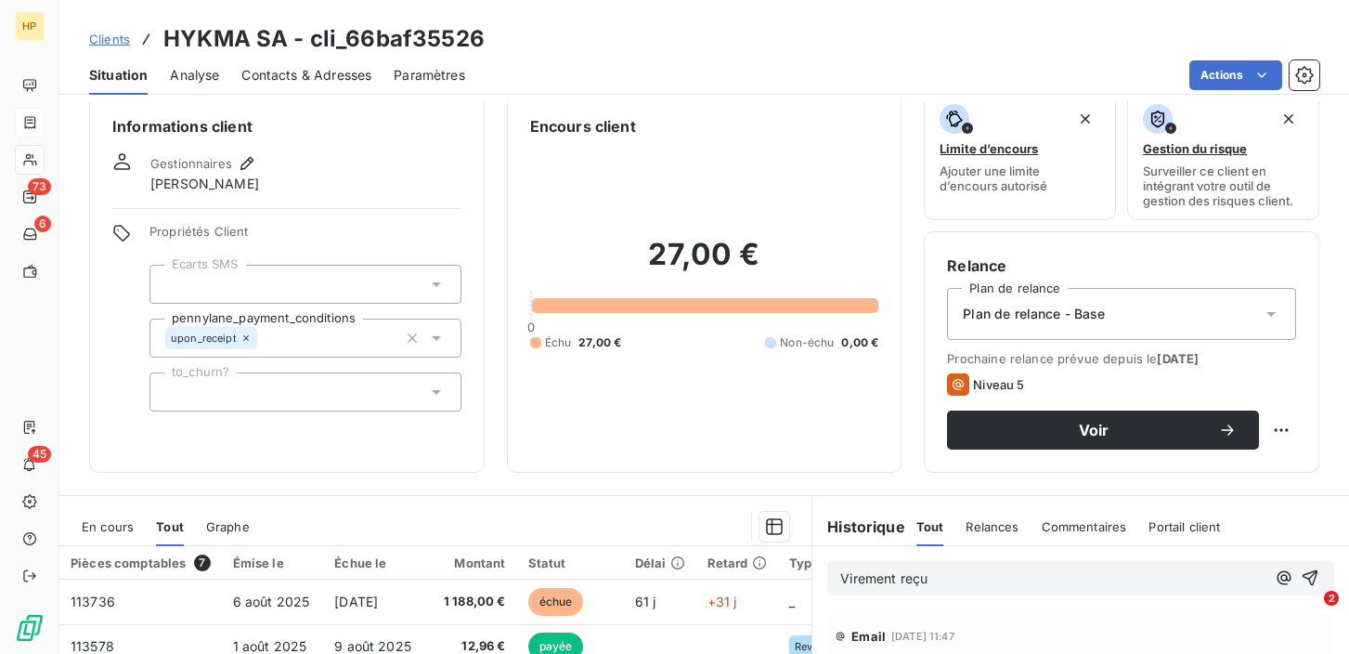
scroll to position [117, 0]
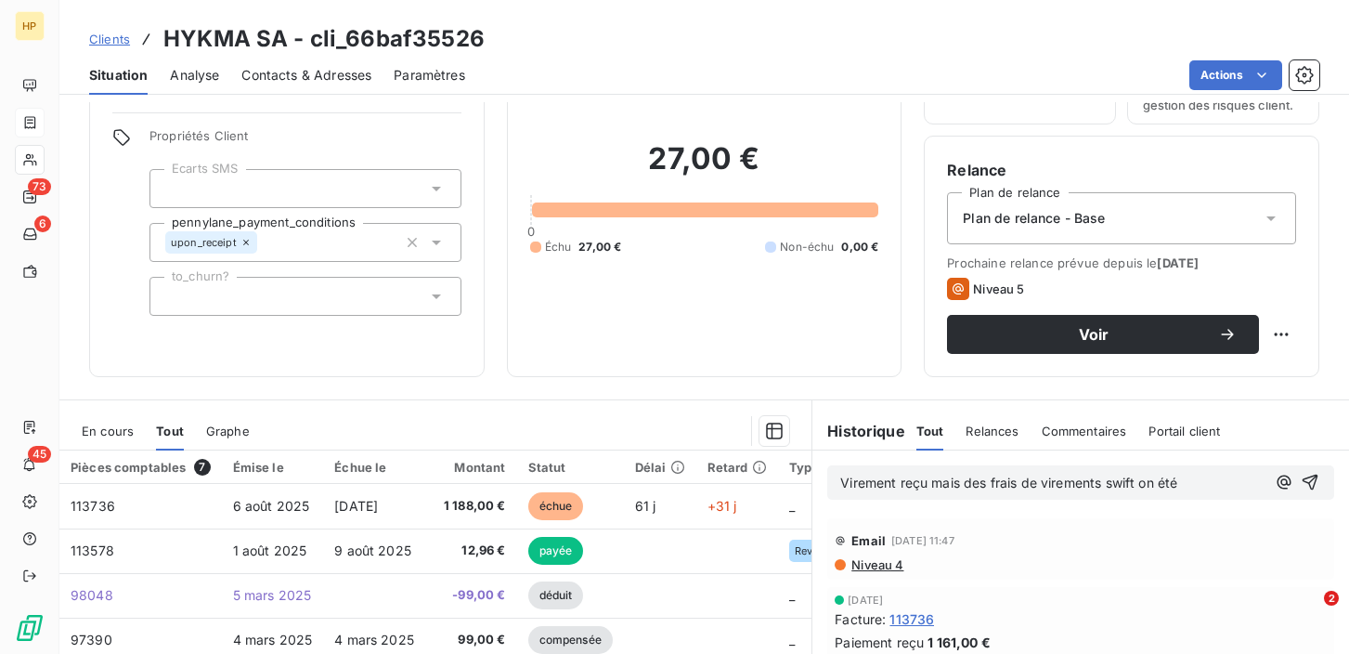
drag, startPoint x: 1187, startPoint y: 485, endPoint x: 964, endPoint y: 480, distance: 222.9
click at [964, 480] on p "Virement reçu mais des frais de virements swift on été" at bounding box center [1052, 483] width 425 height 21
click at [1311, 480] on icon "button" at bounding box center [1311, 483] width 16 height 16
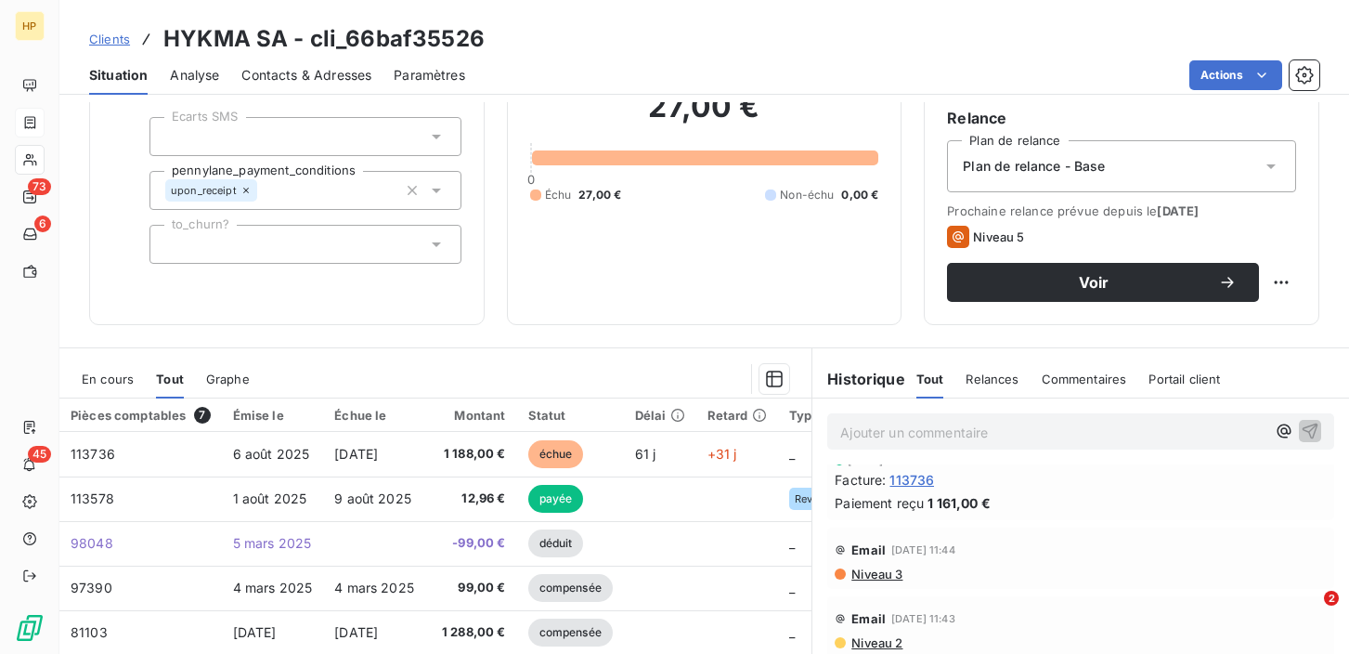
scroll to position [48, 0]
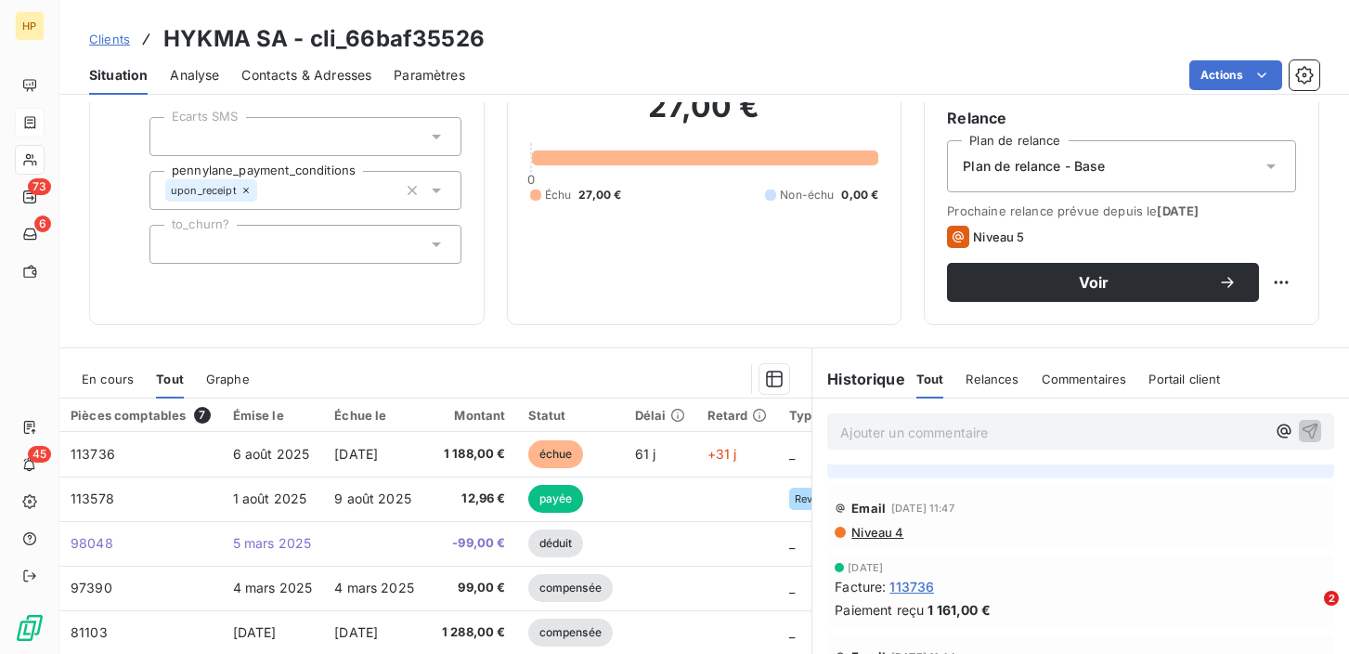
click at [873, 531] on span "Niveau 4" at bounding box center [877, 532] width 54 height 15
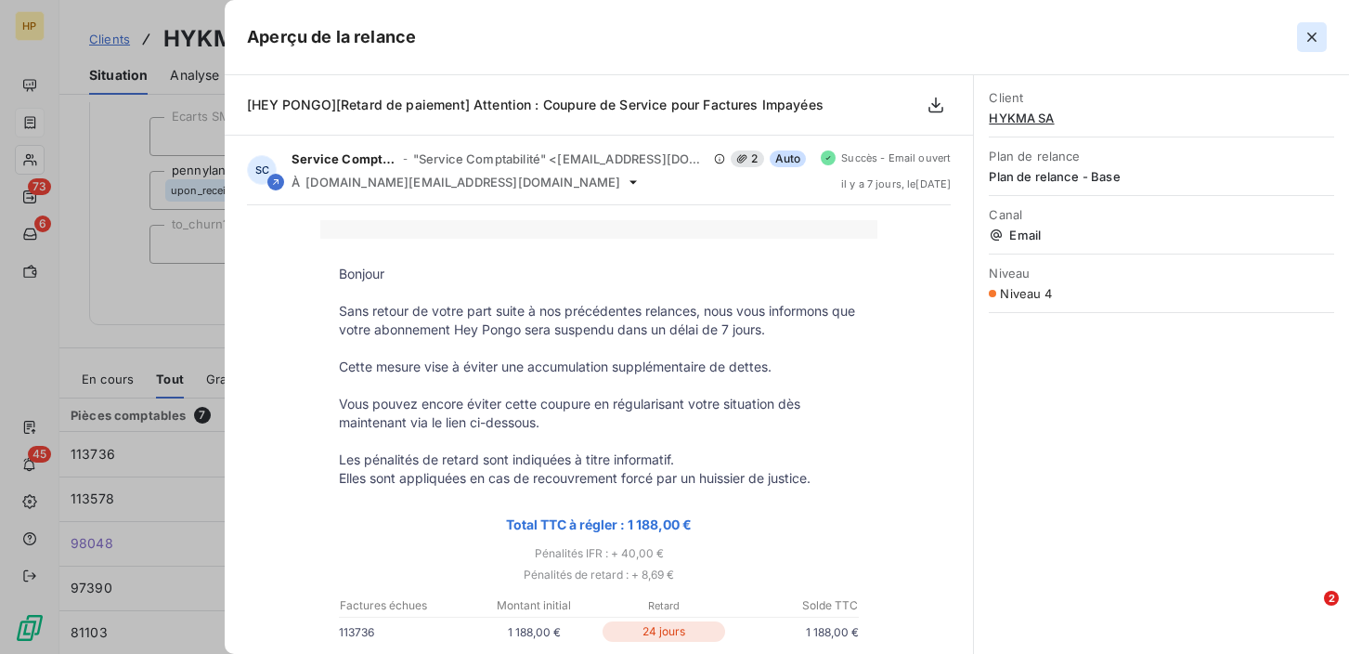
click at [1320, 34] on icon "button" at bounding box center [1312, 37] width 19 height 19
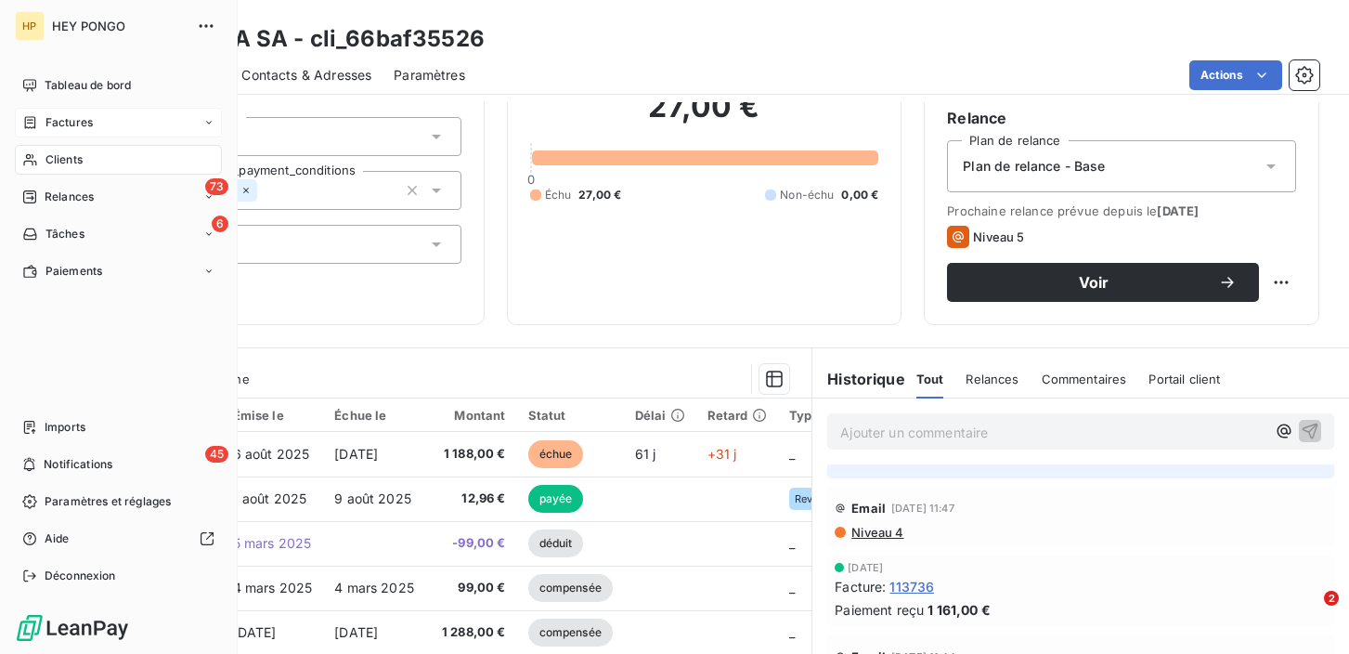
click at [33, 124] on icon at bounding box center [30, 122] width 16 height 15
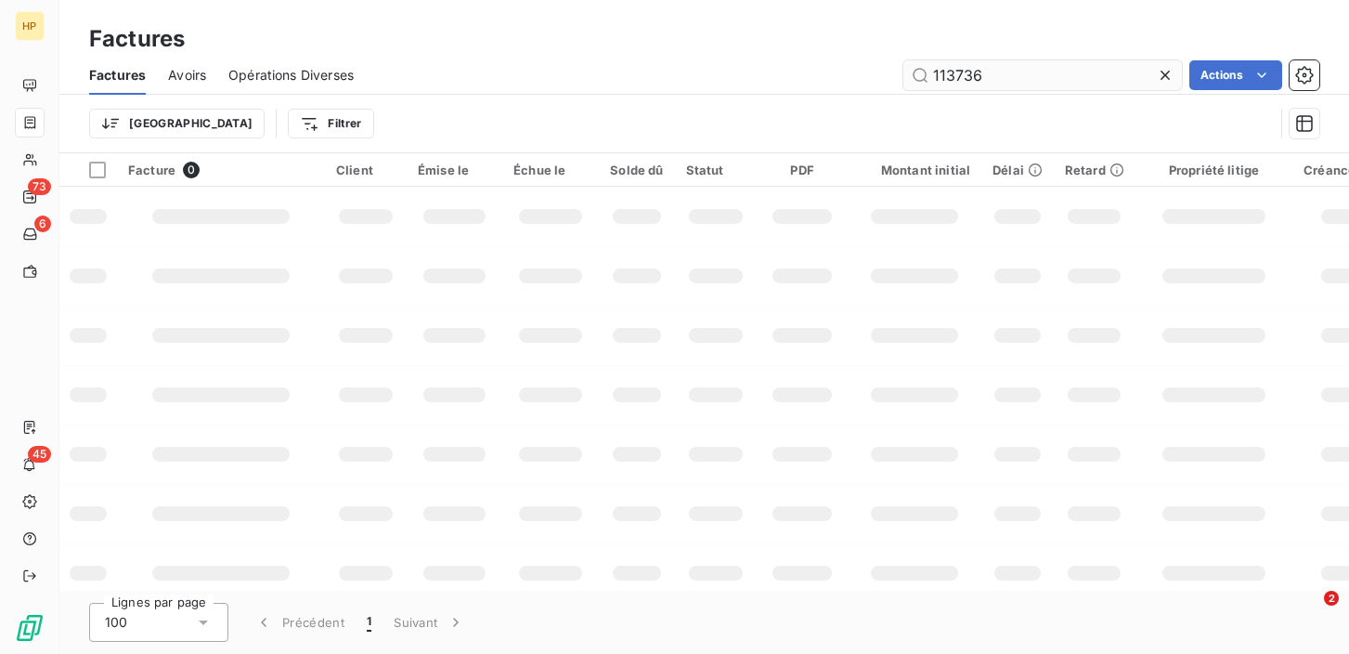
drag, startPoint x: 988, startPoint y: 80, endPoint x: 931, endPoint y: 76, distance: 56.8
click at [931, 76] on input "113736" at bounding box center [1043, 75] width 279 height 30
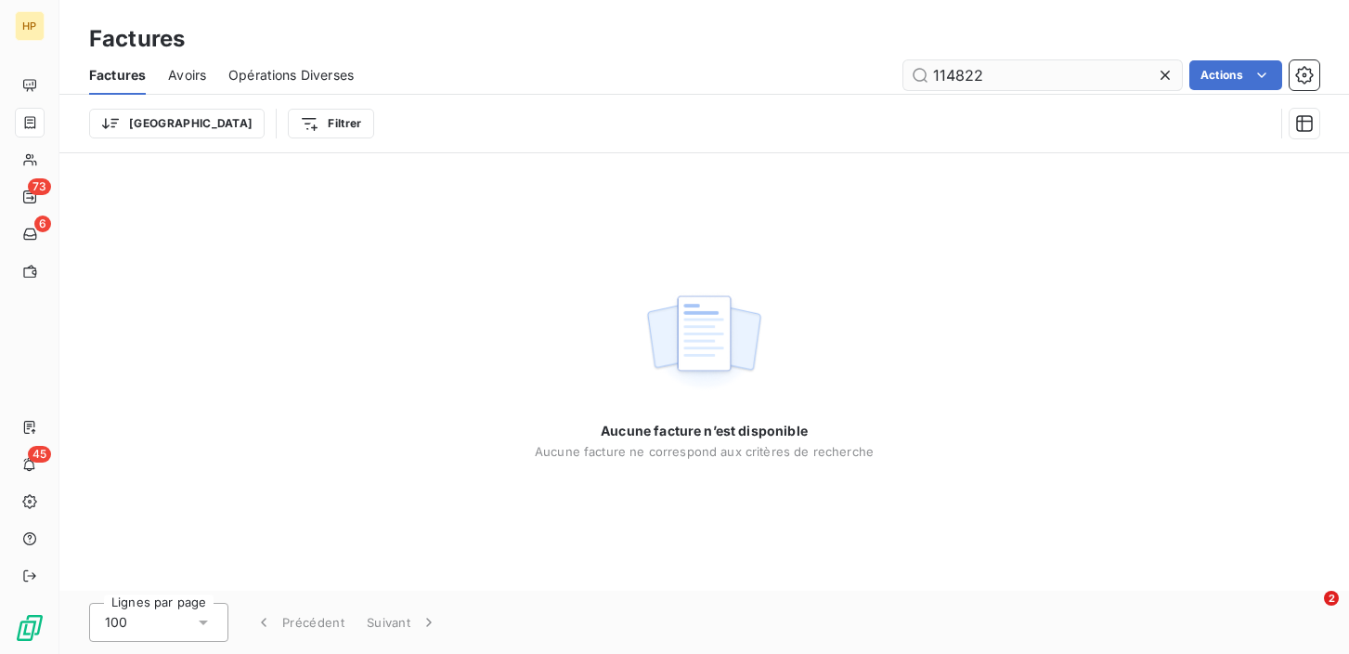
click at [939, 71] on input "114822" at bounding box center [1043, 75] width 279 height 30
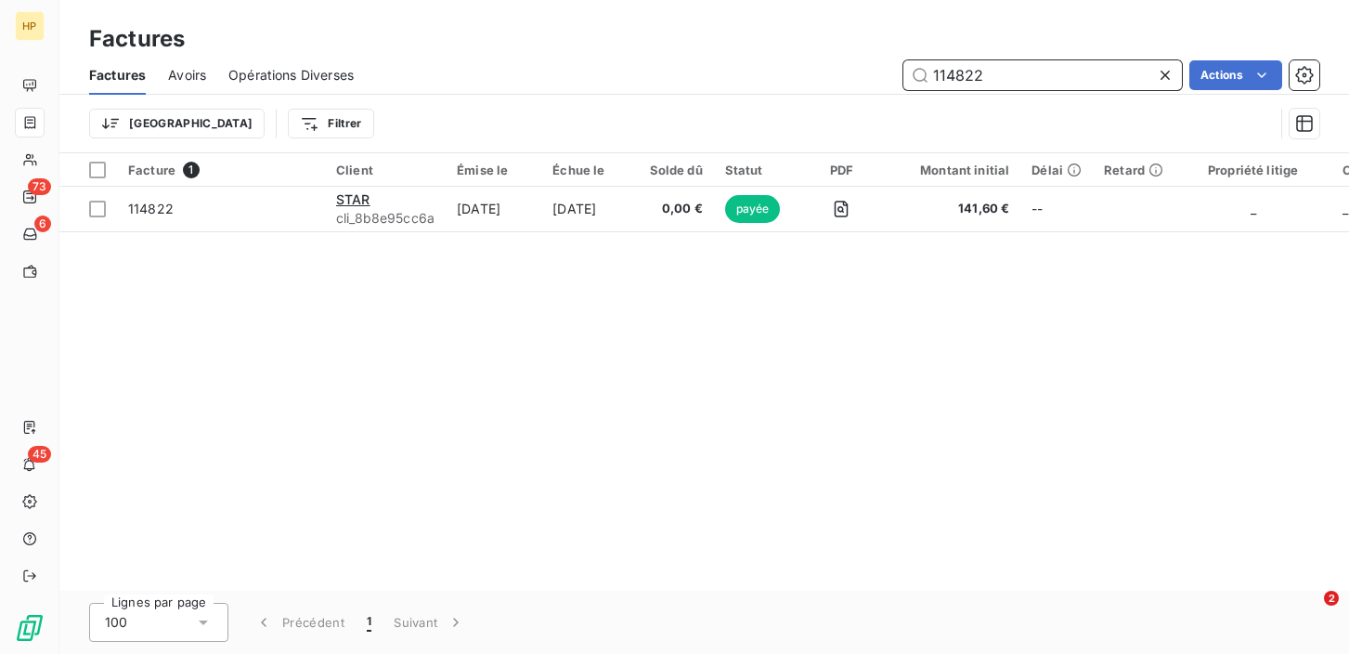
drag, startPoint x: 982, startPoint y: 75, endPoint x: 925, endPoint y: 75, distance: 56.6
click at [924, 75] on input "114822" at bounding box center [1043, 75] width 279 height 30
paste input "463"
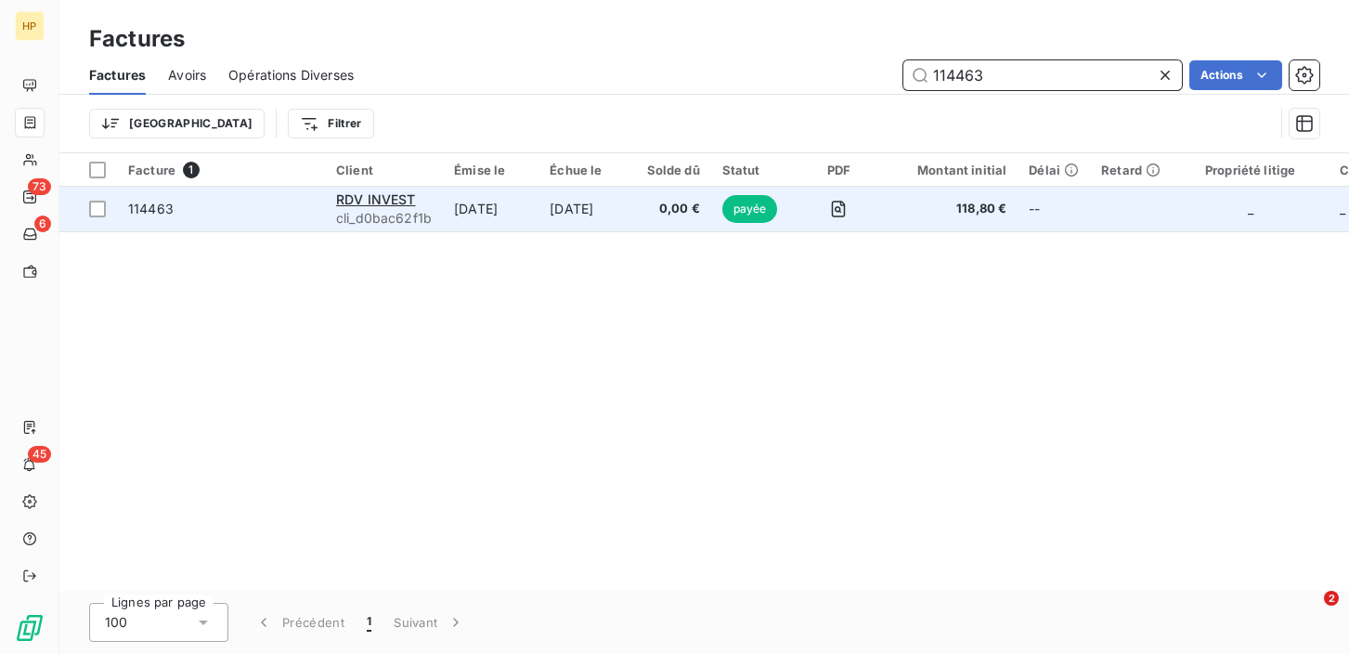
type input "114463"
click at [397, 212] on span "cli_d0bac62f1b" at bounding box center [384, 218] width 96 height 19
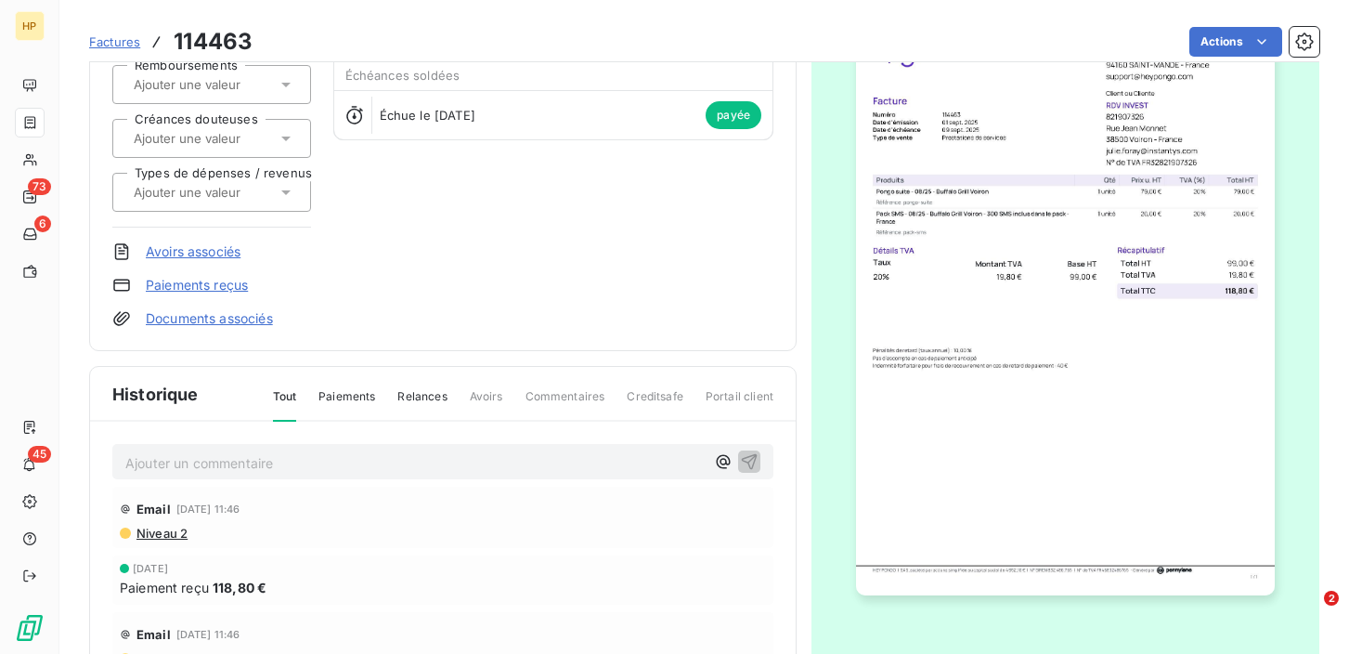
scroll to position [208, 0]
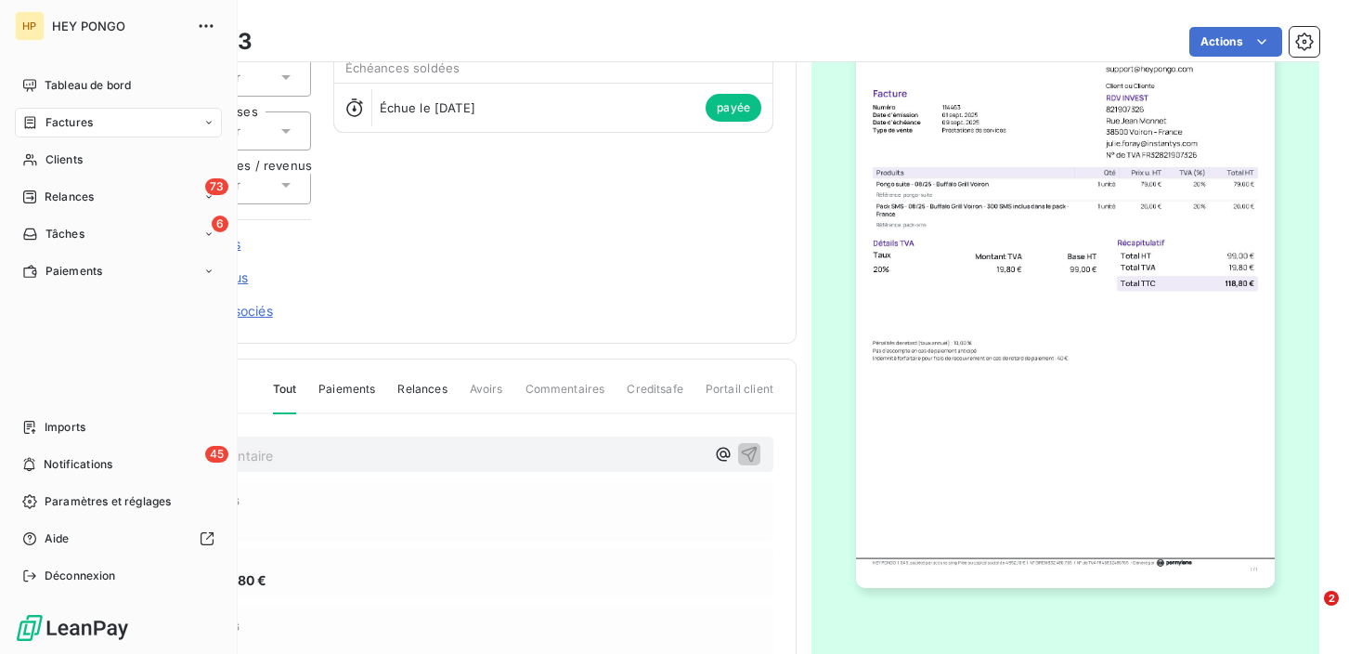
click at [48, 125] on span "Factures" at bounding box center [69, 122] width 47 height 17
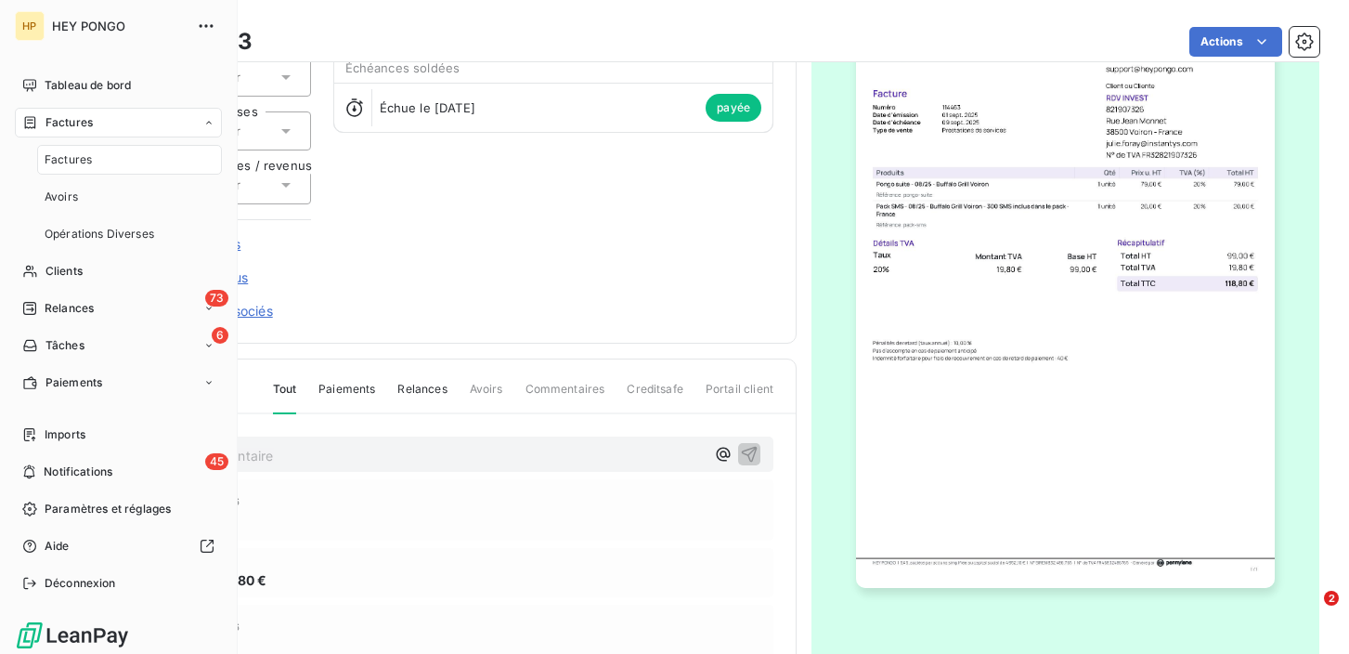
click at [64, 159] on span "Factures" at bounding box center [68, 159] width 47 height 17
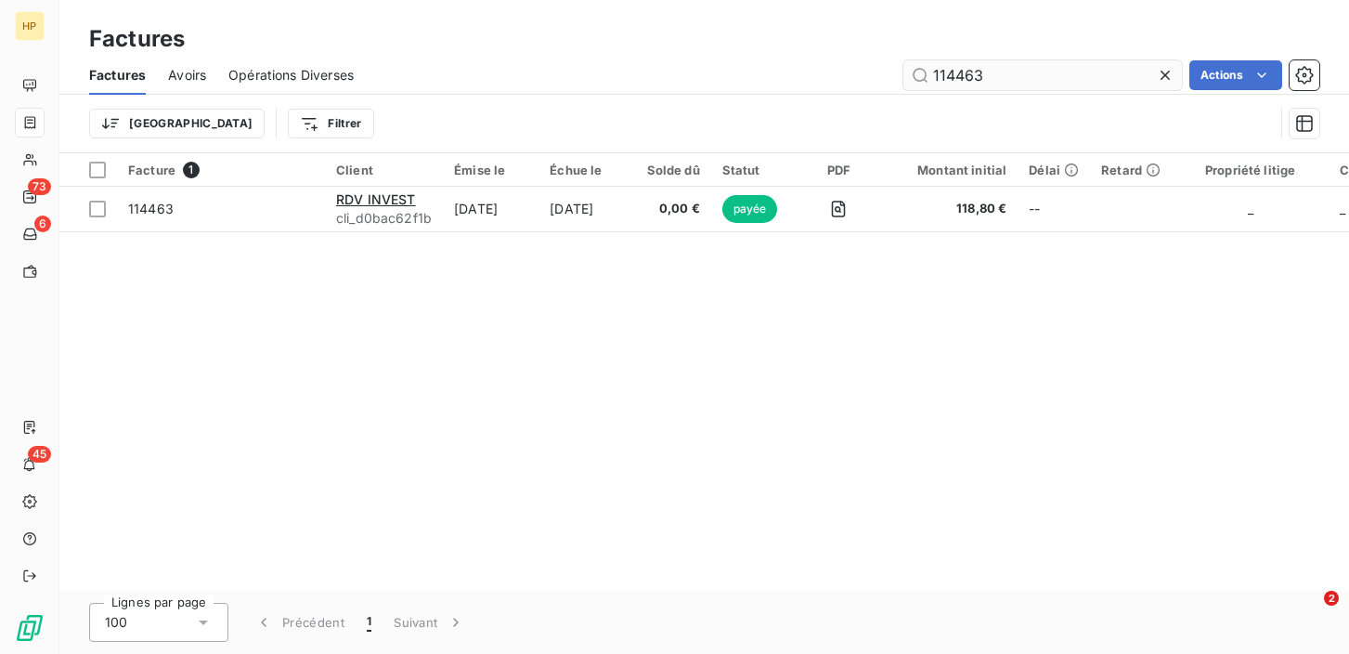
drag, startPoint x: 984, startPoint y: 77, endPoint x: 929, endPoint y: 74, distance: 55.8
click at [929, 74] on input "114463" at bounding box center [1043, 75] width 279 height 30
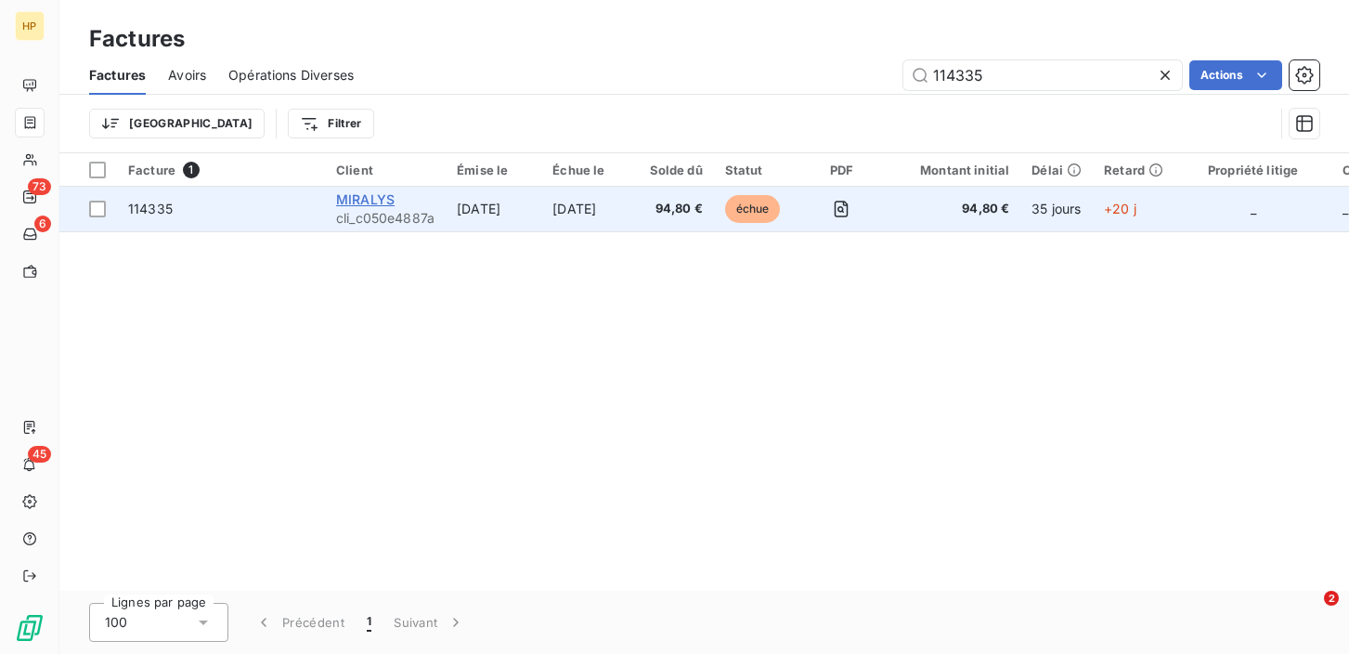
type input "114335"
click at [368, 195] on span "MIRALYS" at bounding box center [365, 199] width 59 height 16
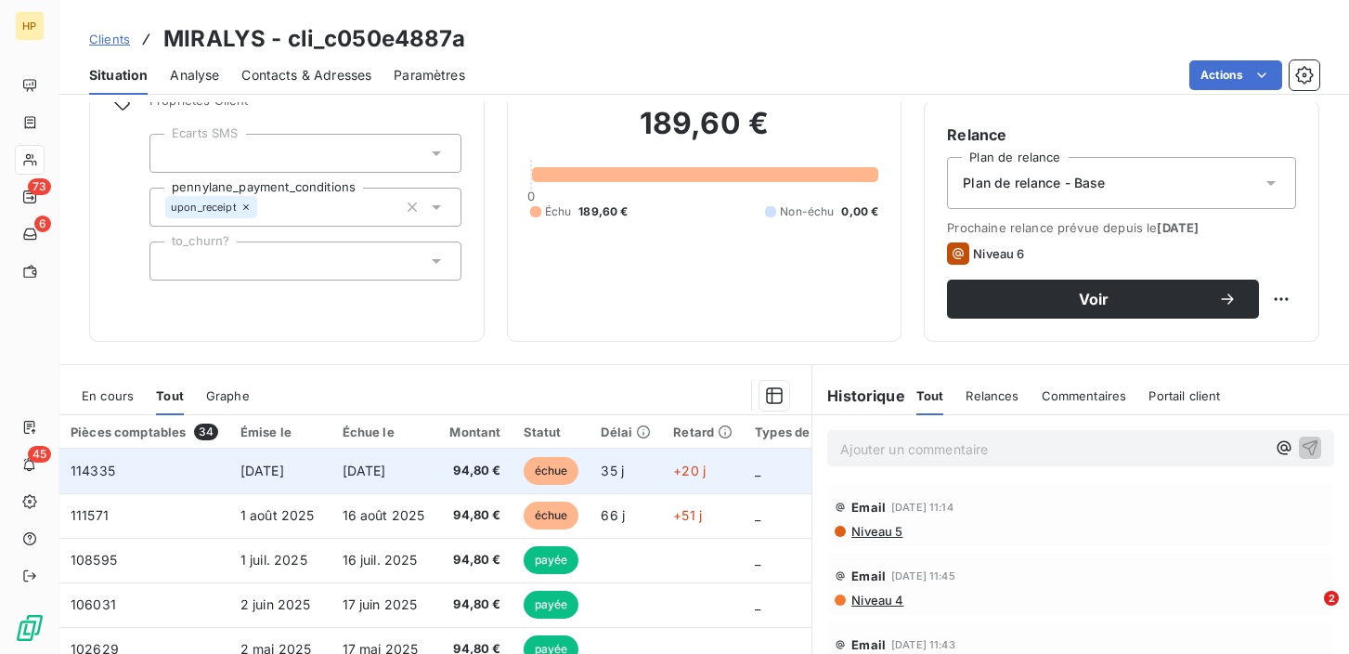
click at [354, 465] on span "[DATE]" at bounding box center [365, 470] width 44 height 16
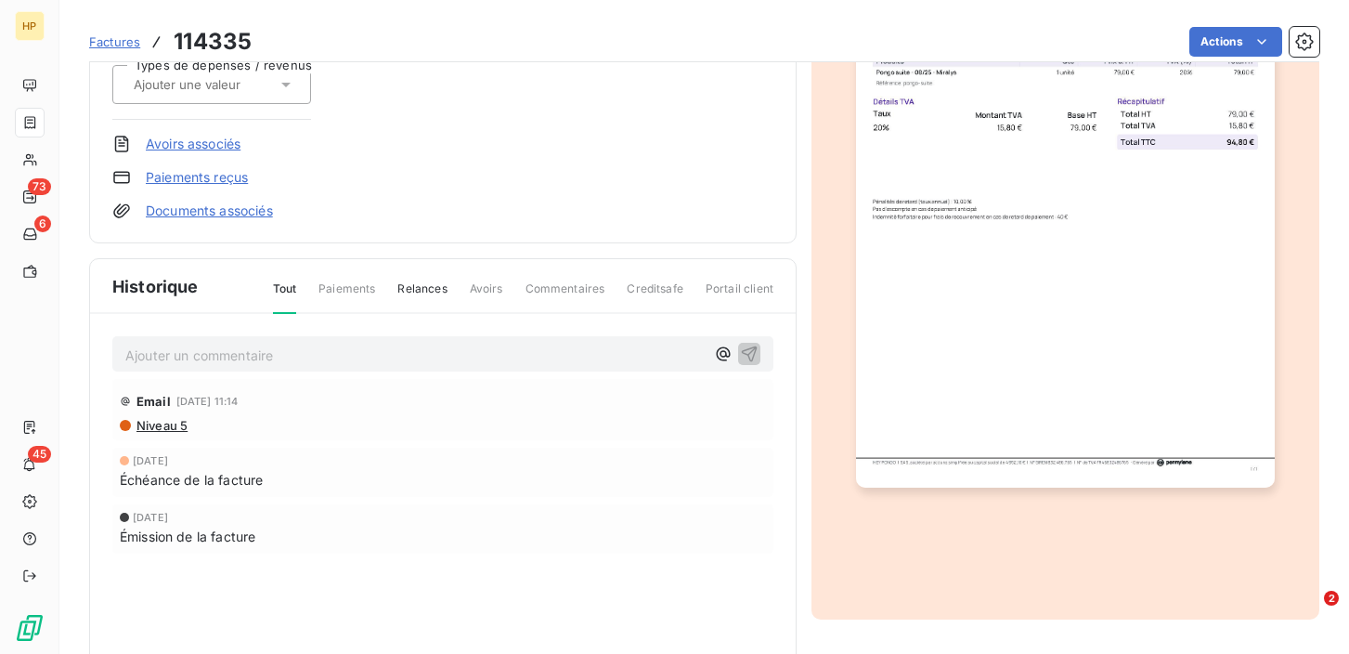
scroll to position [373, 0]
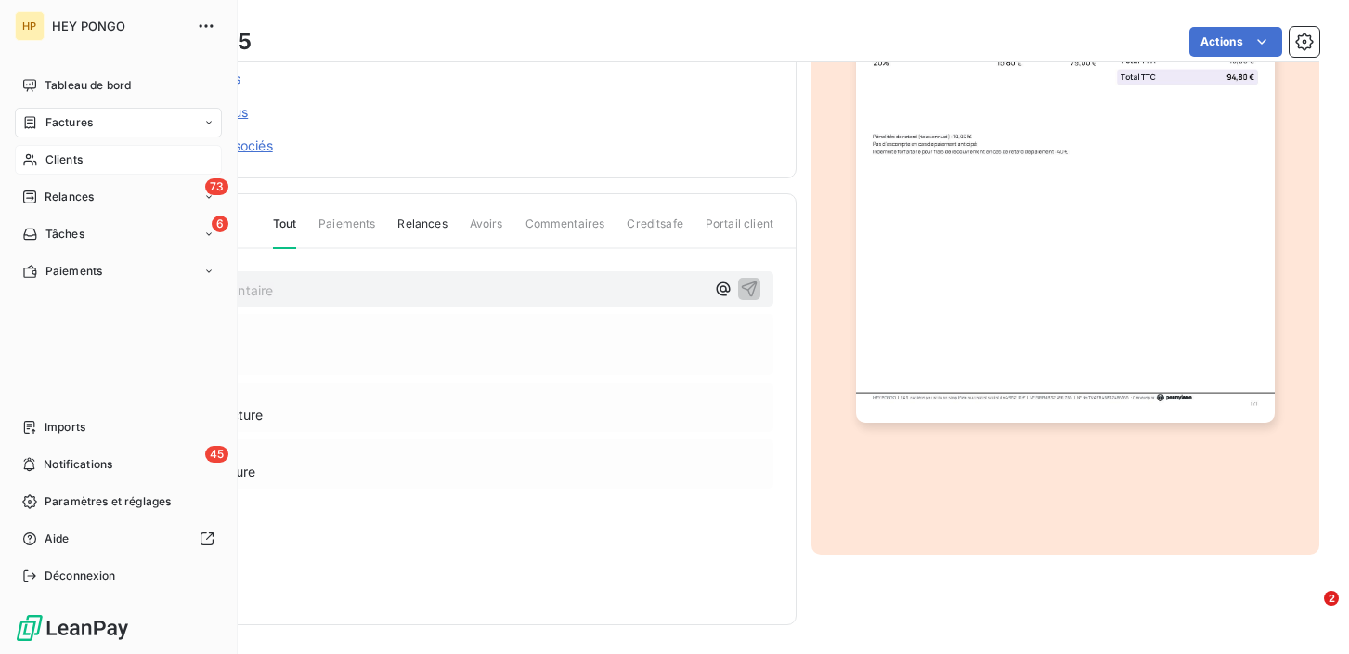
click at [55, 166] on span "Clients" at bounding box center [64, 159] width 37 height 17
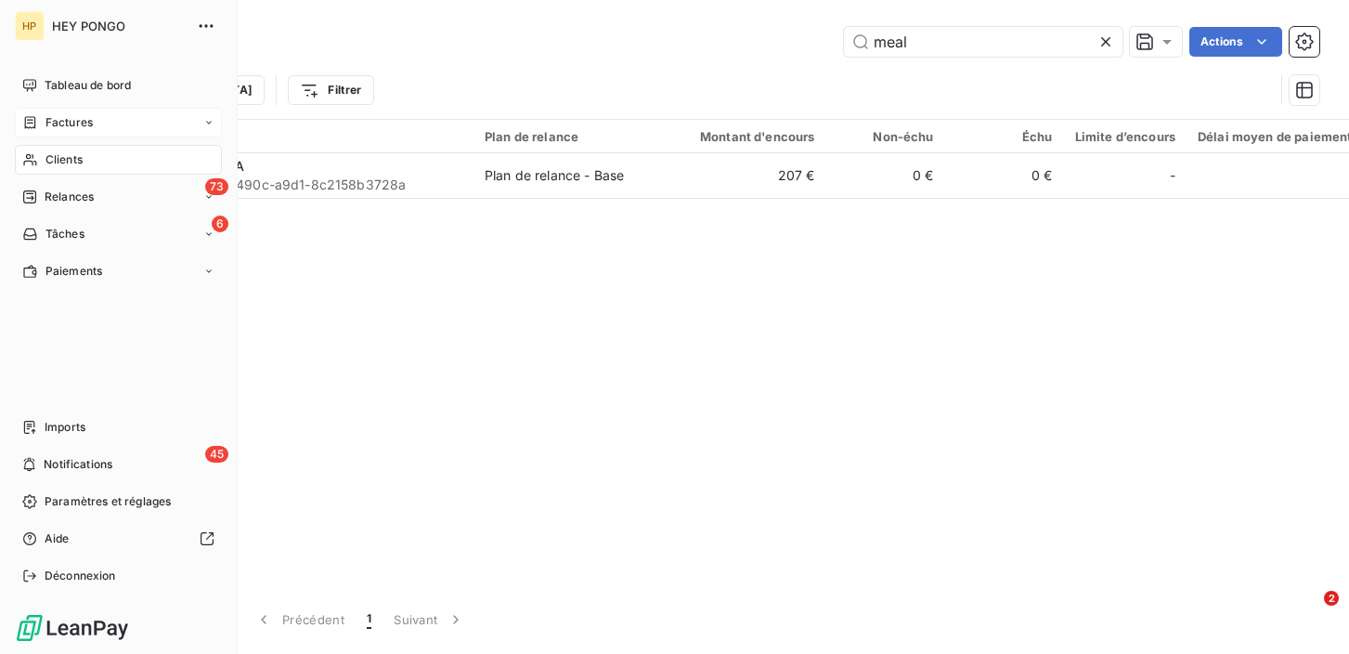
click at [41, 130] on div "Factures" at bounding box center [57, 122] width 71 height 17
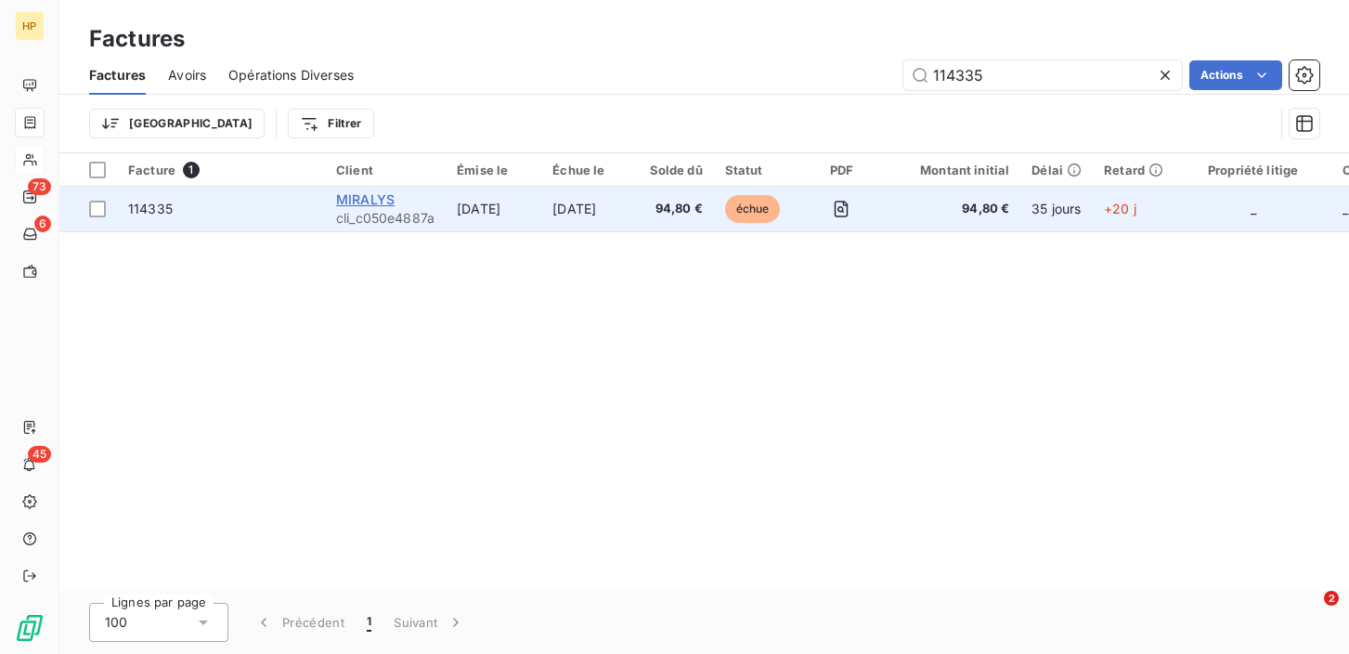
click at [367, 207] on span "MIRALYS" at bounding box center [365, 199] width 59 height 16
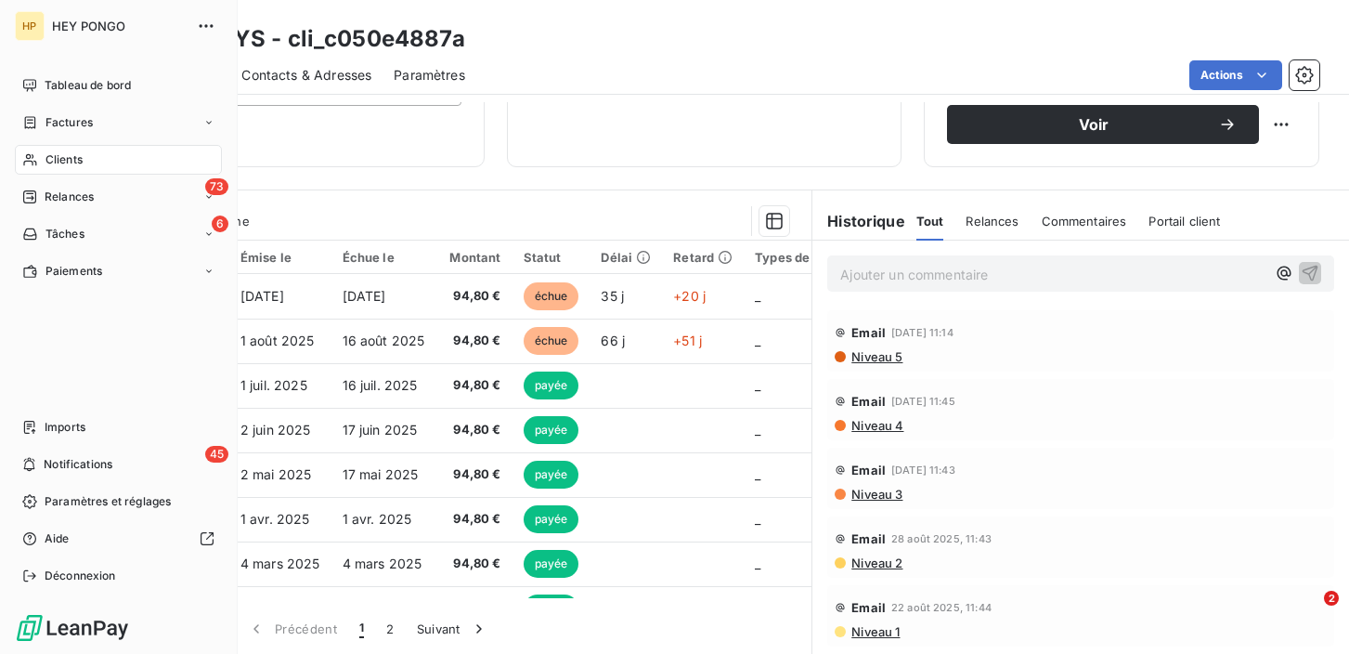
click at [46, 162] on span "Clients" at bounding box center [64, 159] width 37 height 17
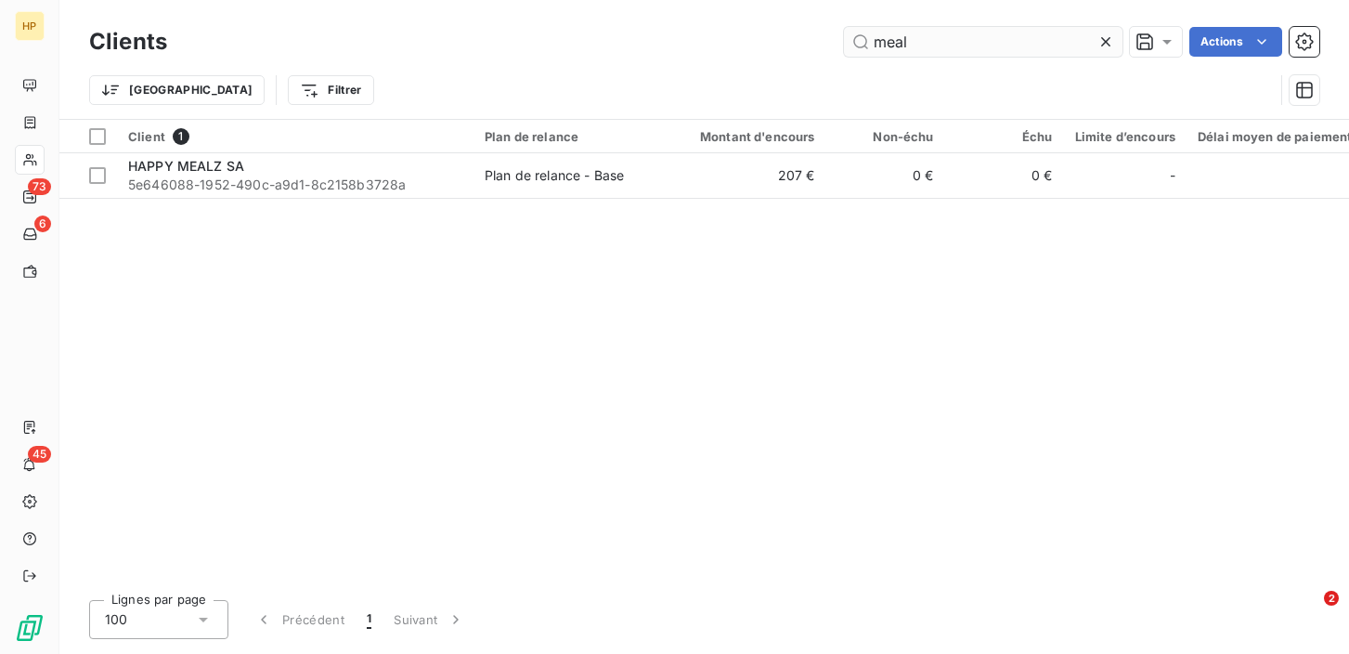
drag, startPoint x: 935, startPoint y: 42, endPoint x: 888, endPoint y: 39, distance: 47.4
click at [888, 39] on input "meal" at bounding box center [983, 42] width 279 height 30
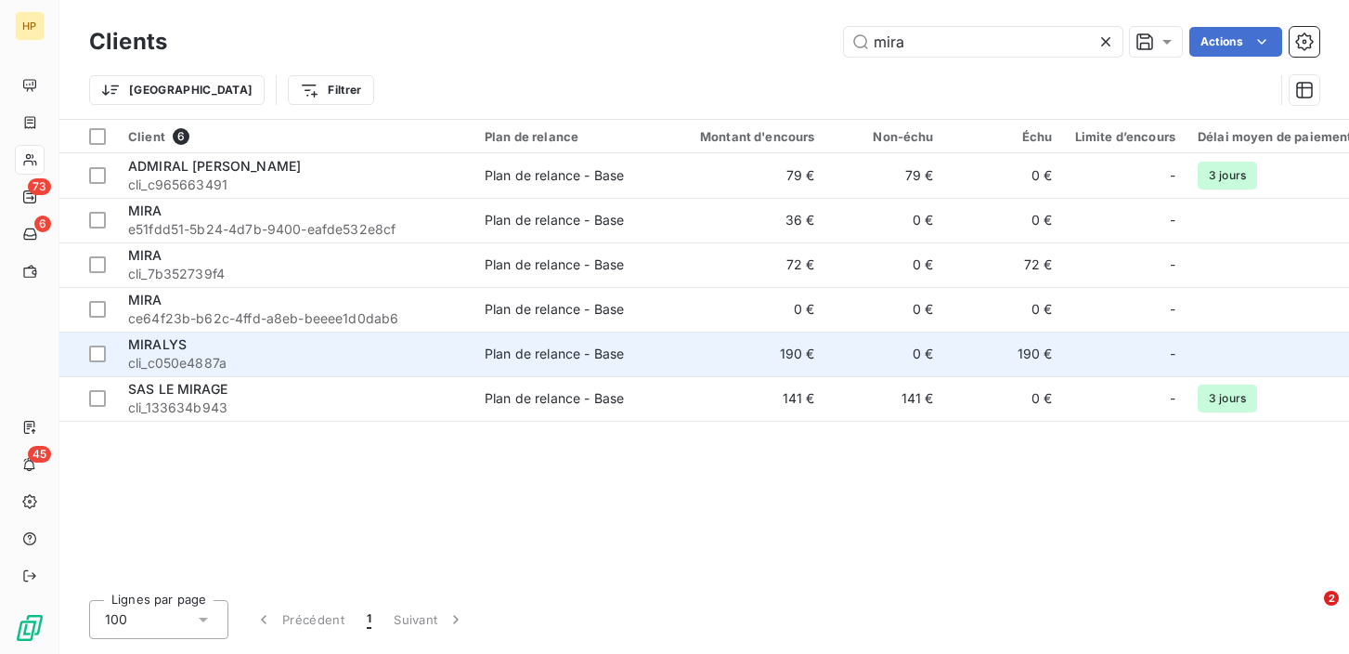
type input "mira"
click at [177, 343] on span "MIRALYS" at bounding box center [157, 344] width 59 height 16
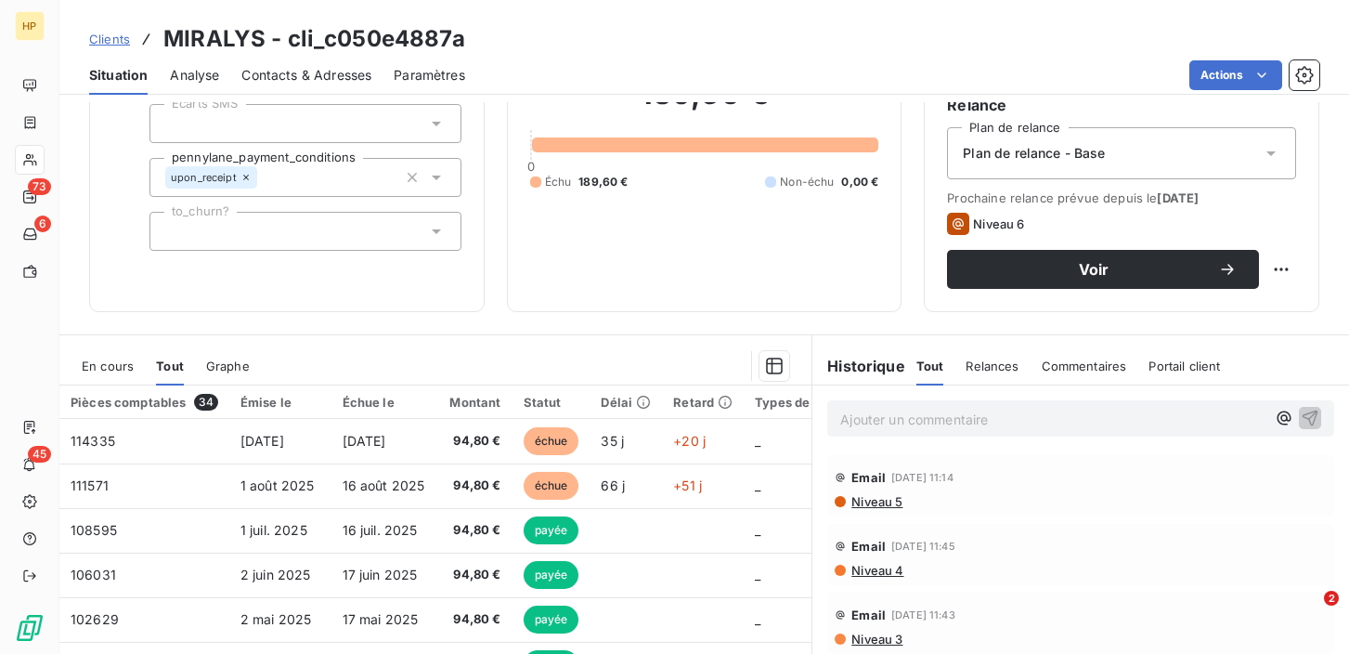
scroll to position [181, 0]
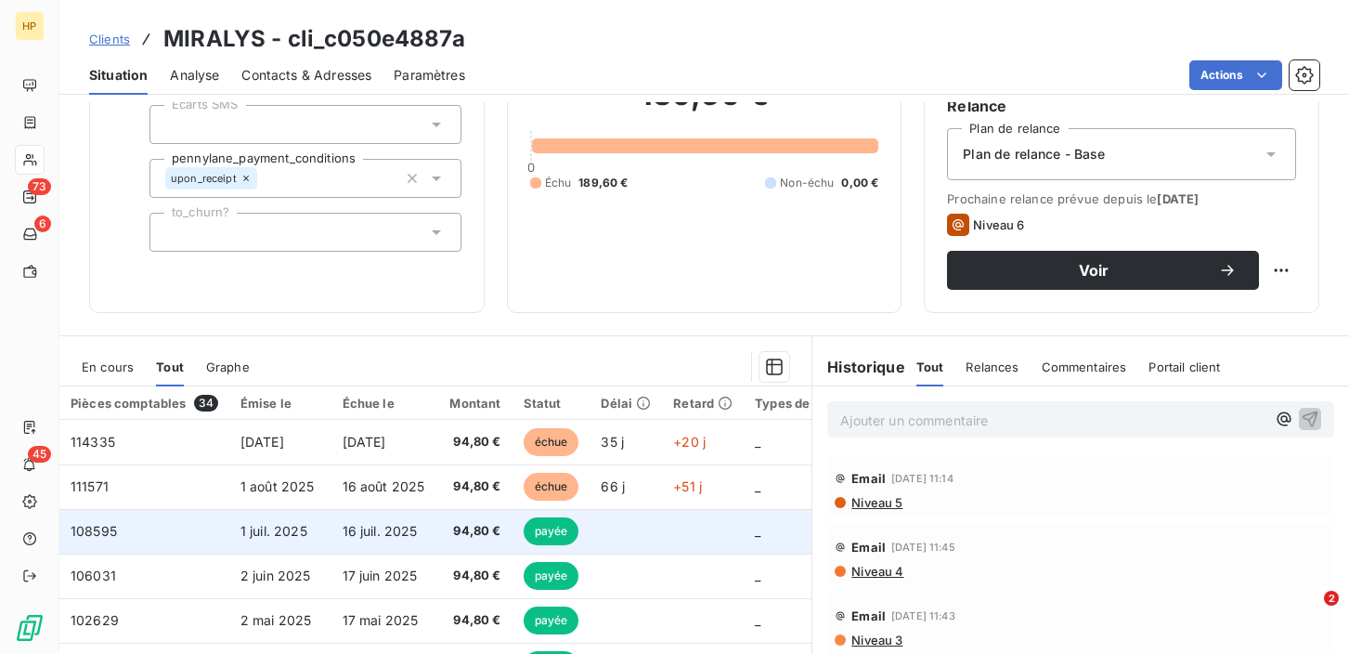
click at [397, 536] on span "16 juil. 2025" at bounding box center [380, 531] width 75 height 16
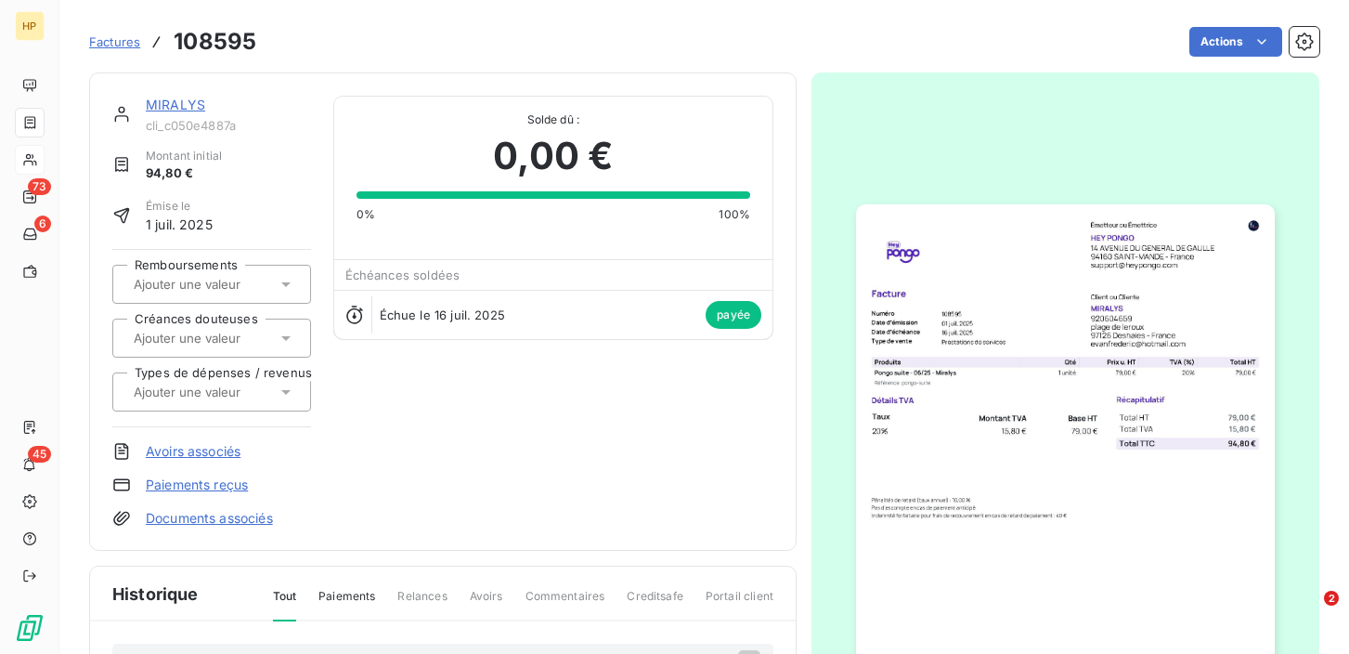
click at [180, 107] on link "MIRALYS" at bounding box center [175, 105] width 59 height 16
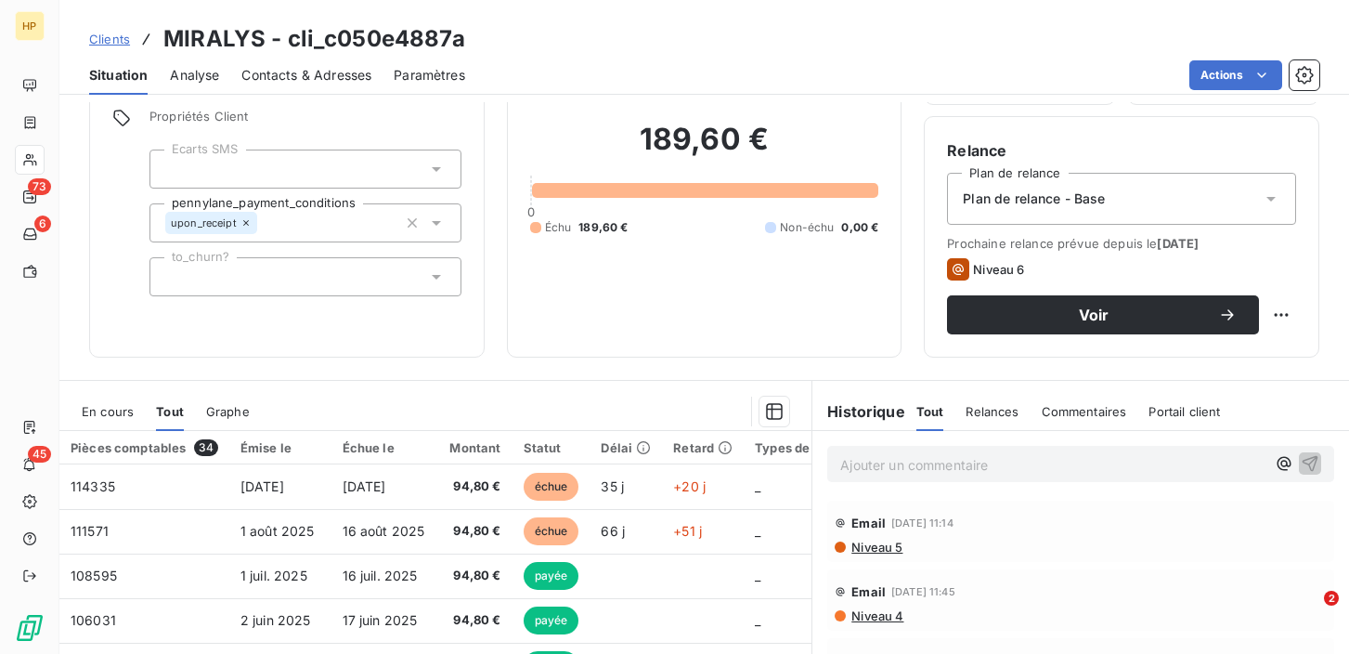
scroll to position [137, 0]
click at [856, 468] on p "Ajouter un commentaire ﻿" at bounding box center [1052, 463] width 425 height 23
click at [866, 546] on span "Niveau 5" at bounding box center [876, 546] width 53 height 15
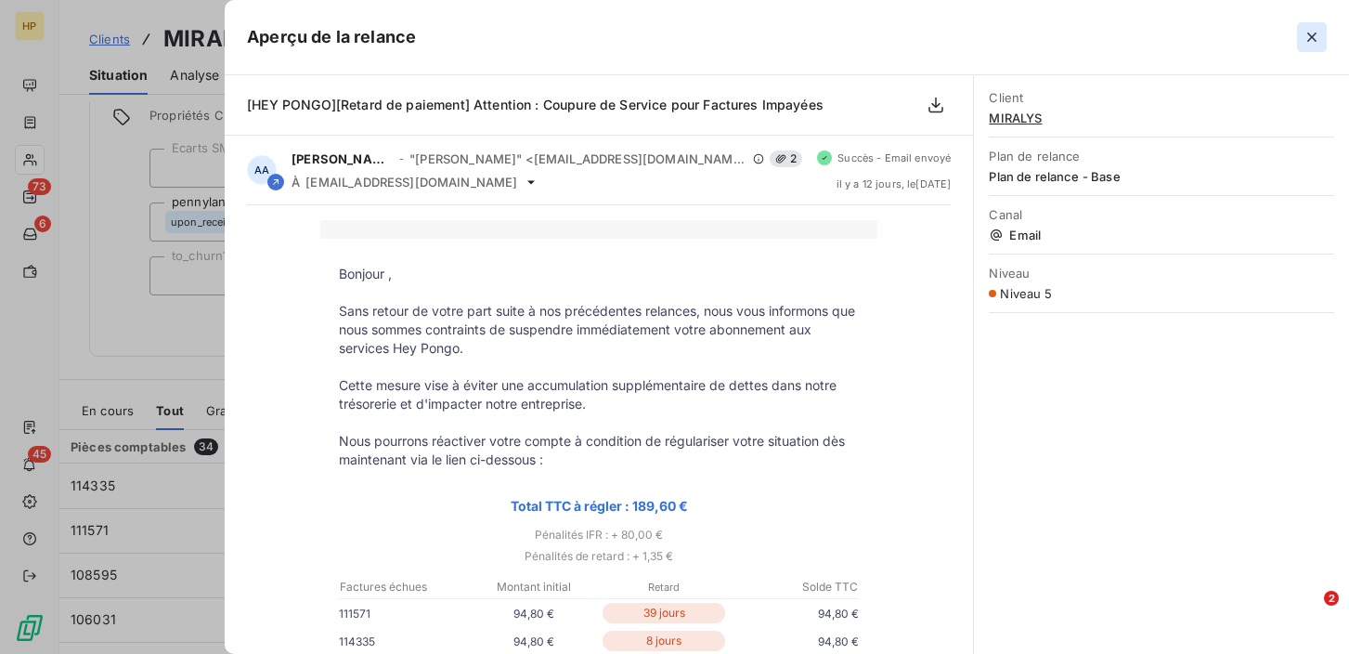
click at [1312, 35] on icon "button" at bounding box center [1311, 37] width 9 height 9
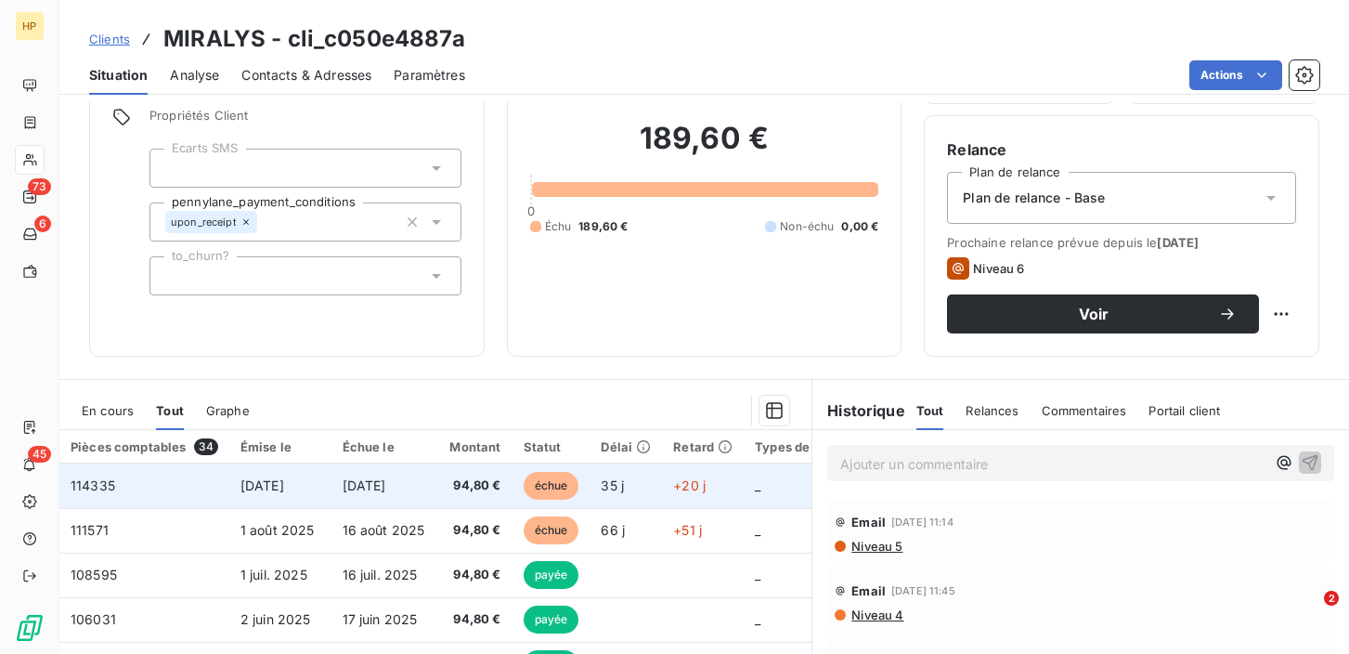
click at [381, 498] on td "[DATE]" at bounding box center [384, 485] width 105 height 45
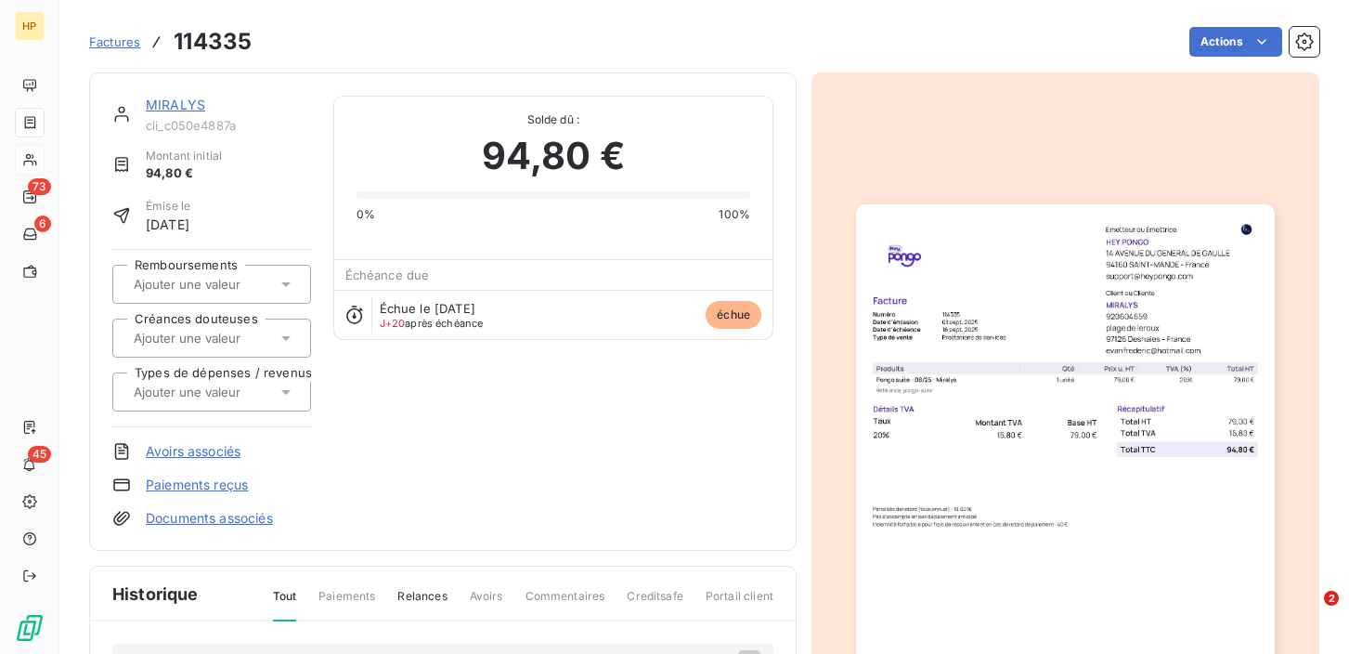
click at [168, 106] on link "MIRALYS" at bounding box center [175, 105] width 59 height 16
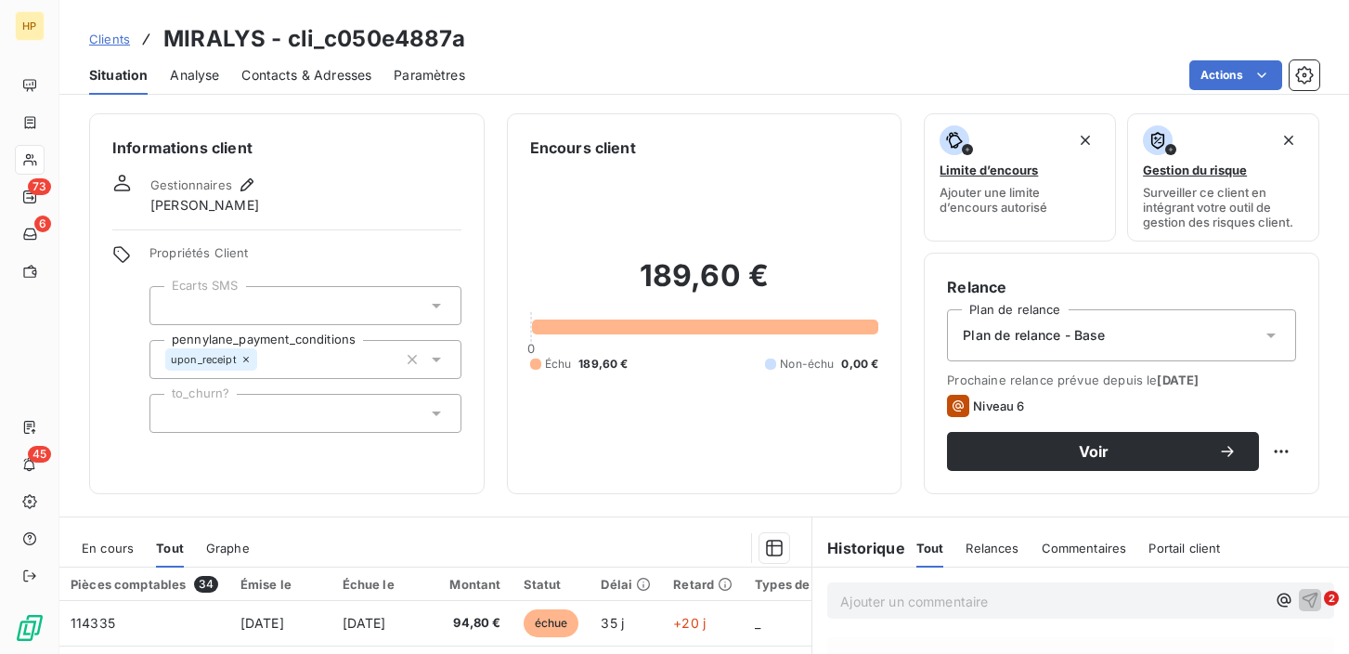
click at [852, 604] on p "Ajouter un commentaire ﻿" at bounding box center [1052, 601] width 425 height 23
click at [926, 603] on p "@" at bounding box center [1052, 600] width 425 height 21
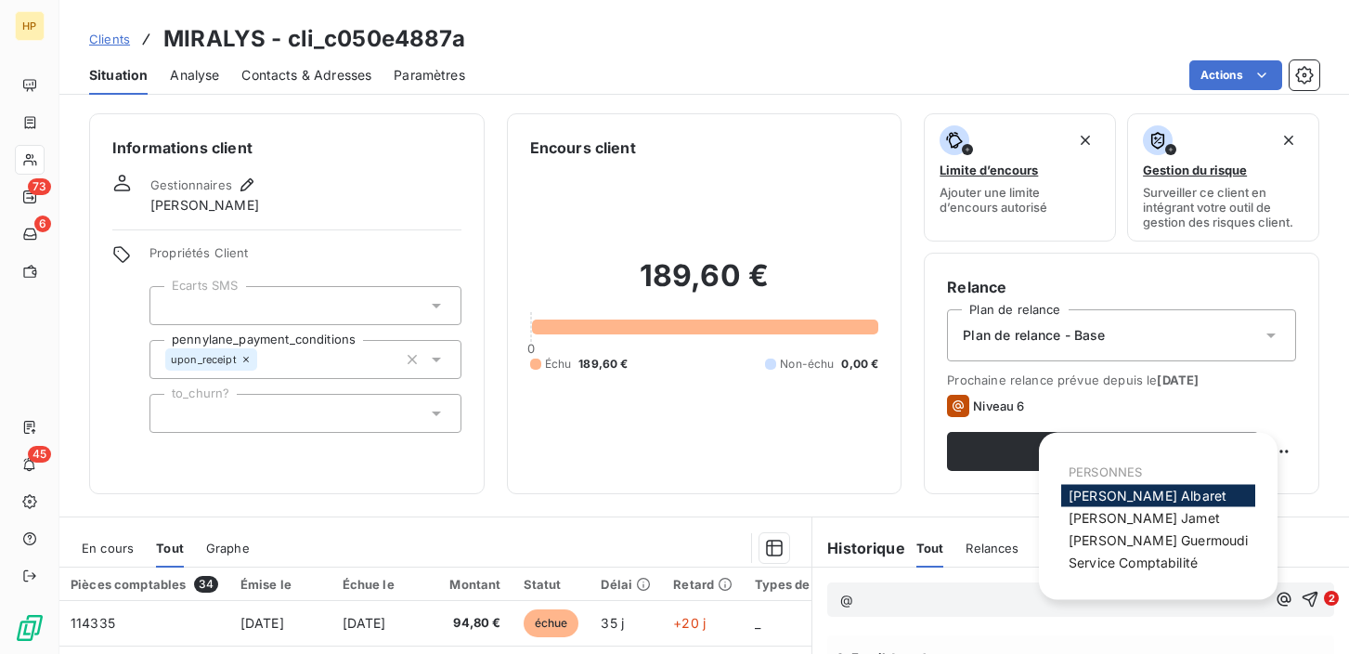
click at [1144, 499] on span "[PERSON_NAME]" at bounding box center [1148, 496] width 158 height 16
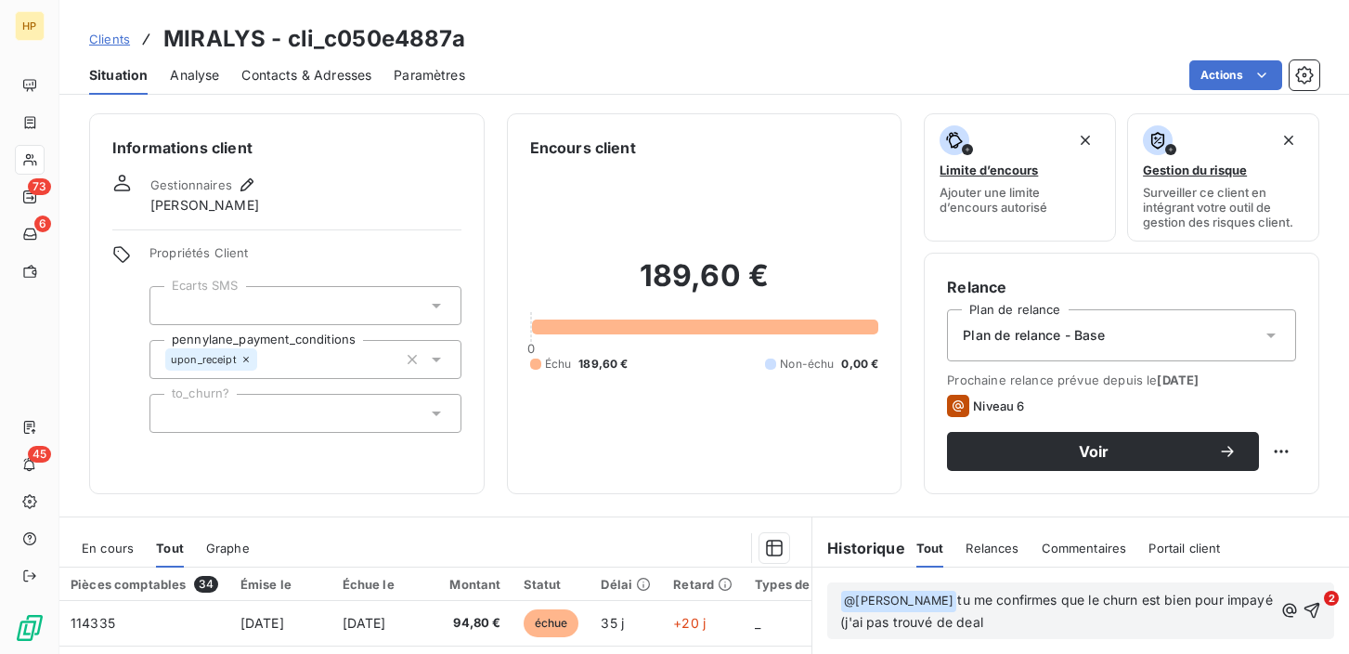
click at [884, 619] on span "tu me confirmes que le churn est bien pour impayé (j'ai pas trouvé de deal" at bounding box center [1058, 611] width 436 height 38
click at [1064, 620] on p "﻿ @ [PERSON_NAME] ﻿ tu me confirmes que le churn est bien pour impayés (j'ai pa…" at bounding box center [1056, 612] width 433 height 44
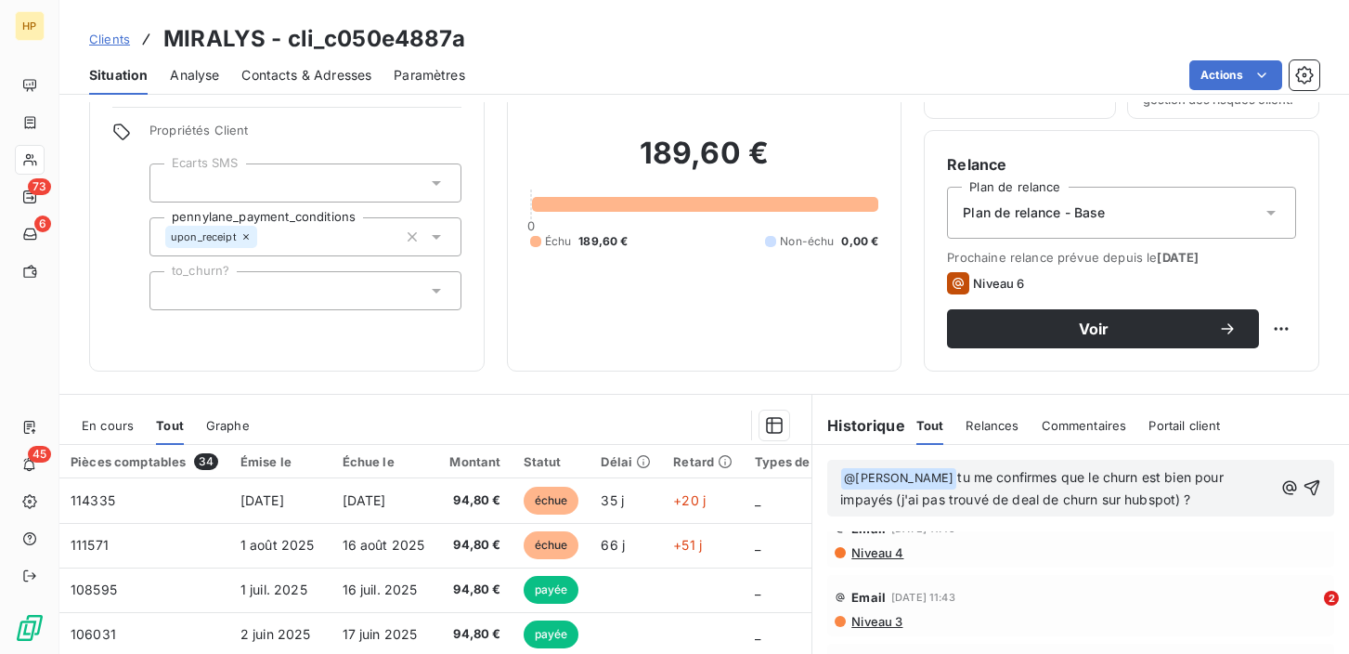
scroll to position [121, 0]
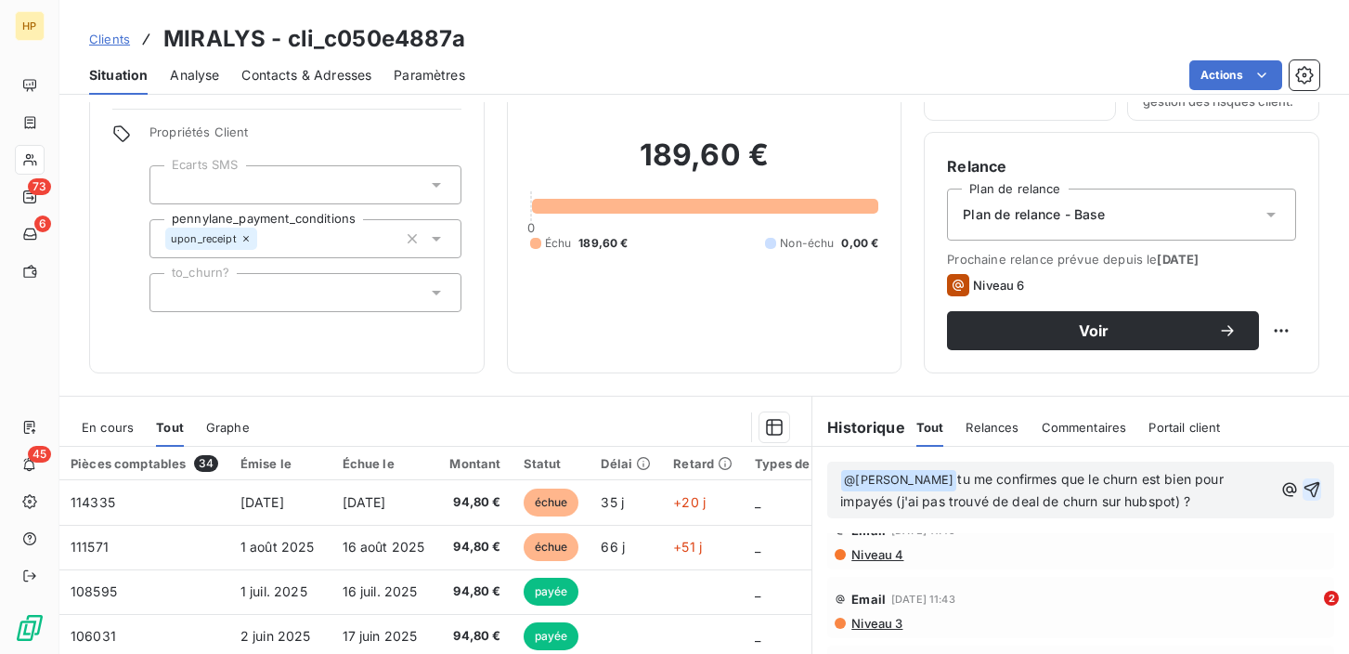
click at [1311, 485] on icon "button" at bounding box center [1313, 490] width 16 height 16
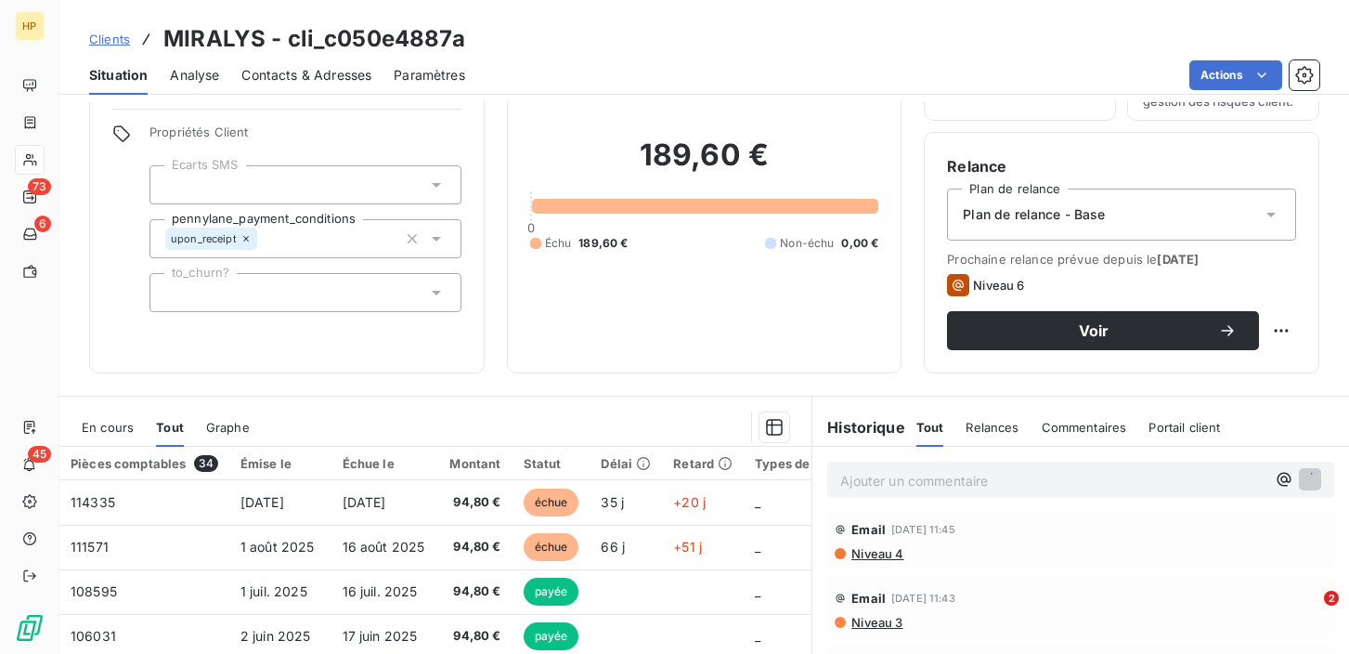
scroll to position [165, 0]
